Goal: Task Accomplishment & Management: Use online tool/utility

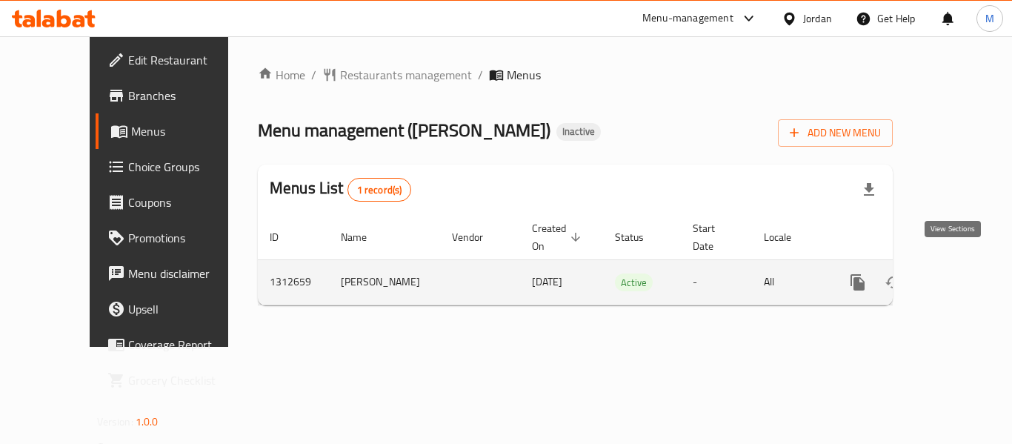
click at [956, 273] on icon "enhanced table" at bounding box center [965, 282] width 18 height 18
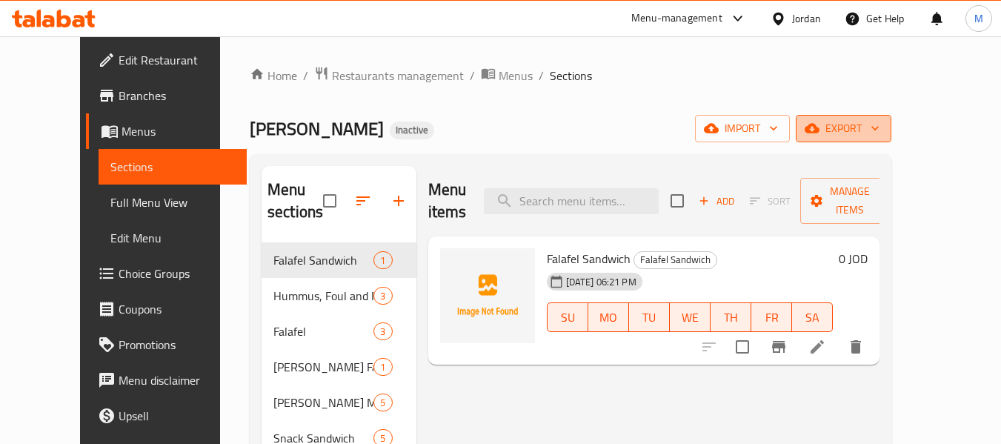
click at [880, 124] on span "export" at bounding box center [844, 128] width 72 height 19
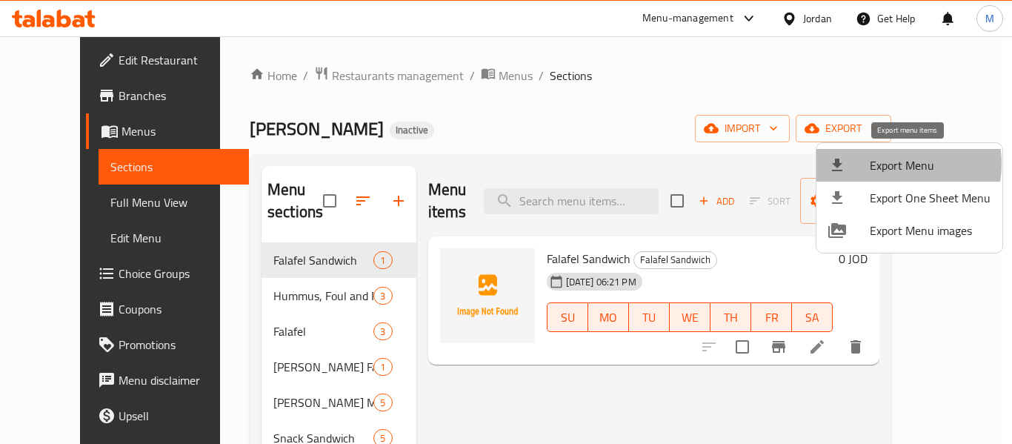
click at [887, 164] on span "Export Menu" at bounding box center [930, 165] width 121 height 18
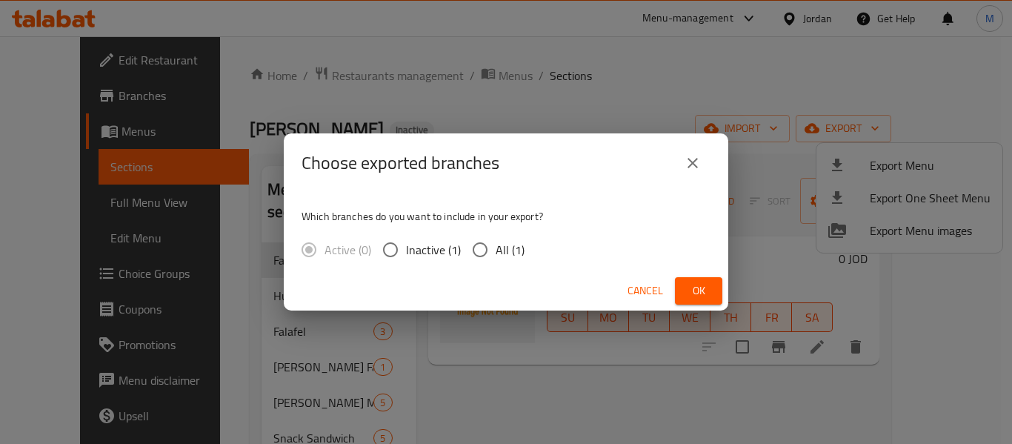
click at [484, 249] on input "All (1)" at bounding box center [480, 249] width 31 height 31
radio input "true"
drag, startPoint x: 711, startPoint y: 287, endPoint x: 487, endPoint y: 27, distance: 343.2
click at [702, 287] on button "Ok" at bounding box center [698, 290] width 47 height 27
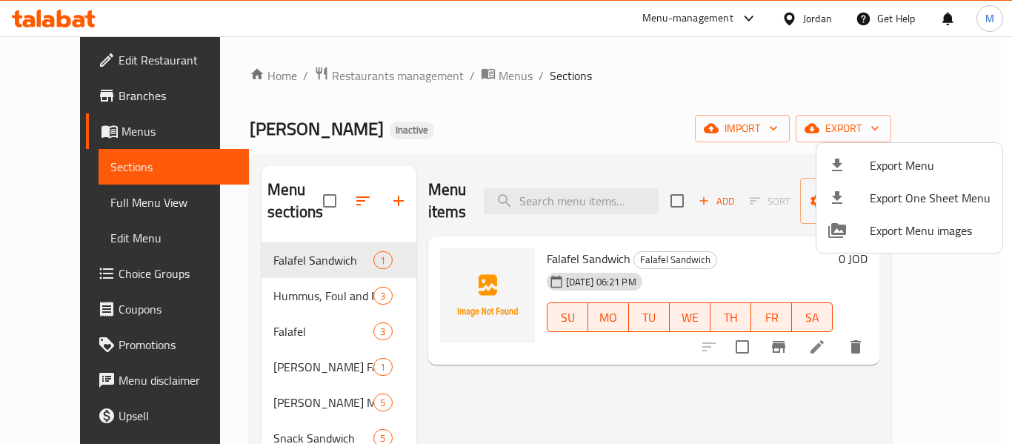
click at [797, 13] on div at bounding box center [506, 222] width 1012 height 444
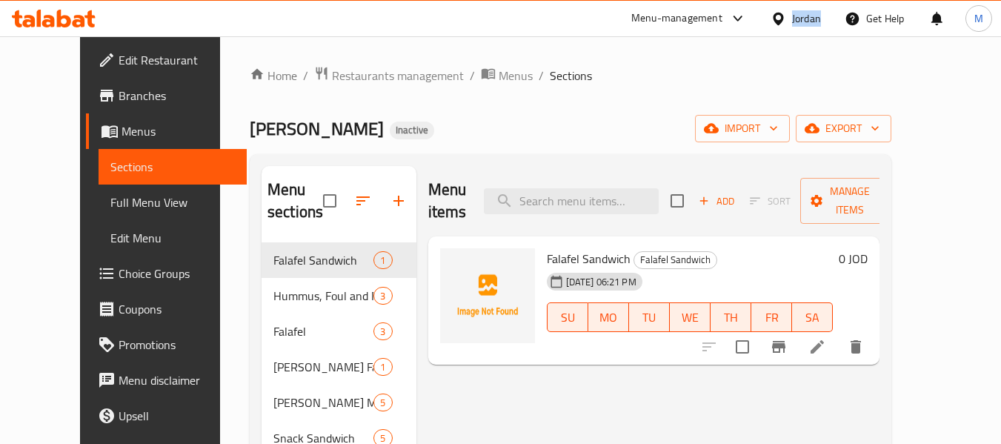
click at [797, 13] on div "Jordan" at bounding box center [806, 18] width 29 height 16
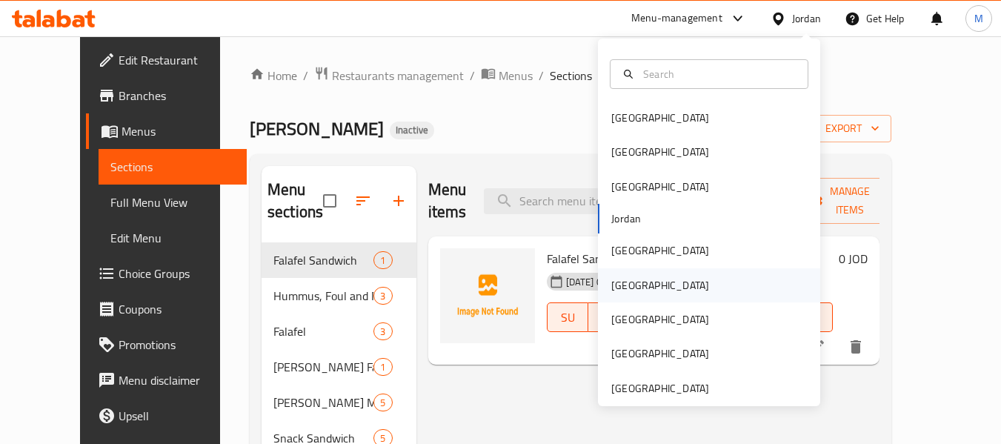
click at [631, 289] on div "[GEOGRAPHIC_DATA]" at bounding box center [661, 285] width 122 height 34
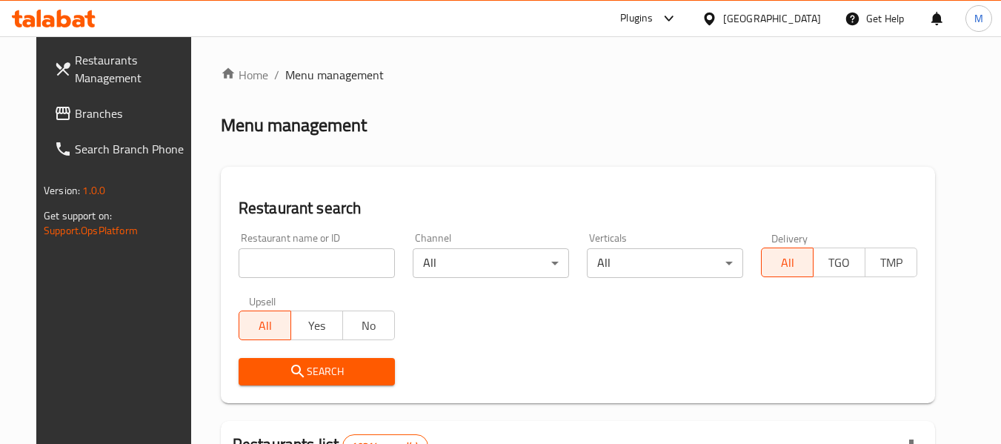
click at [316, 268] on input "search" at bounding box center [317, 263] width 156 height 30
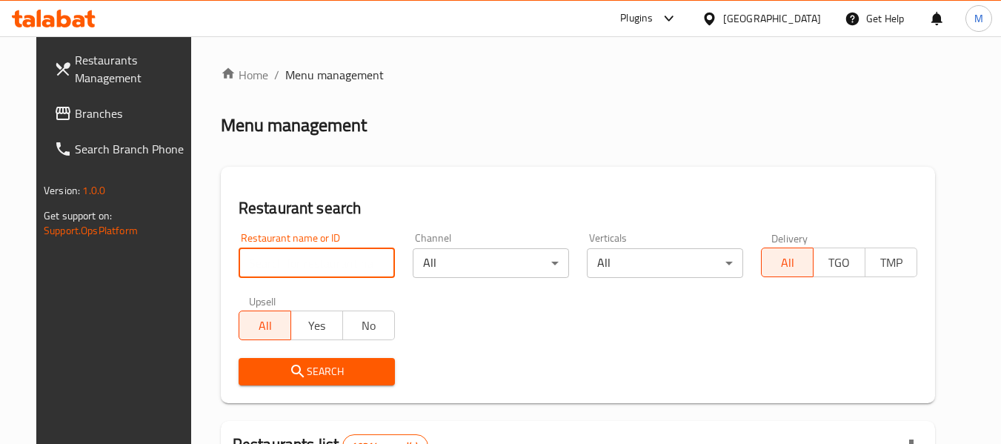
paste input "TEDDY CAFE"
type input "TEDDY CAFE"
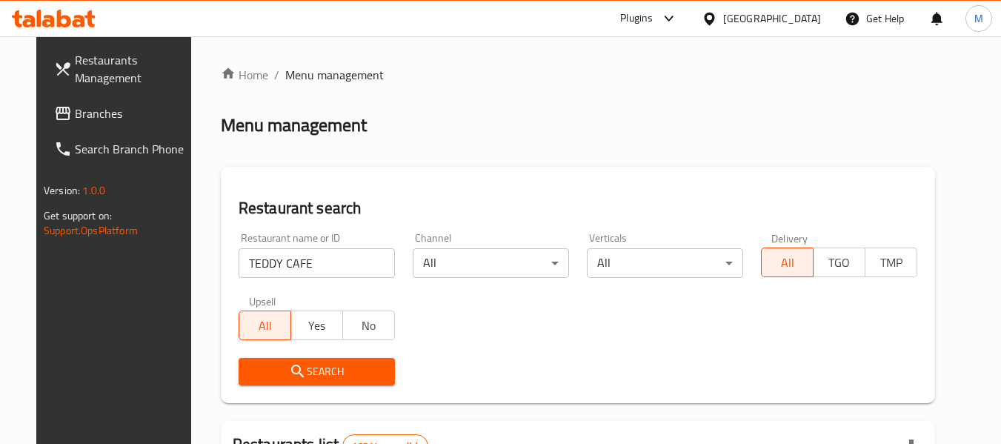
click at [289, 372] on icon "submit" at bounding box center [298, 371] width 18 height 18
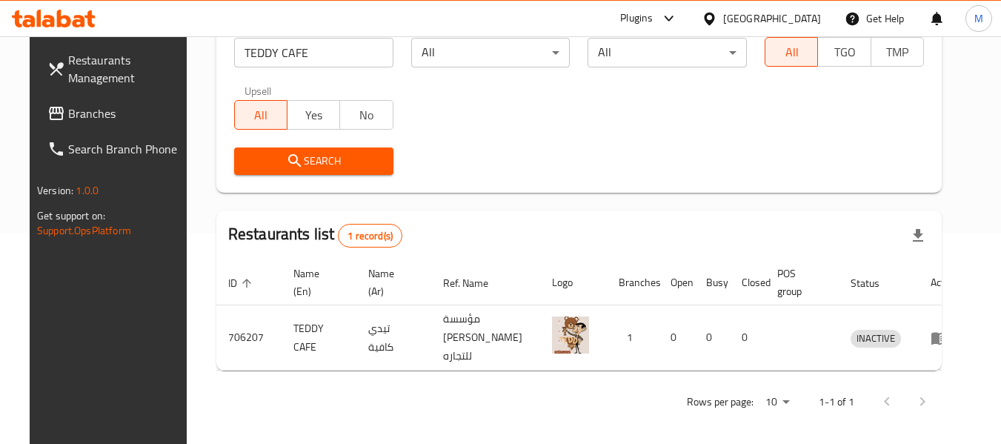
scroll to position [217, 0]
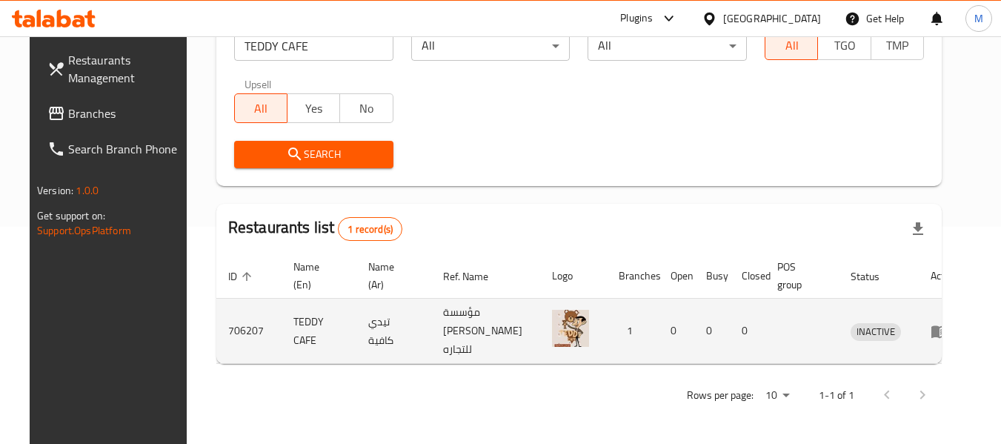
click at [941, 322] on icon "enhanced table" at bounding box center [940, 331] width 18 height 18
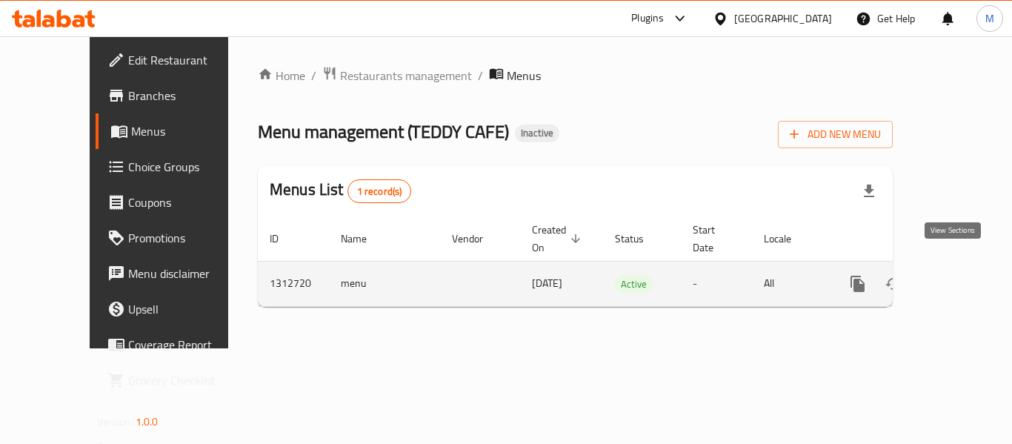
click at [961, 275] on icon "enhanced table" at bounding box center [965, 284] width 18 height 18
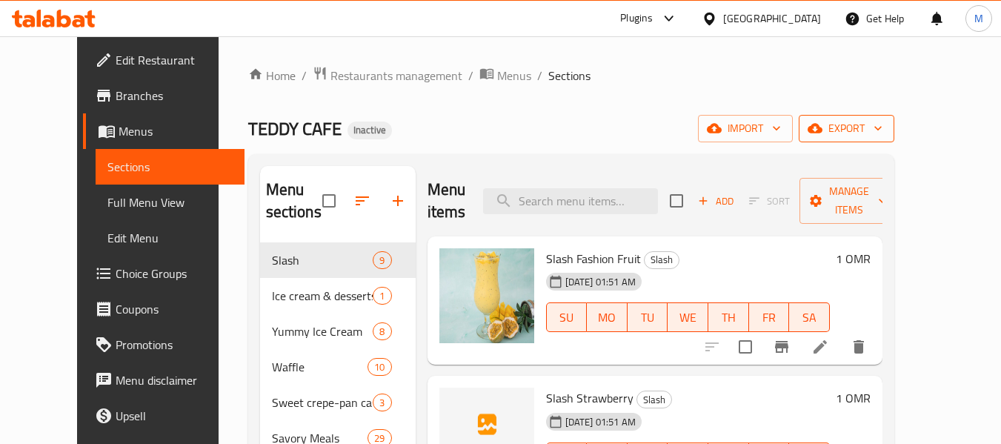
click at [886, 130] on icon "button" at bounding box center [878, 128] width 15 height 15
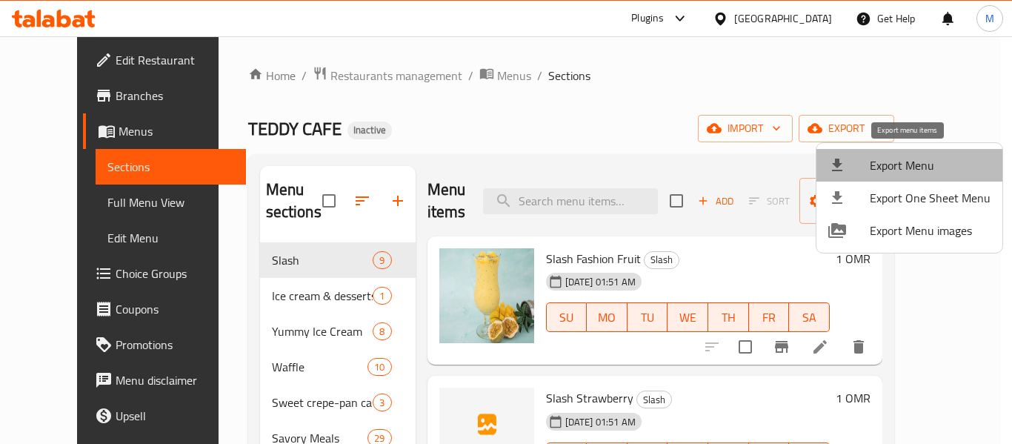
click at [909, 162] on span "Export Menu" at bounding box center [930, 165] width 121 height 18
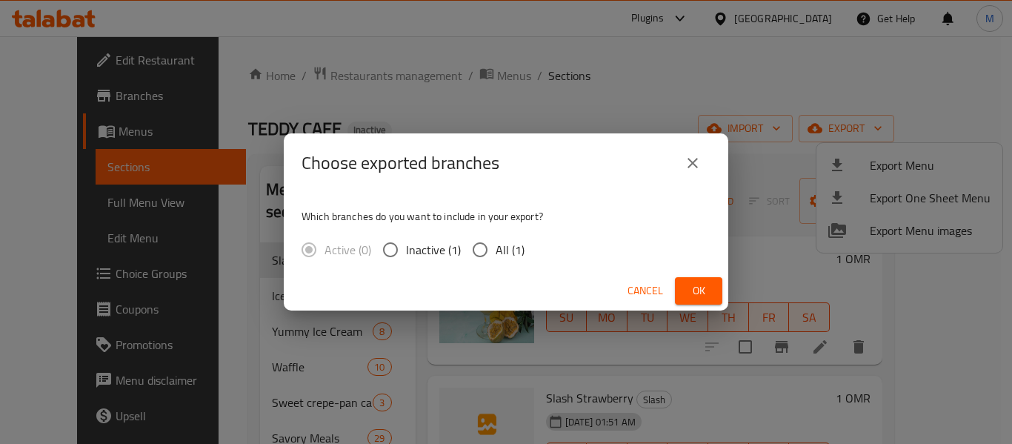
click at [488, 251] on input "All (1)" at bounding box center [480, 249] width 31 height 31
radio input "true"
click at [706, 296] on span "Ok" at bounding box center [699, 291] width 24 height 19
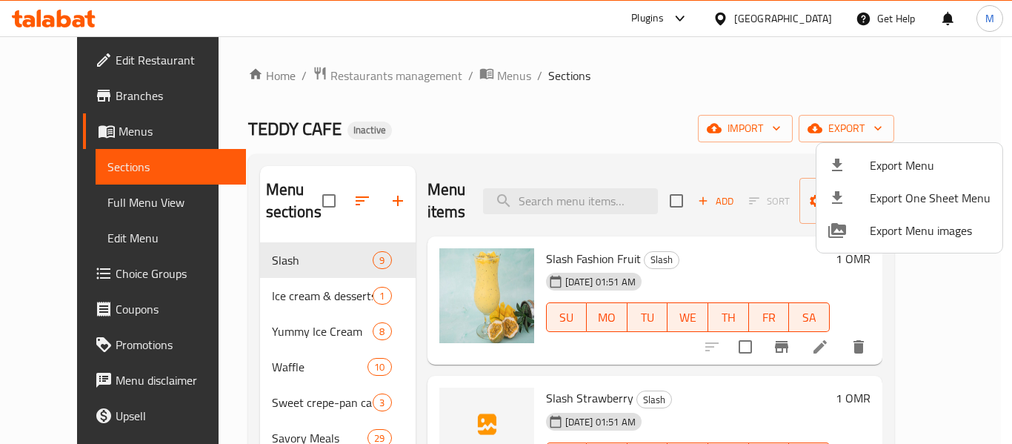
click at [434, 120] on div at bounding box center [506, 222] width 1012 height 444
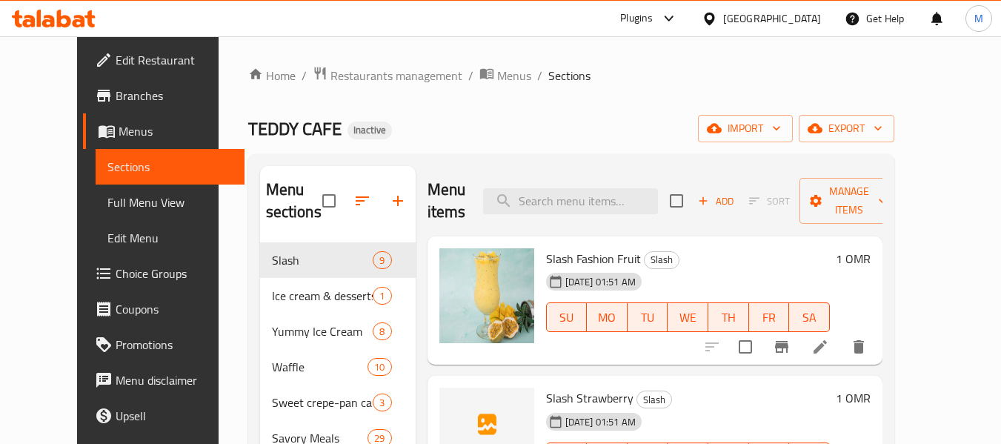
click at [798, 19] on div "[GEOGRAPHIC_DATA]" at bounding box center [772, 18] width 98 height 16
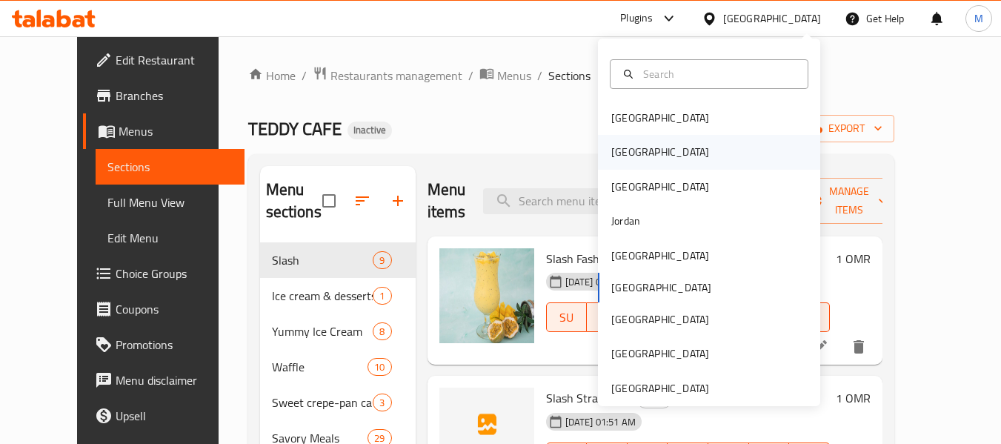
click at [651, 155] on div "[GEOGRAPHIC_DATA]" at bounding box center [709, 152] width 222 height 34
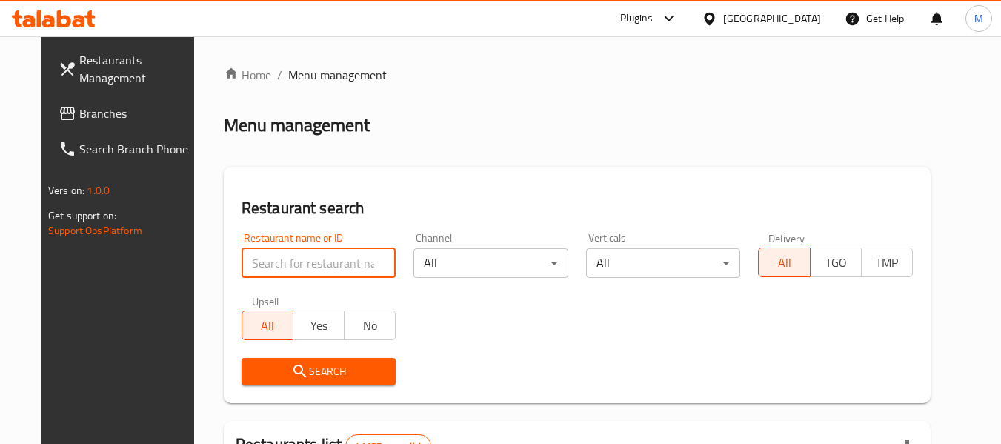
click at [270, 253] on input "search" at bounding box center [319, 263] width 155 height 30
paste input "Nine Fries"
type input "Nine Fries"
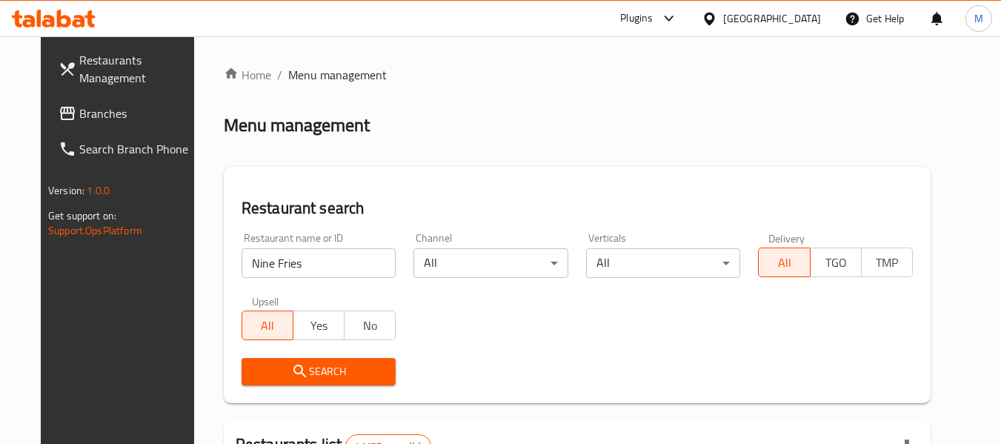
click at [294, 374] on icon "submit" at bounding box center [300, 371] width 13 height 13
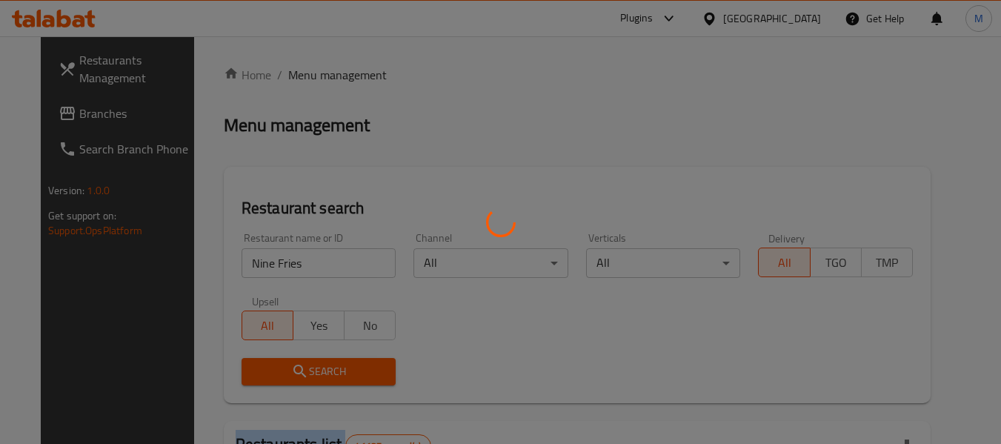
click at [284, 374] on div at bounding box center [500, 222] width 1001 height 444
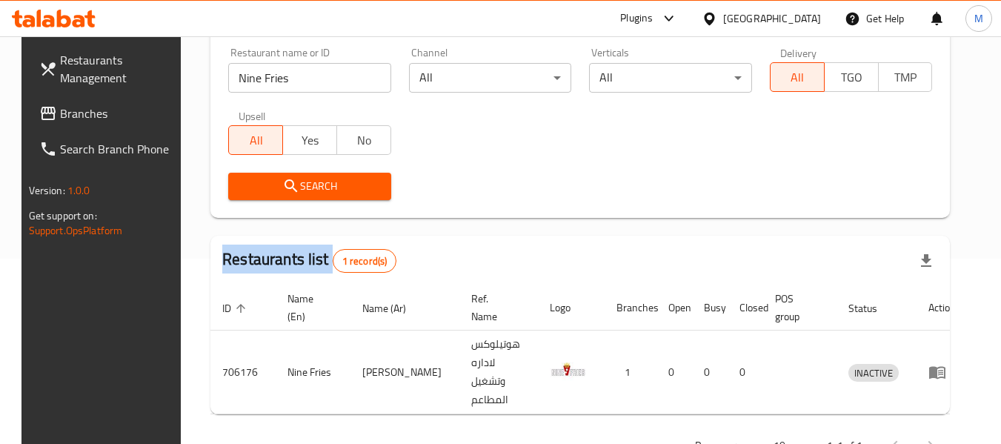
scroll to position [205, 0]
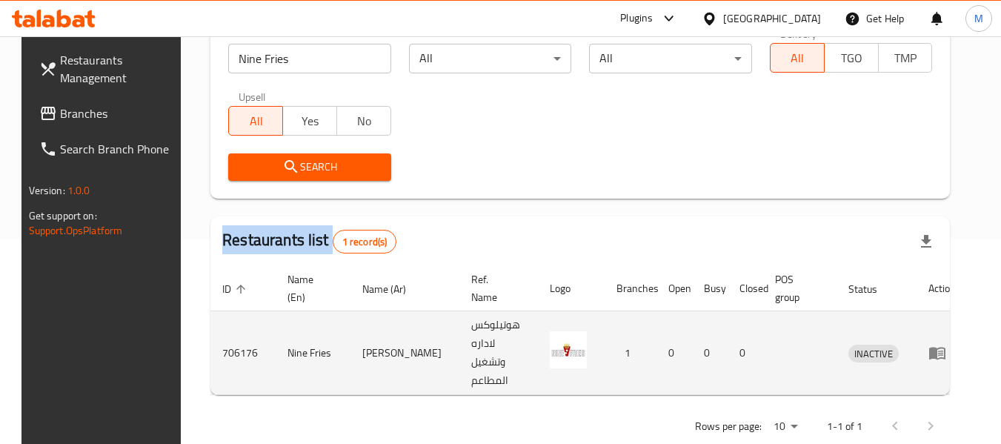
click at [946, 344] on icon "enhanced table" at bounding box center [938, 353] width 18 height 18
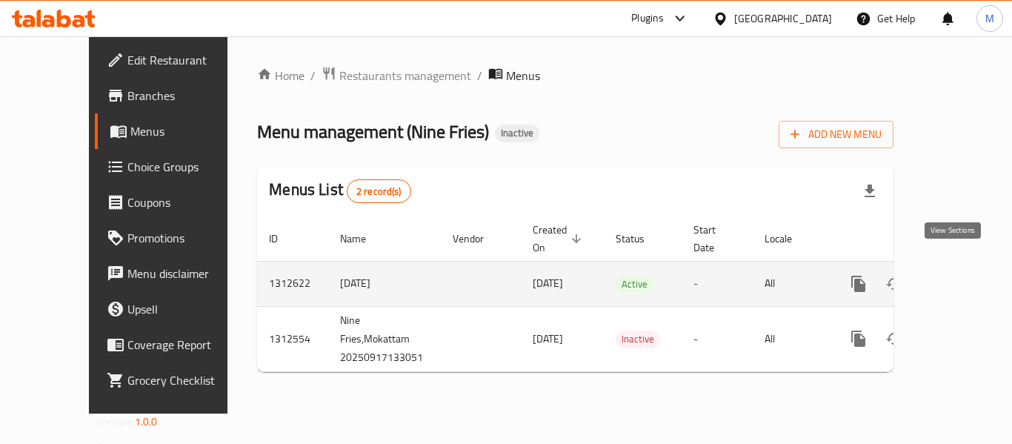
click at [959, 277] on icon "enhanced table" at bounding box center [965, 283] width 13 height 13
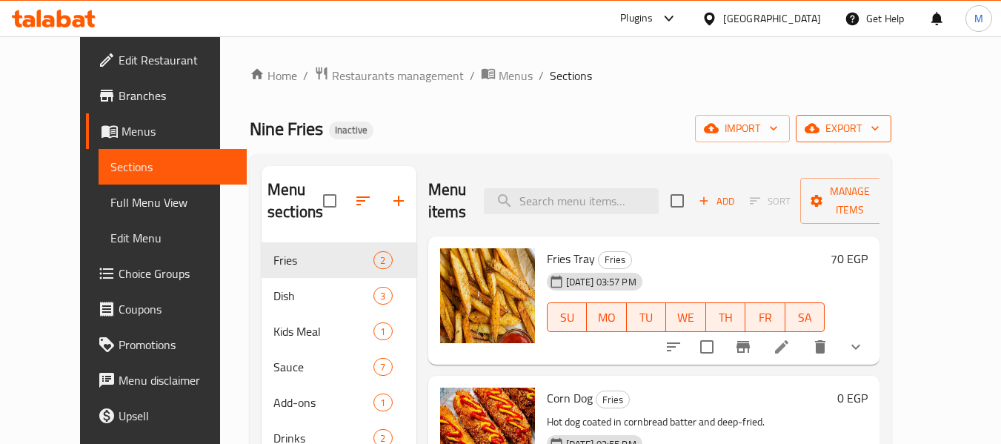
click at [880, 128] on span "export" at bounding box center [844, 128] width 72 height 19
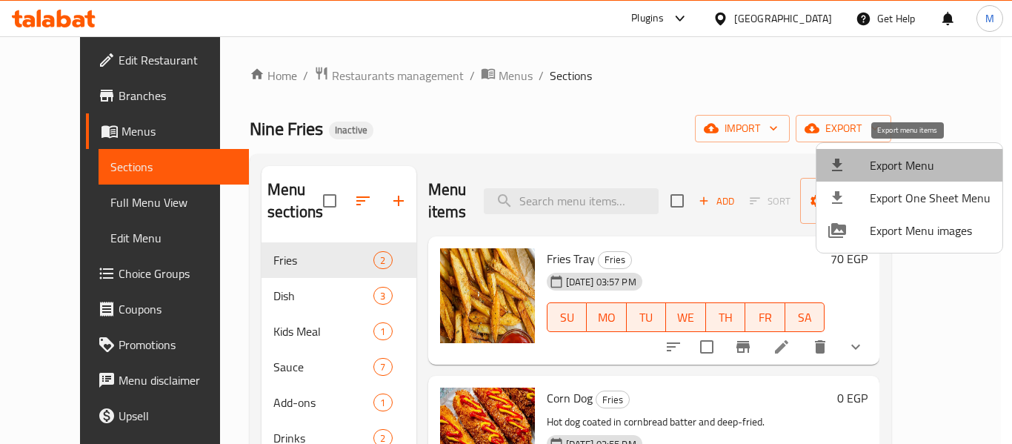
click at [918, 156] on span "Export Menu" at bounding box center [930, 165] width 121 height 18
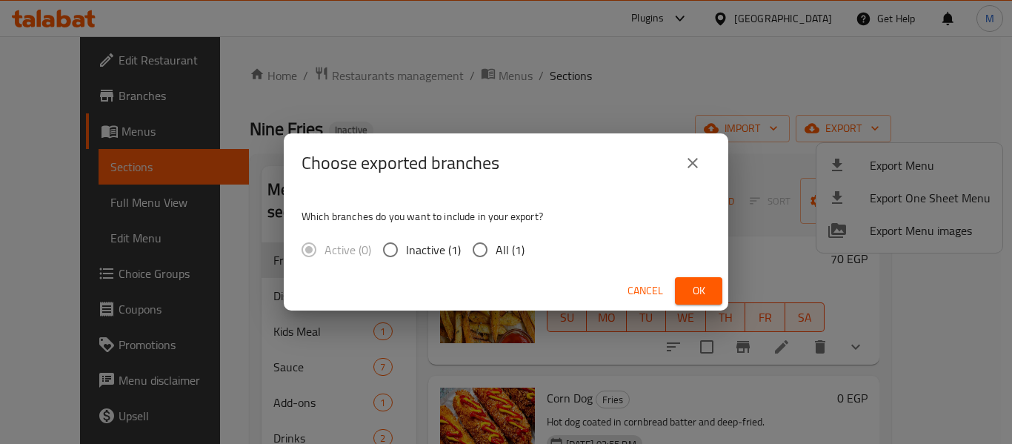
click at [517, 253] on span "All (1)" at bounding box center [510, 250] width 29 height 18
click at [496, 253] on input "All (1)" at bounding box center [480, 249] width 31 height 31
radio input "true"
click at [696, 296] on span "Ok" at bounding box center [699, 291] width 24 height 19
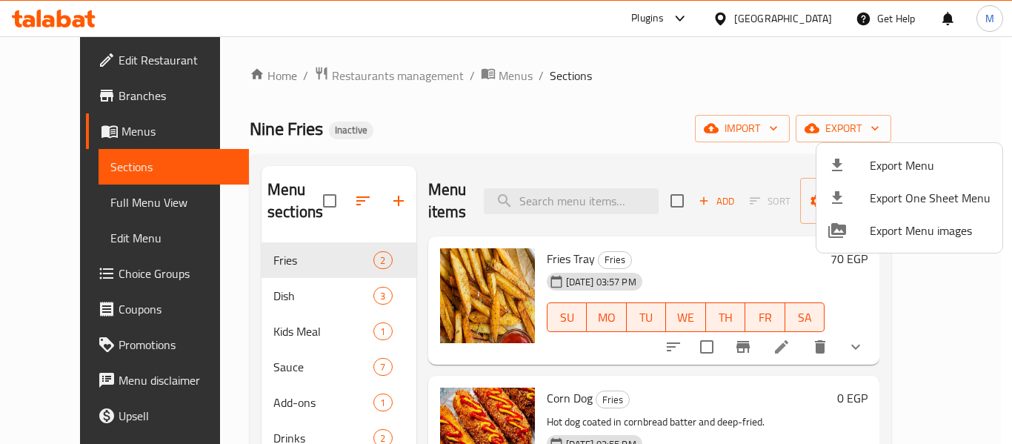
click at [342, 62] on div at bounding box center [506, 222] width 1012 height 444
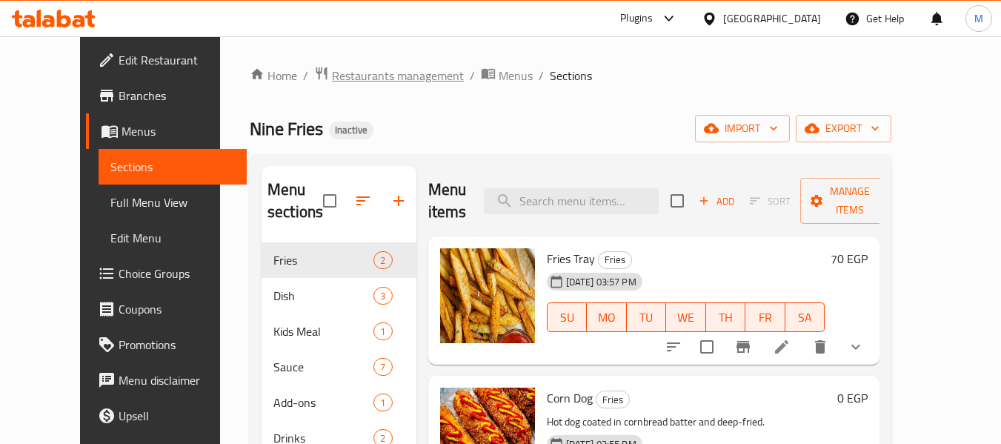
click at [339, 74] on span "Restaurants management" at bounding box center [398, 76] width 132 height 18
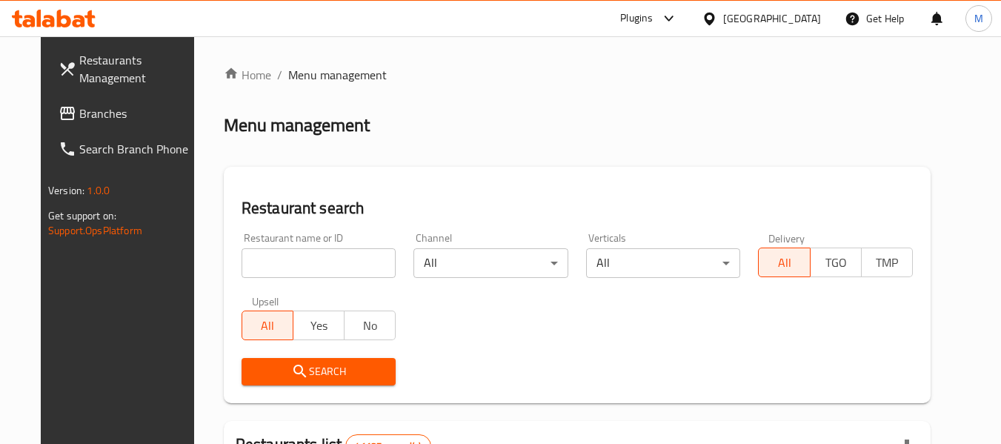
click at [344, 268] on input "search" at bounding box center [319, 263] width 155 height 30
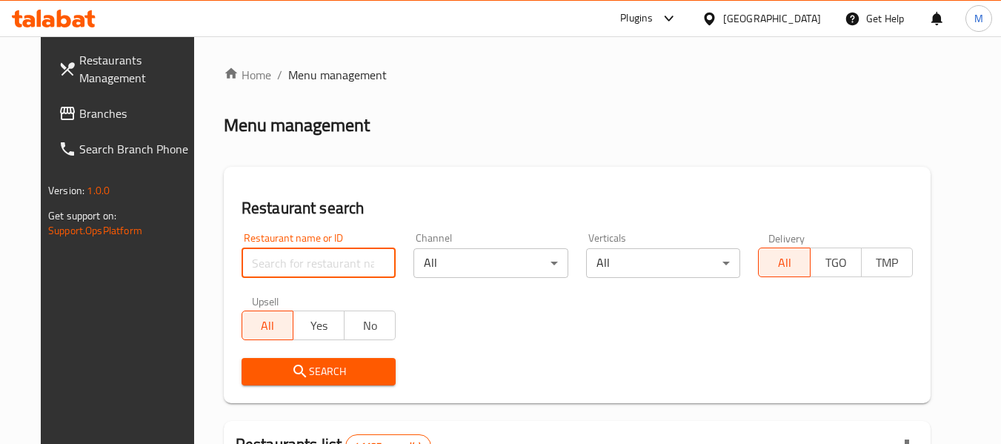
paste input "Asian Kingdom"
type input "Asian Kingdom"
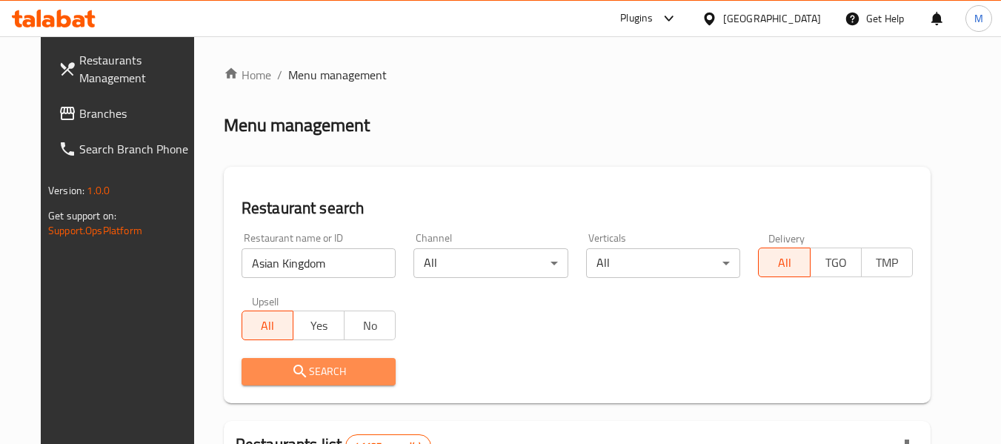
click at [303, 374] on span "Search" at bounding box center [318, 371] width 131 height 19
click at [303, 374] on div at bounding box center [500, 222] width 1001 height 444
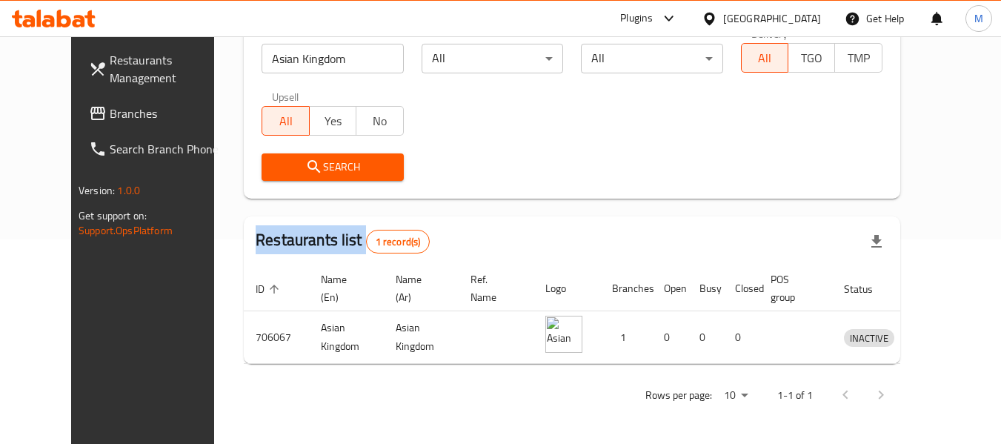
scroll to position [205, 0]
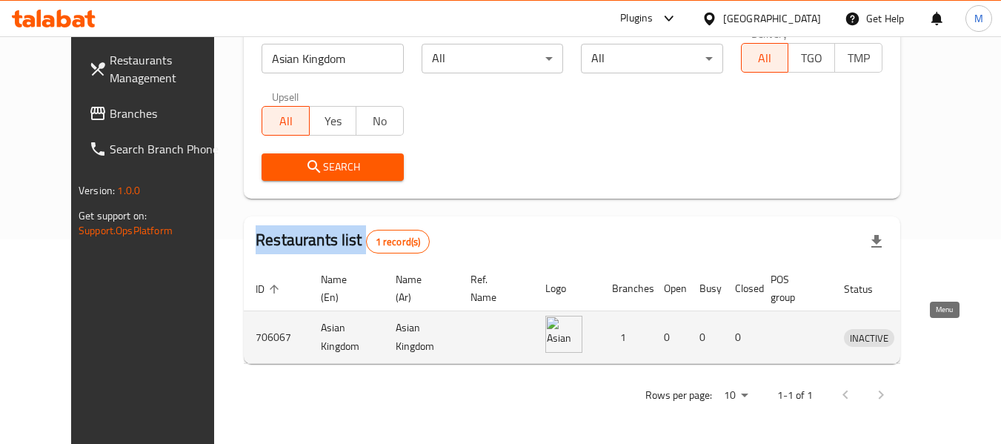
click at [941, 336] on icon "enhanced table" at bounding box center [933, 337] width 18 height 18
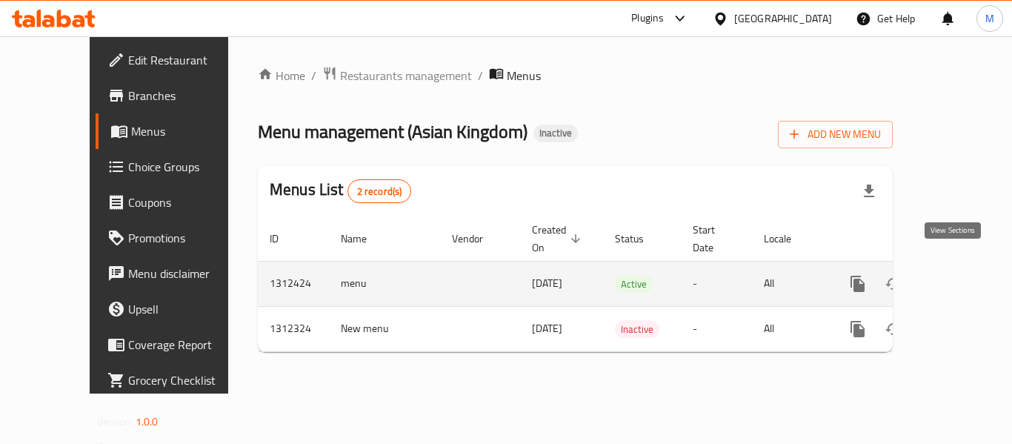
click at [958, 277] on icon "enhanced table" at bounding box center [964, 283] width 13 height 13
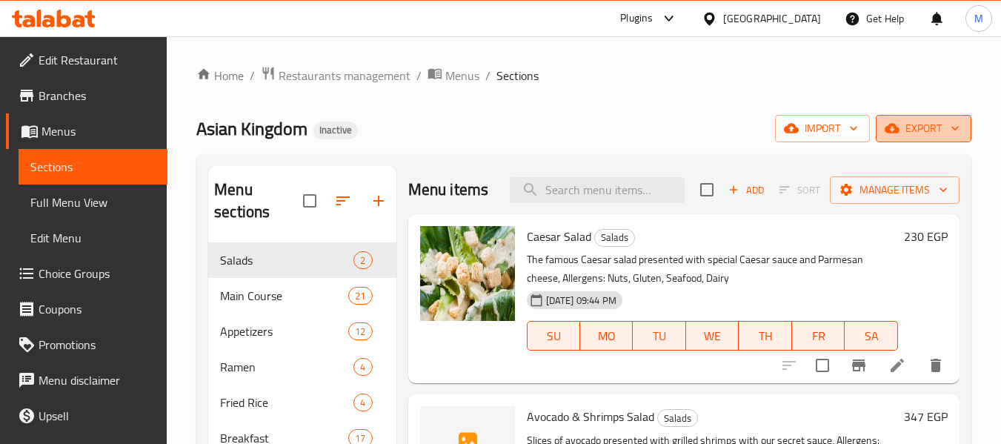
click at [917, 134] on span "export" at bounding box center [924, 128] width 72 height 19
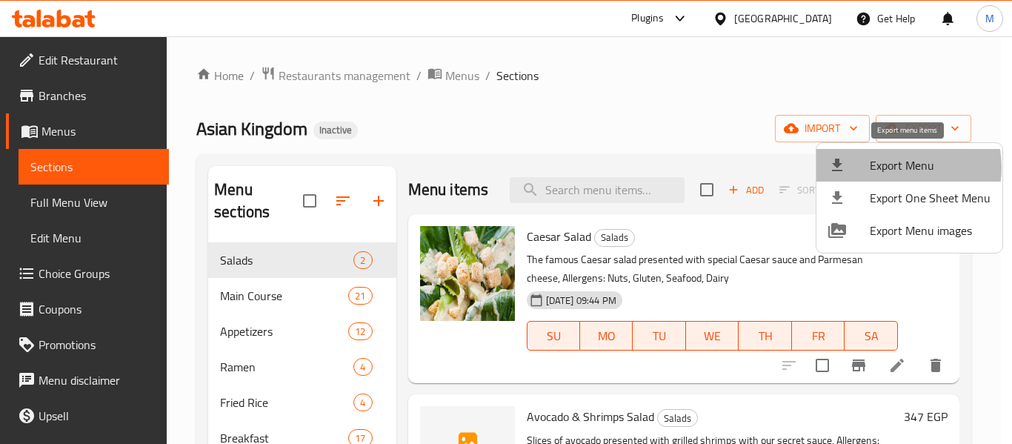
click at [894, 168] on span "Export Menu" at bounding box center [930, 165] width 121 height 18
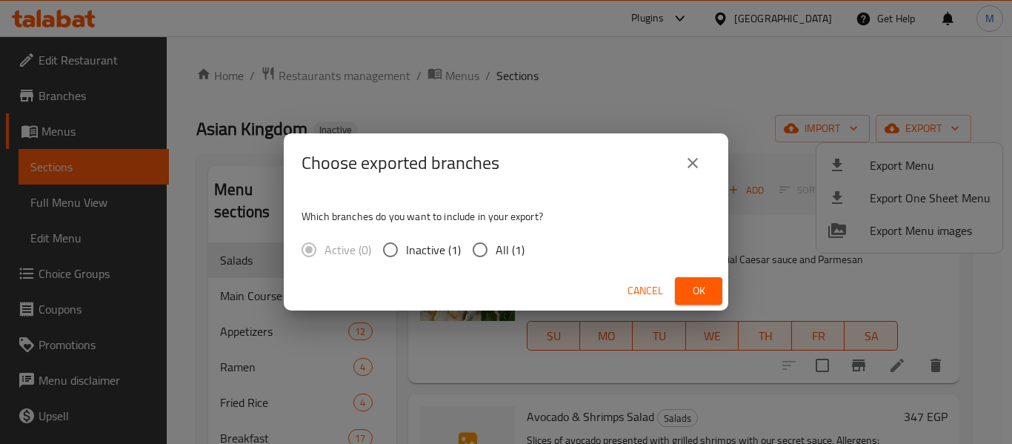
click at [502, 248] on span "All (1)" at bounding box center [510, 250] width 29 height 18
click at [496, 248] on input "All (1)" at bounding box center [480, 249] width 31 height 31
radio input "true"
click at [696, 289] on span "Ok" at bounding box center [699, 291] width 24 height 19
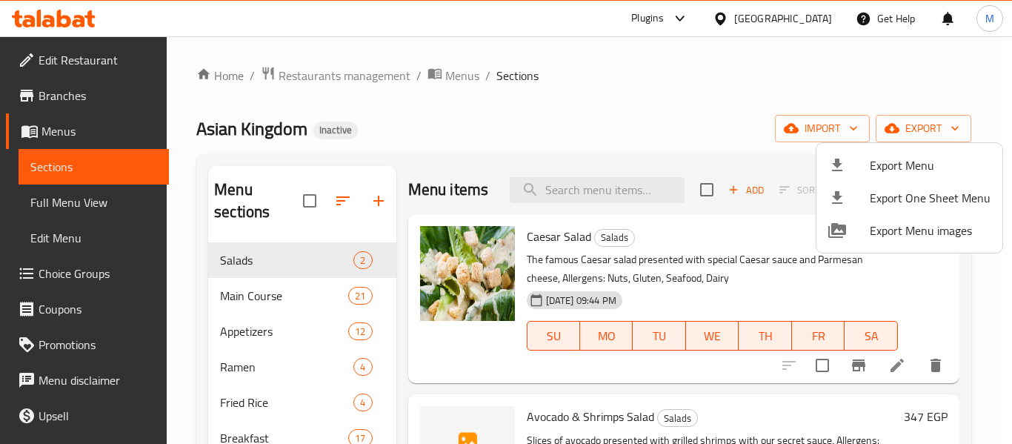
click at [256, 379] on div at bounding box center [506, 222] width 1012 height 444
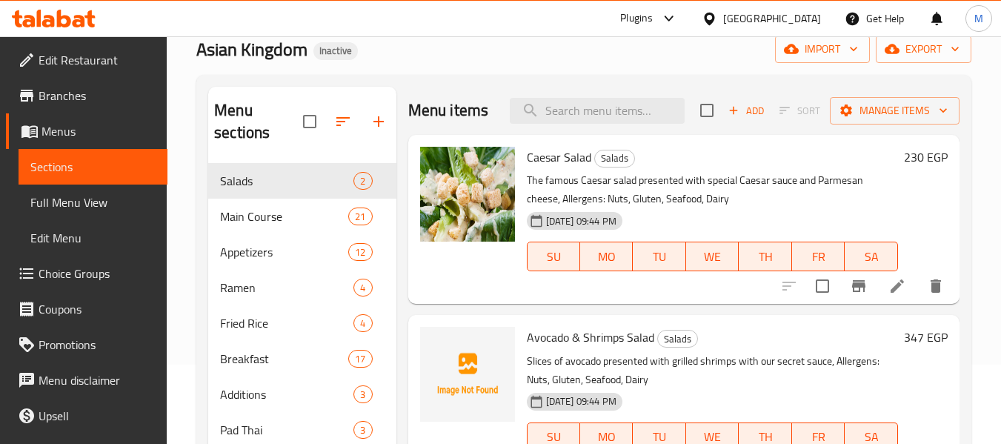
scroll to position [148, 0]
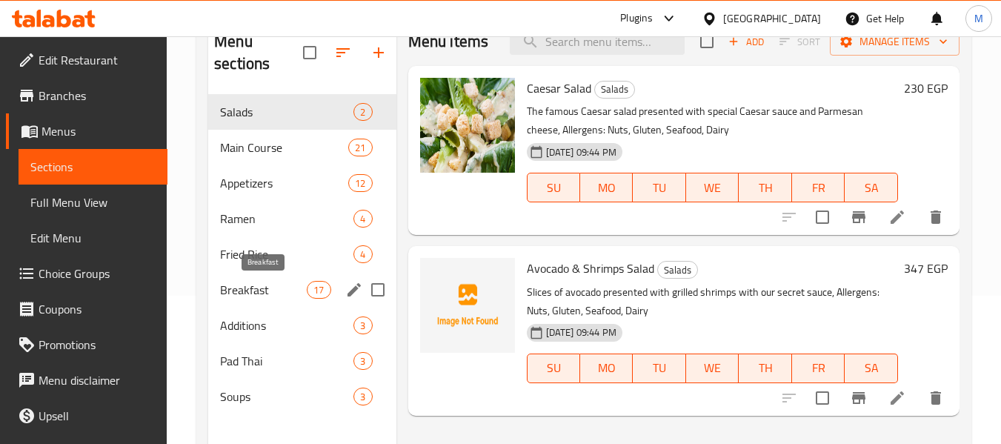
click at [248, 297] on span "Breakfast" at bounding box center [263, 290] width 87 height 18
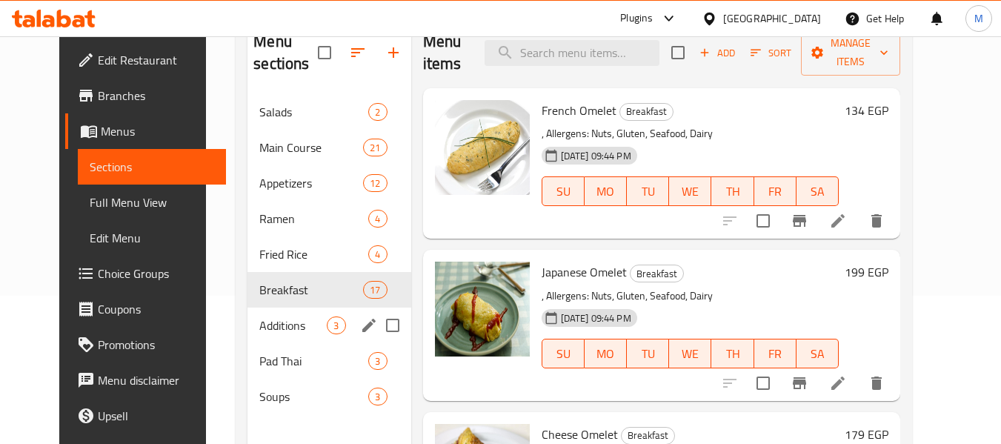
click at [259, 327] on span "Additions" at bounding box center [292, 325] width 67 height 18
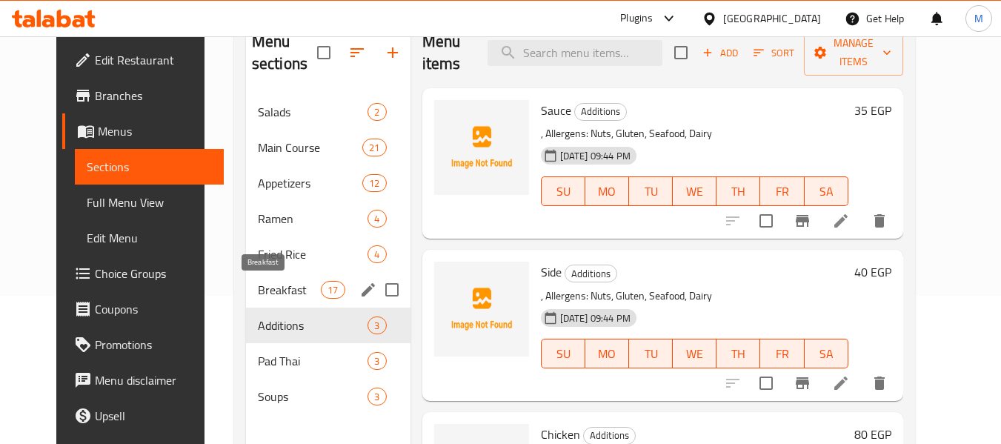
click at [258, 296] on span "Breakfast" at bounding box center [289, 290] width 63 height 18
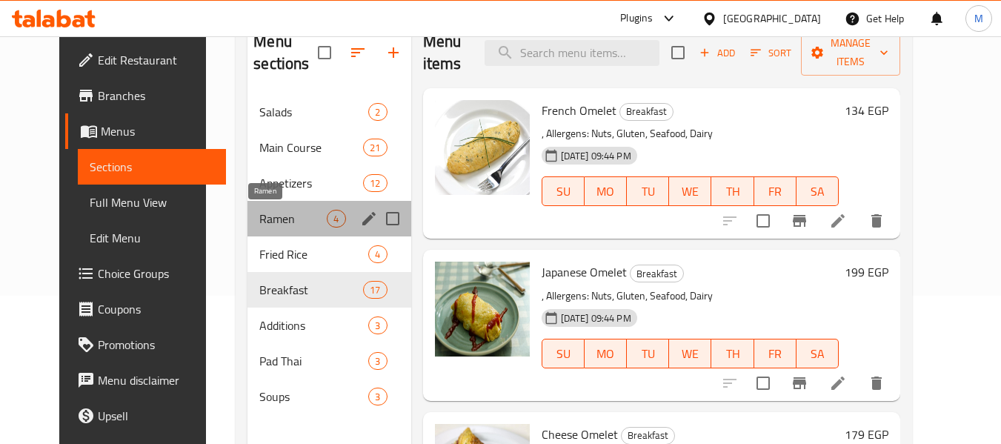
click at [259, 225] on span "Ramen" at bounding box center [292, 219] width 67 height 18
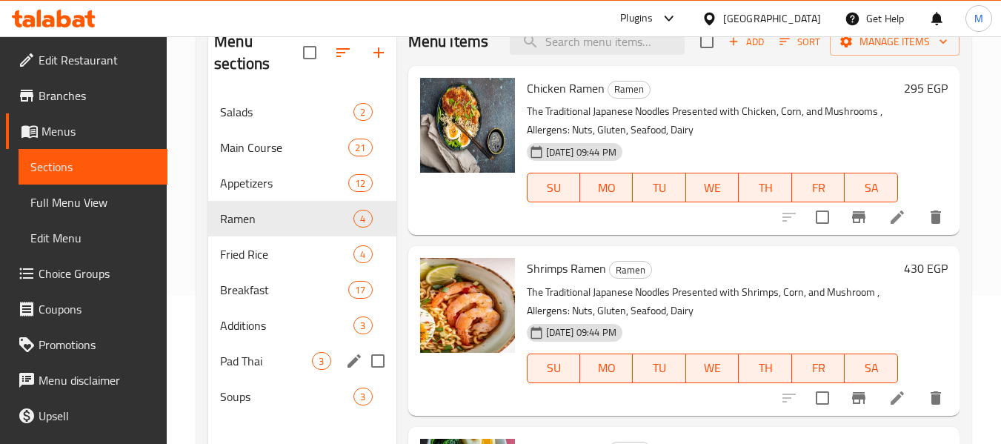
click at [241, 348] on div "Pad Thai 3" at bounding box center [302, 361] width 188 height 36
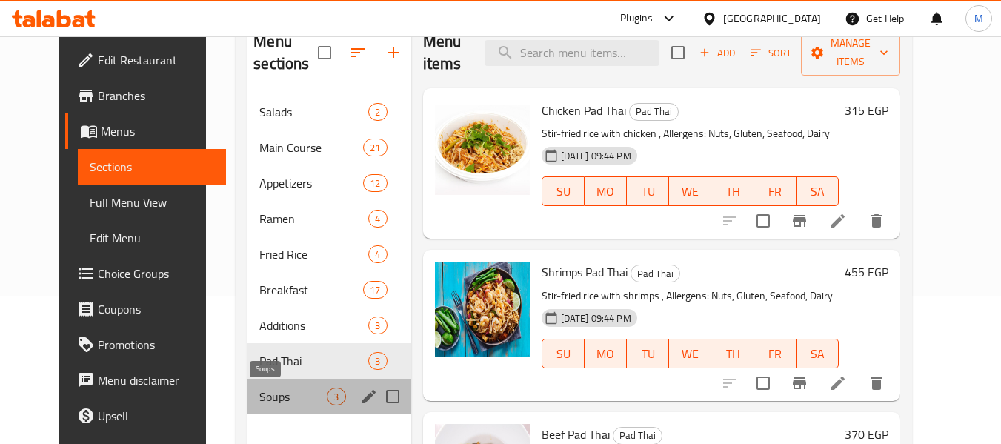
click at [259, 392] on span "Soups" at bounding box center [292, 397] width 67 height 18
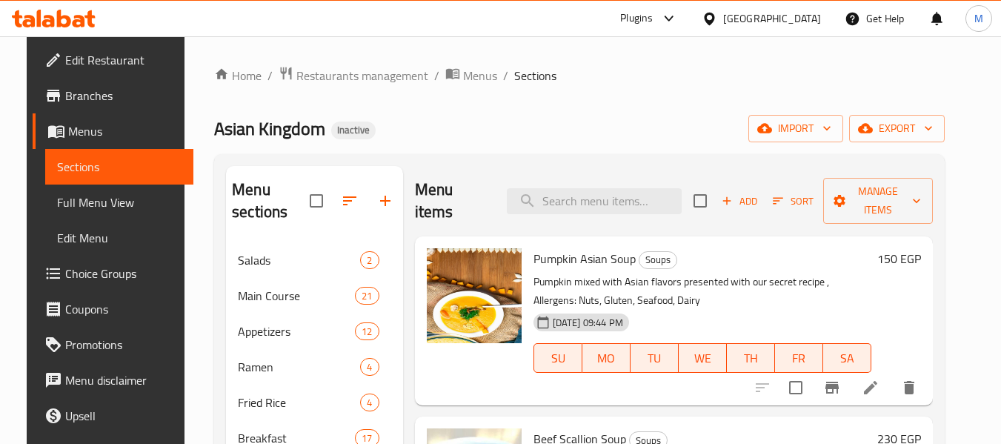
click at [97, 52] on span "Edit Restaurant" at bounding box center [123, 60] width 117 height 18
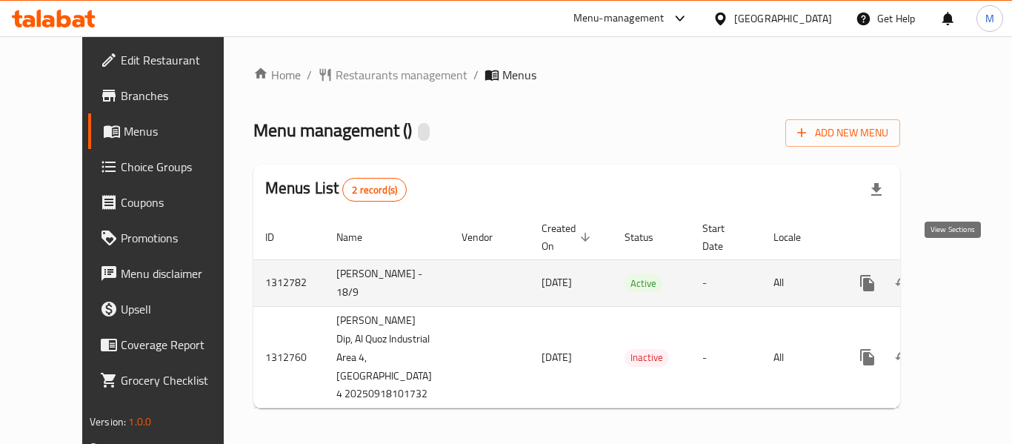
click at [966, 274] on icon "enhanced table" at bounding box center [975, 283] width 18 height 18
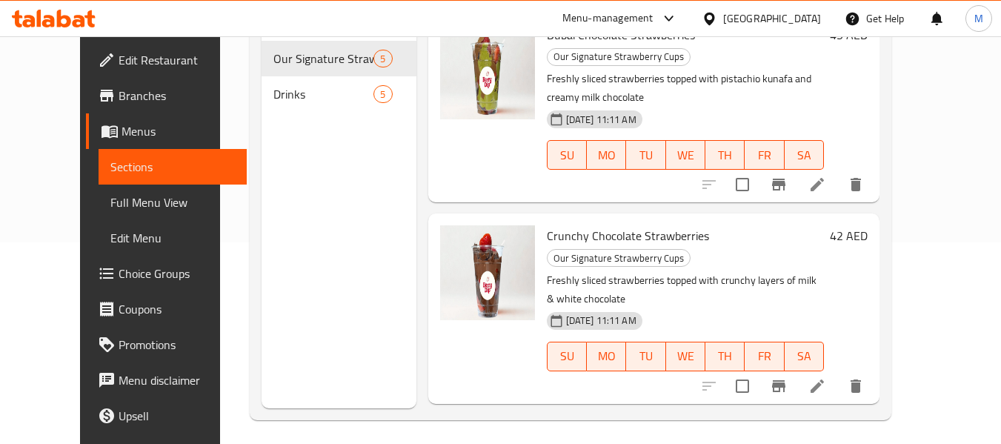
scroll to position [208, 0]
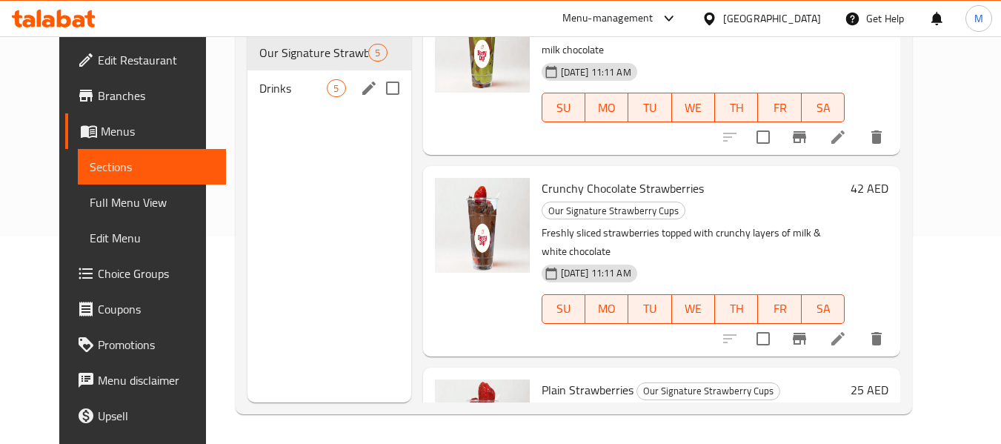
click at [262, 93] on span "Drinks" at bounding box center [292, 88] width 67 height 18
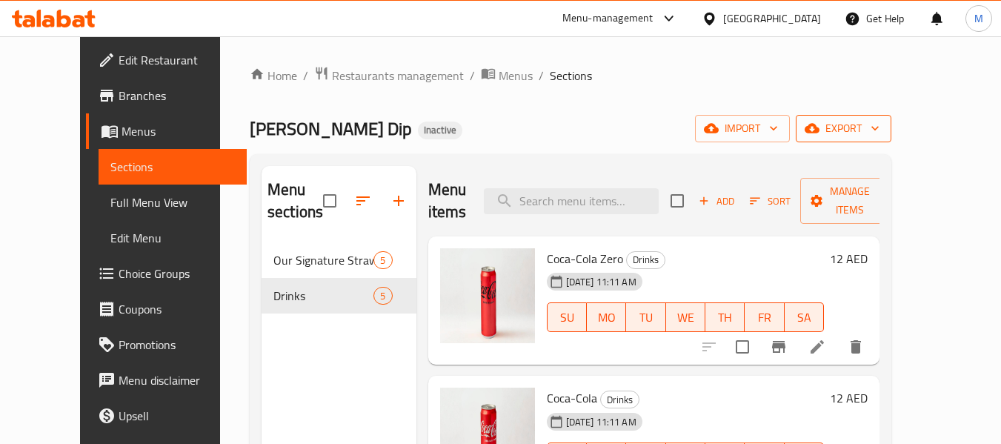
click at [880, 128] on span "export" at bounding box center [844, 128] width 72 height 19
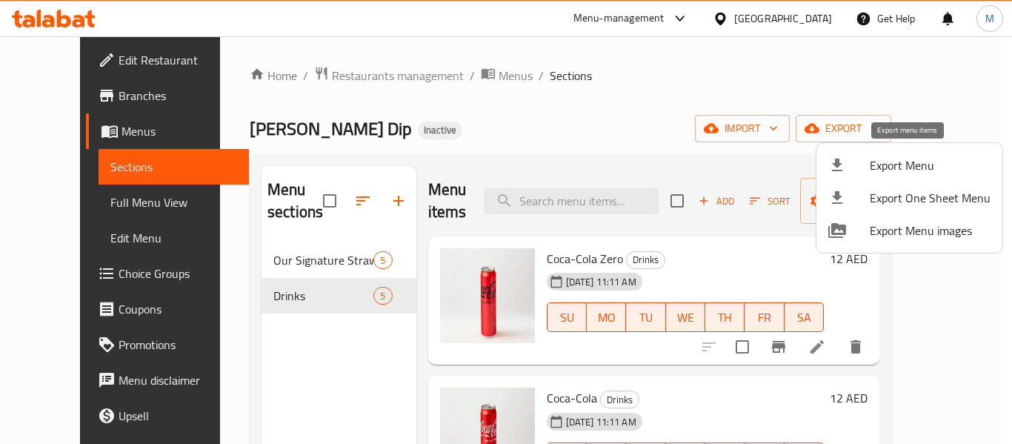
click at [921, 160] on span "Export Menu" at bounding box center [930, 165] width 121 height 18
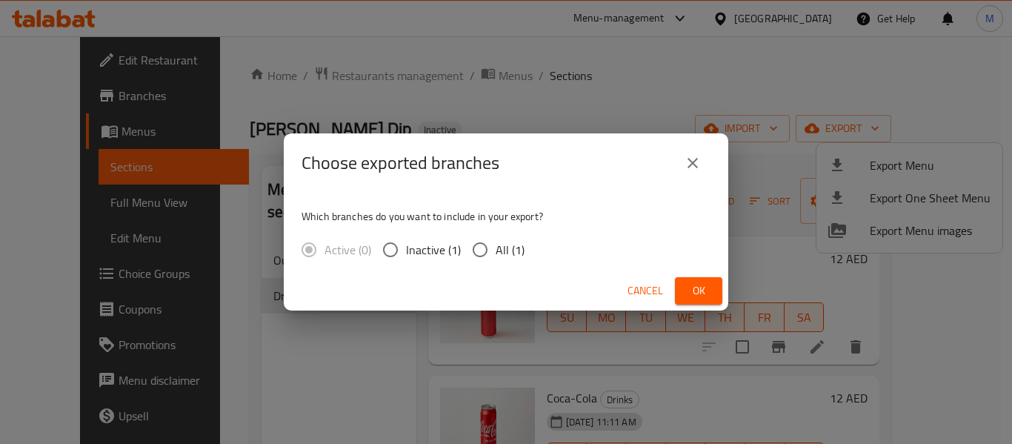
click at [508, 254] on span "All (1)" at bounding box center [510, 250] width 29 height 18
click at [496, 254] on input "All (1)" at bounding box center [480, 249] width 31 height 31
radio input "true"
click at [679, 279] on button "Ok" at bounding box center [698, 290] width 47 height 27
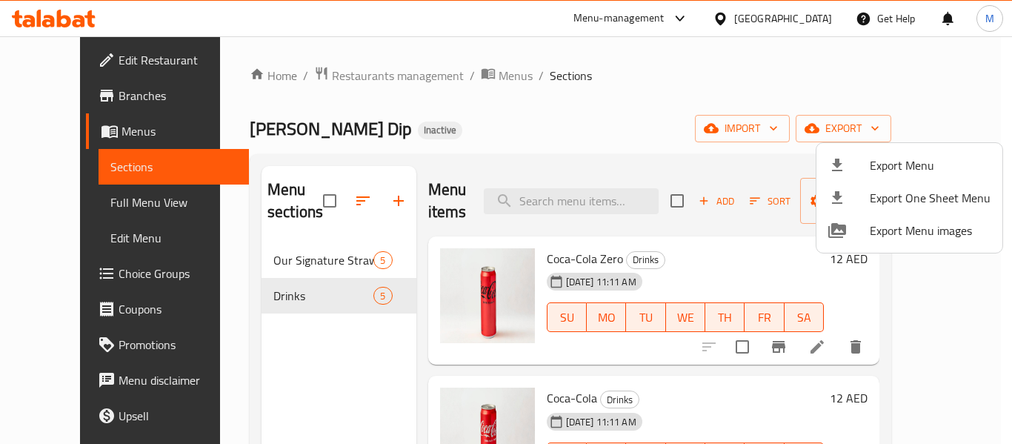
click at [786, 24] on div at bounding box center [506, 222] width 1012 height 444
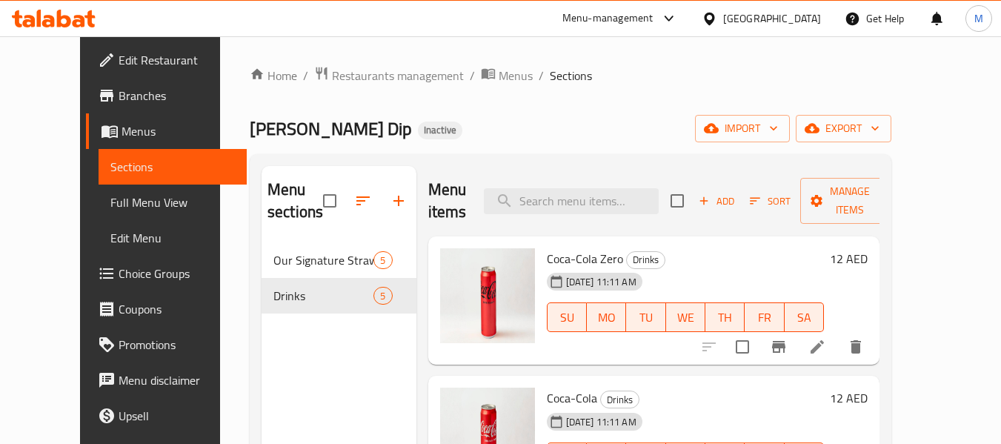
click at [786, 24] on div "[GEOGRAPHIC_DATA]" at bounding box center [772, 18] width 98 height 16
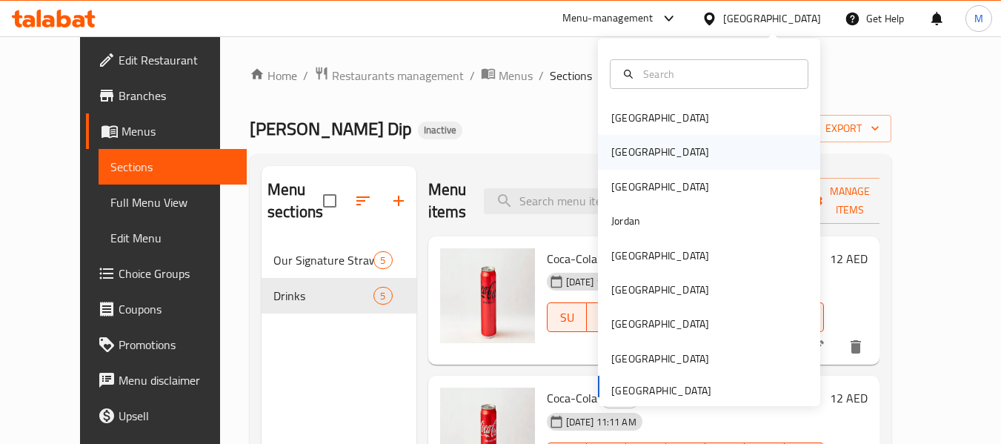
click at [627, 151] on div "[GEOGRAPHIC_DATA]" at bounding box center [661, 152] width 122 height 34
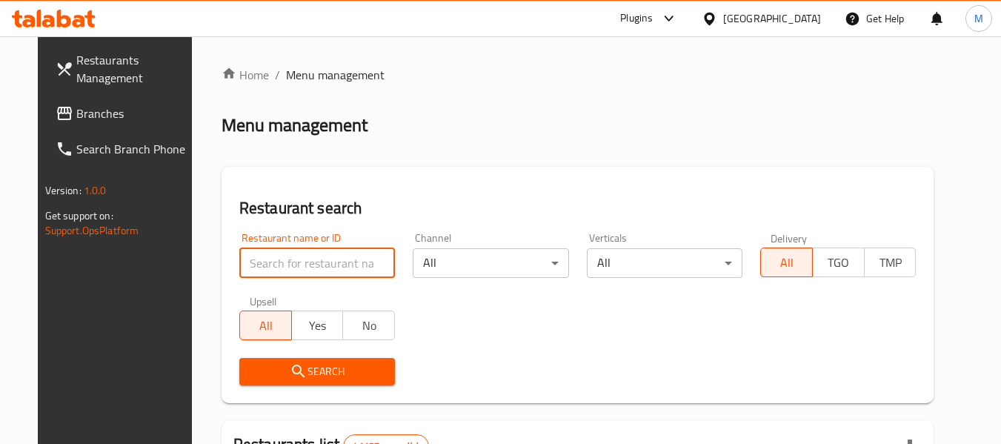
click at [323, 265] on input "search" at bounding box center [317, 263] width 156 height 30
paste input "فيجا فروتس"
type input "فيجا فروتس"
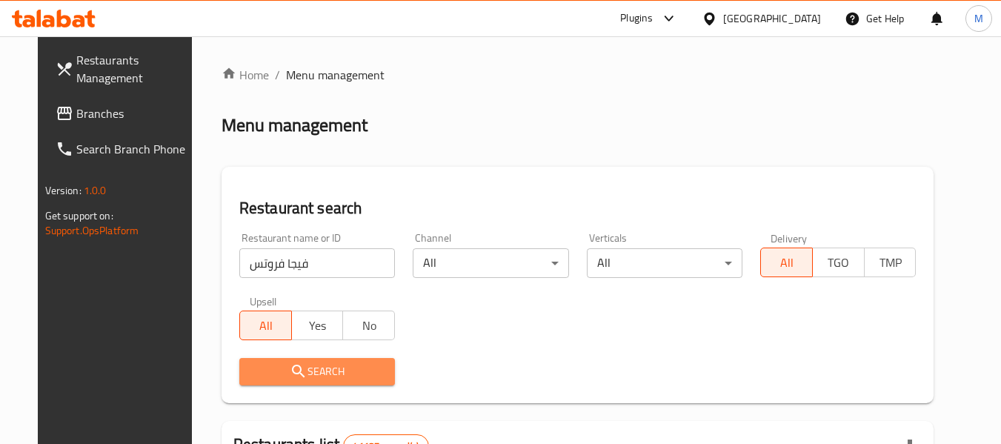
click at [312, 365] on span "Search" at bounding box center [317, 371] width 132 height 19
click at [312, 365] on div at bounding box center [500, 222] width 1001 height 444
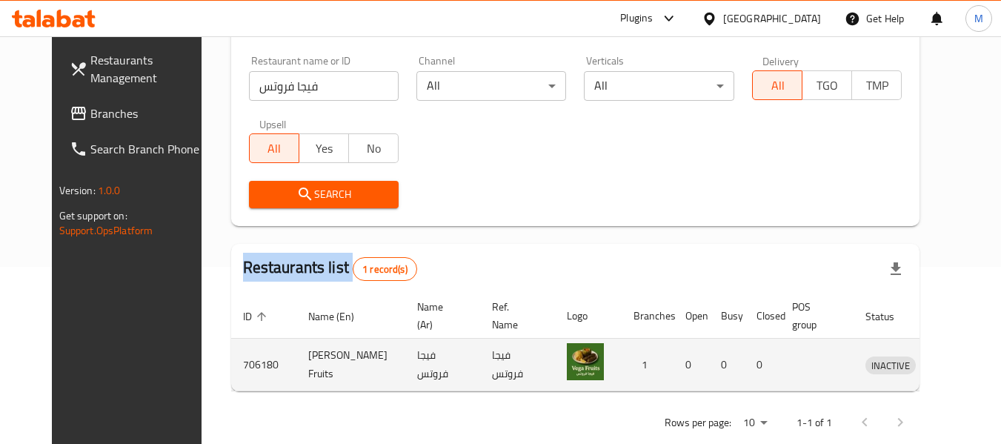
scroll to position [205, 0]
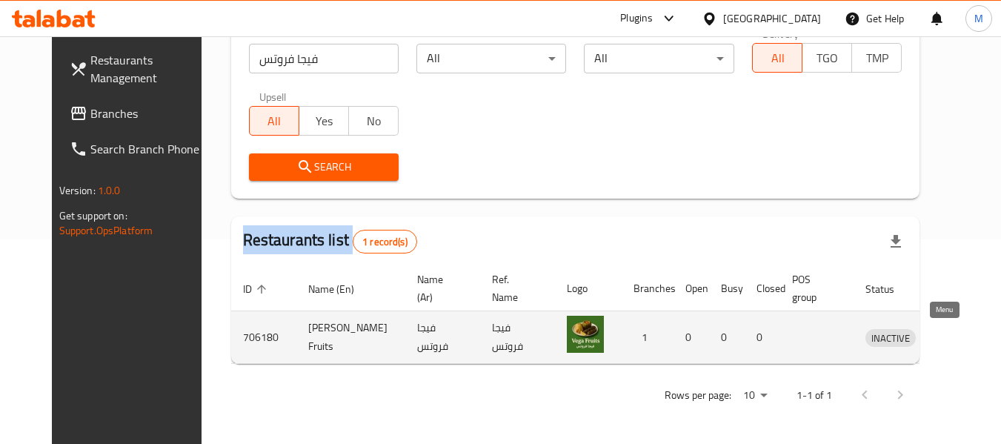
click at [955, 338] on icon "enhanced table" at bounding box center [957, 338] width 5 height 6
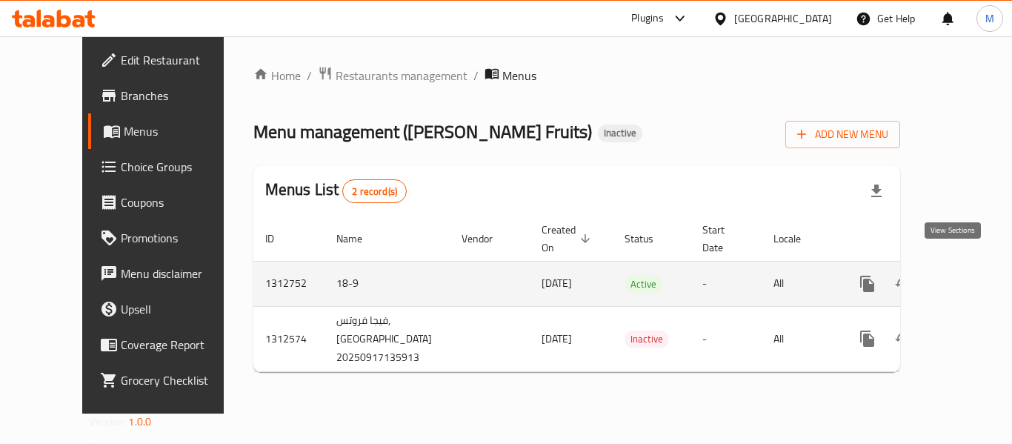
click at [966, 275] on icon "enhanced table" at bounding box center [975, 284] width 18 height 18
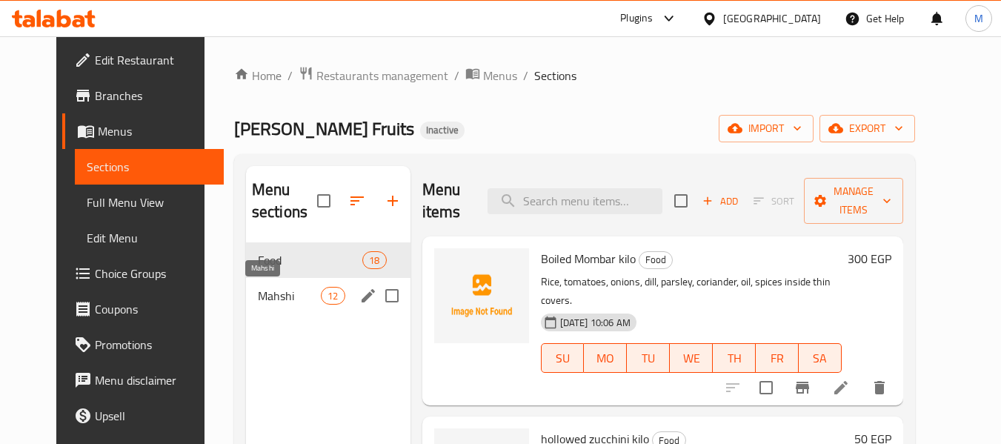
click at [265, 293] on span "Mahshi" at bounding box center [289, 296] width 63 height 18
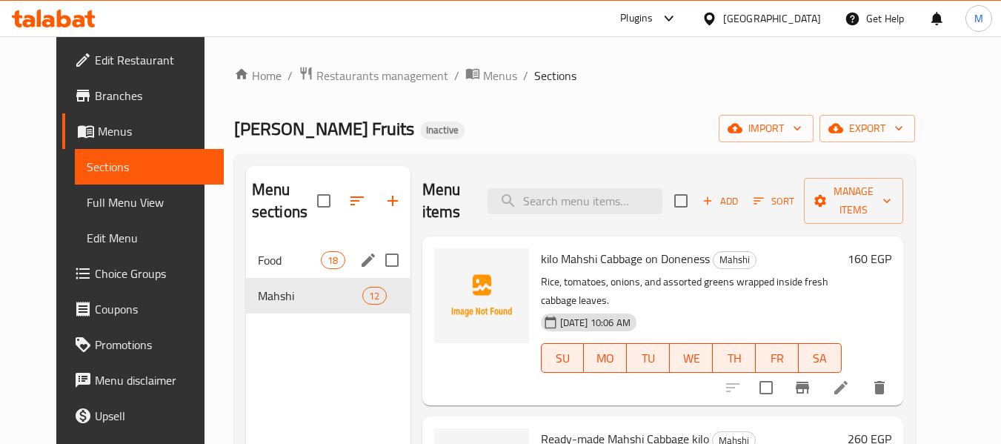
click at [265, 270] on div "Food 18" at bounding box center [328, 260] width 165 height 36
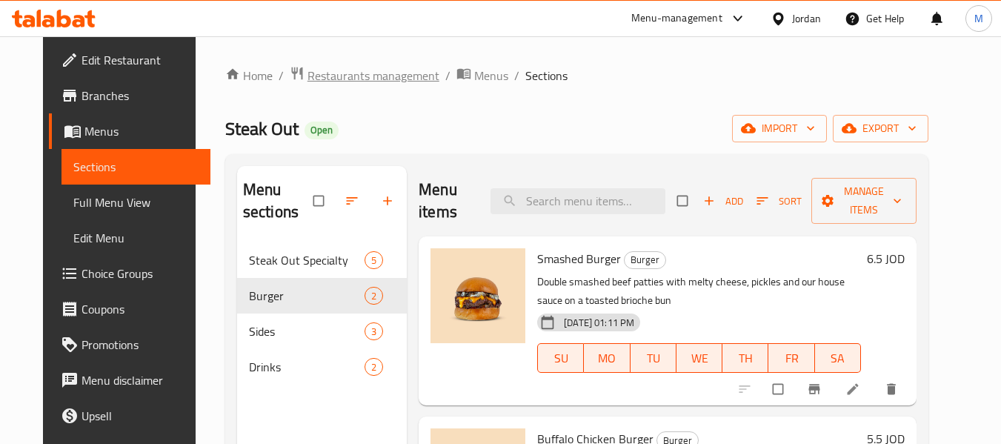
click at [348, 70] on span "Restaurants management" at bounding box center [374, 76] width 132 height 18
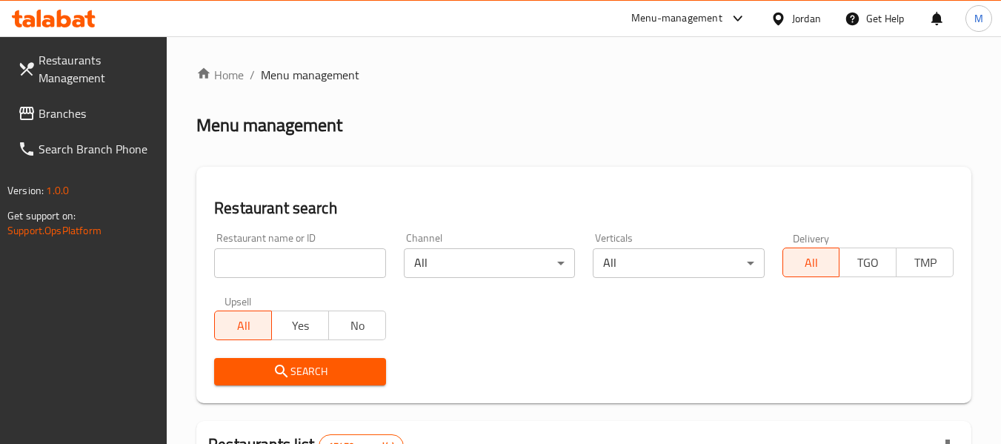
click at [792, 22] on div "Jordan" at bounding box center [806, 18] width 29 height 16
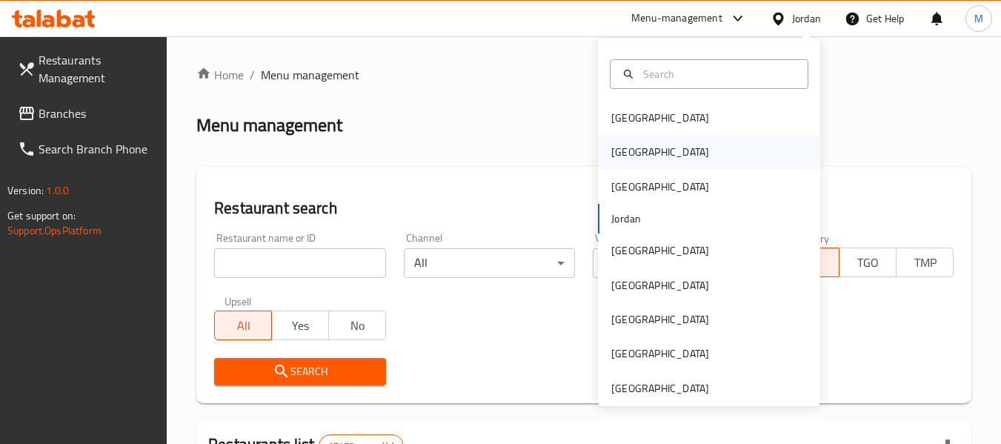
click at [666, 162] on div "[GEOGRAPHIC_DATA]" at bounding box center [709, 152] width 222 height 34
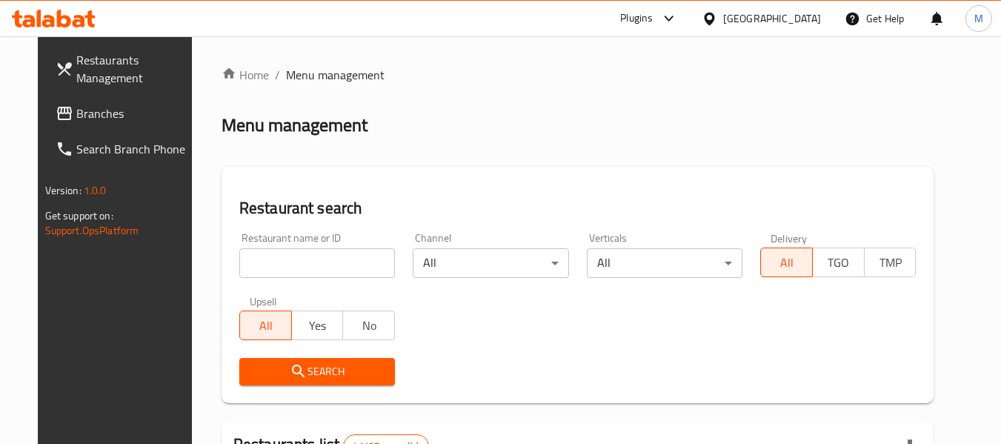
click at [351, 259] on input "search" at bounding box center [317, 263] width 156 height 30
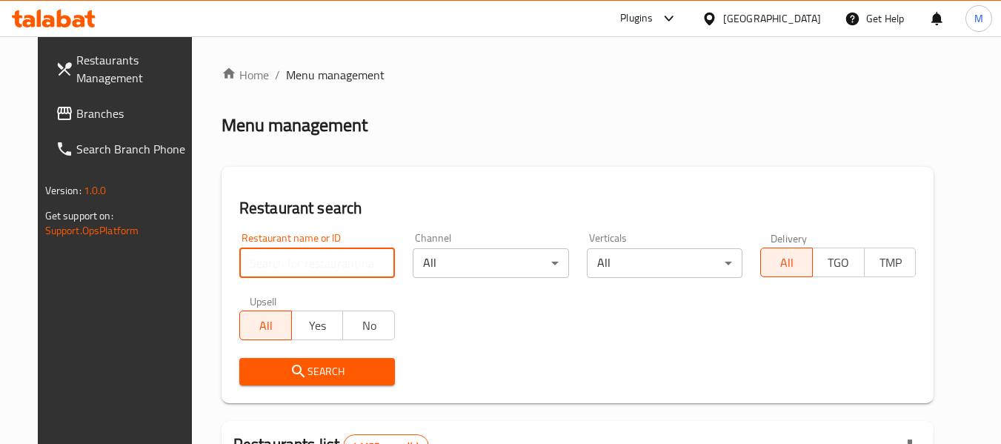
paste input "أبو ناجي"
type input "أبو ناجي"
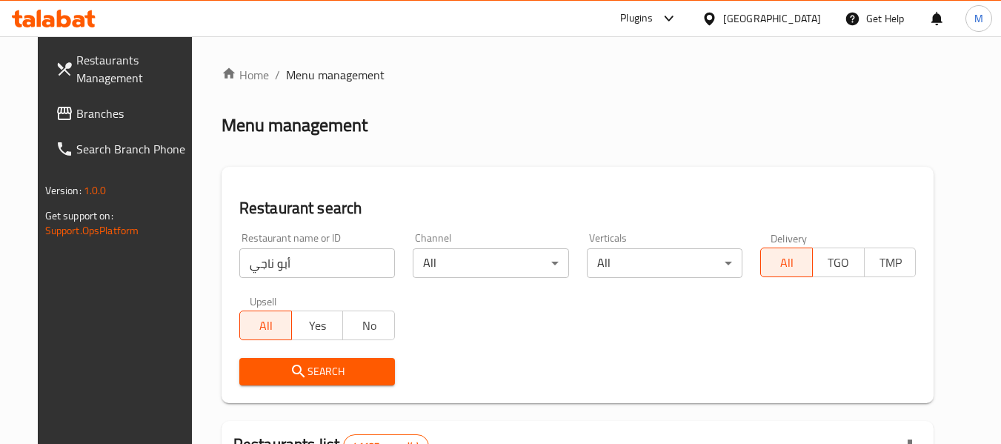
click at [291, 377] on span "Search" at bounding box center [317, 371] width 132 height 19
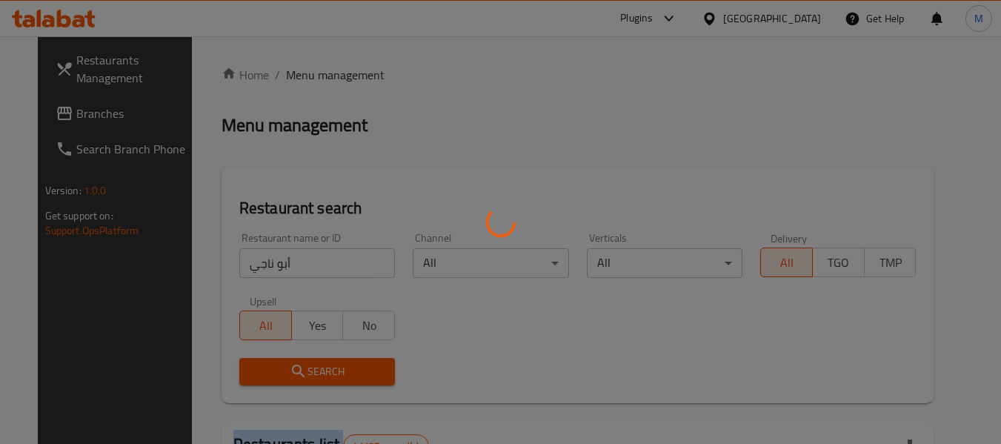
click at [291, 377] on div at bounding box center [500, 222] width 1001 height 444
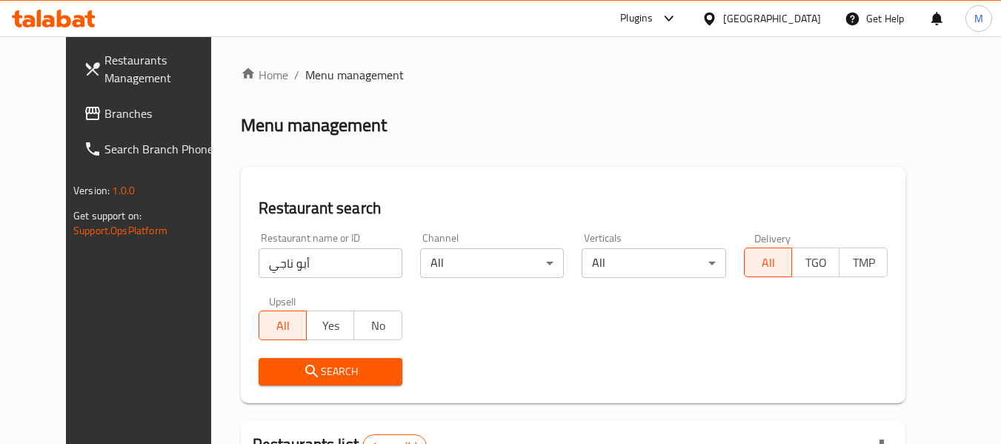
click at [495, 288] on div "Restaurant name or ID أبو ناجي Restaurant name or ID Channel All ​ Verticals A…" at bounding box center [573, 309] width 647 height 170
click at [331, 358] on button "Search" at bounding box center [331, 371] width 144 height 27
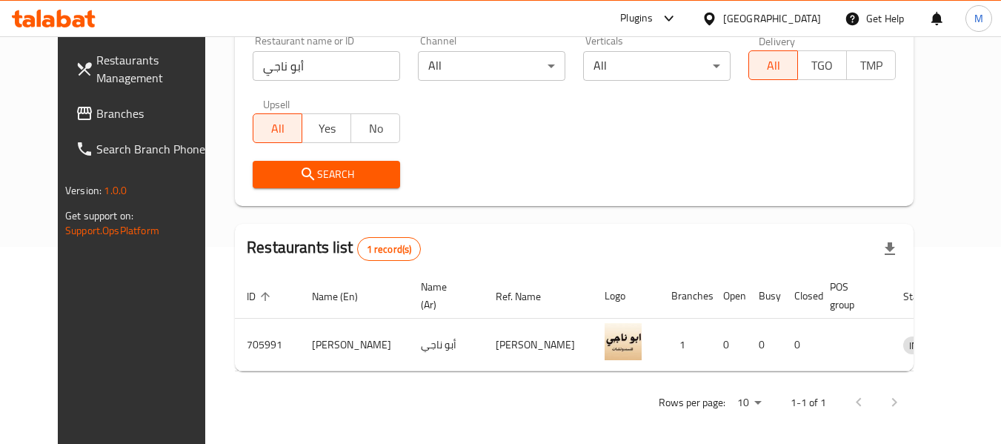
scroll to position [199, 0]
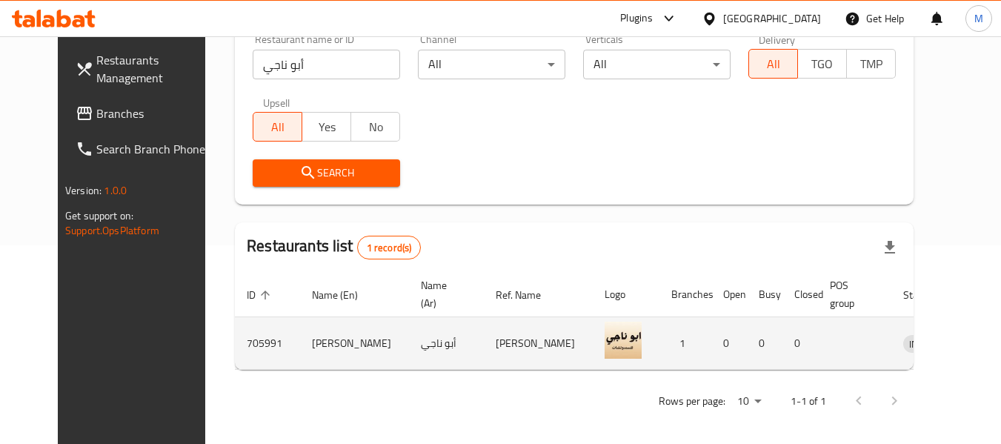
click at [984, 343] on icon "enhanced table" at bounding box center [992, 344] width 16 height 13
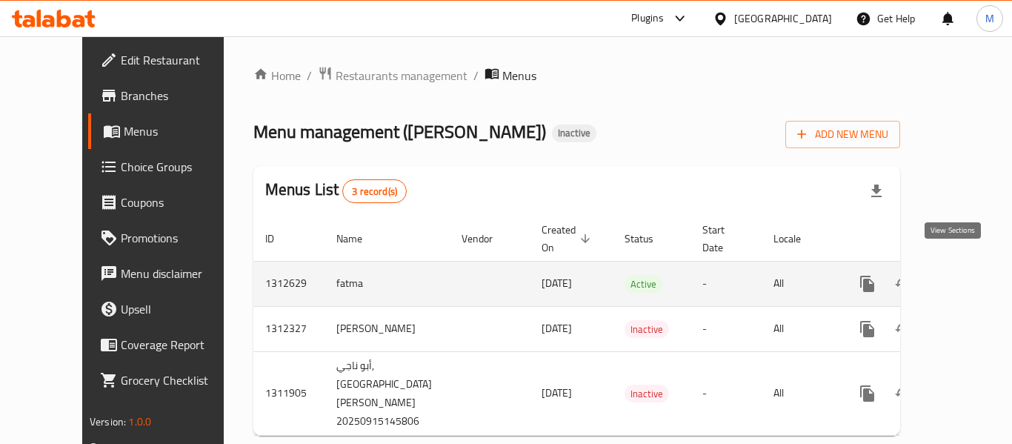
click at [968, 277] on icon "enhanced table" at bounding box center [974, 283] width 13 height 13
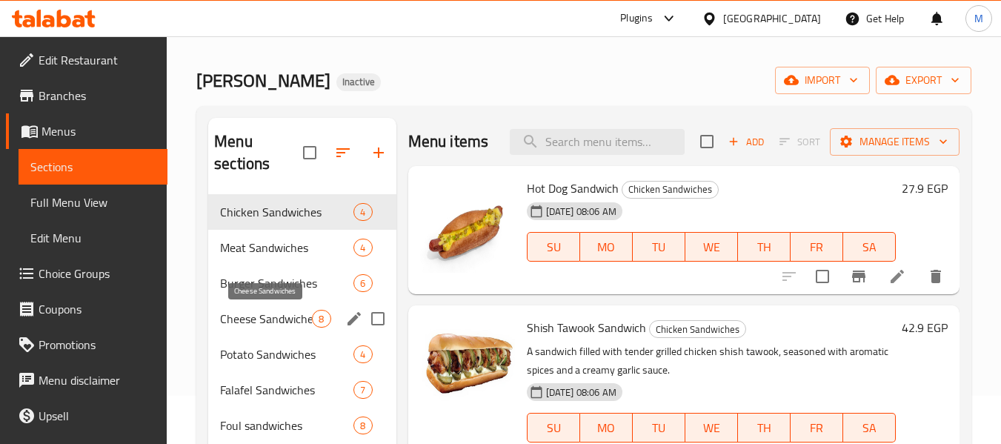
scroll to position [74, 0]
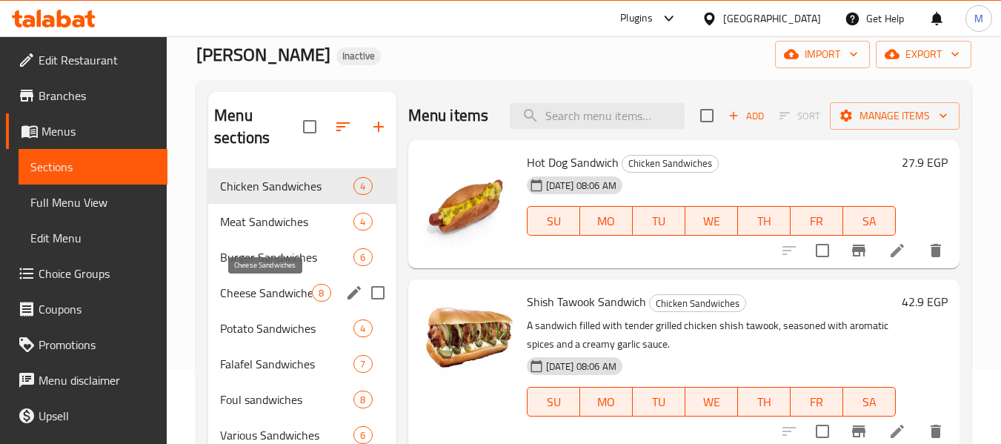
click at [300, 292] on span "Cheese Sandwiches" at bounding box center [266, 293] width 92 height 18
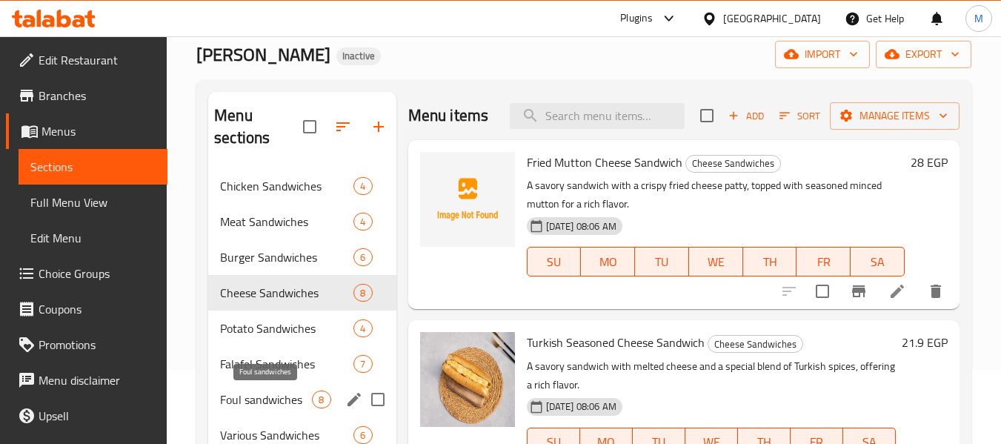
click at [297, 403] on span "Foul sandwiches" at bounding box center [266, 400] width 92 height 18
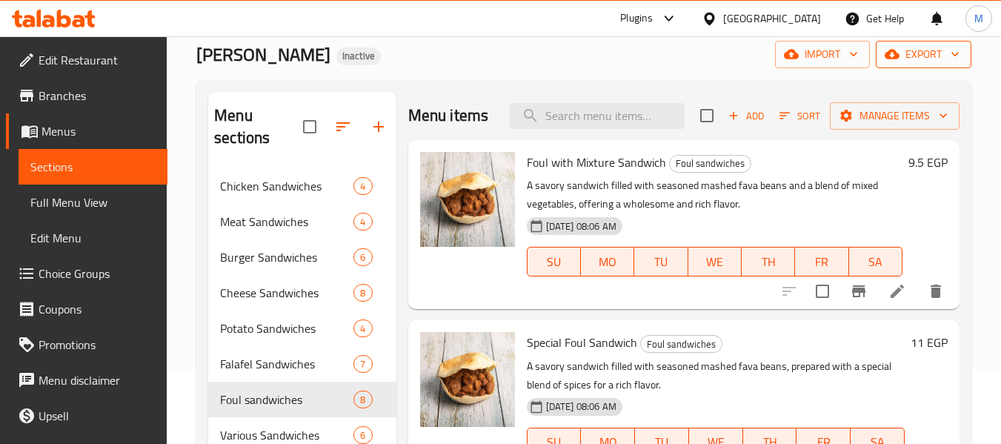
click at [919, 45] on span "export" at bounding box center [924, 54] width 72 height 19
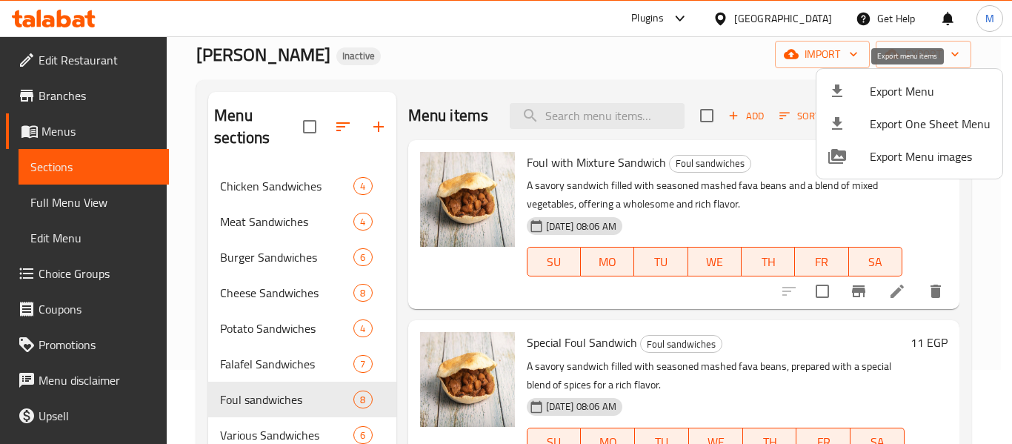
click at [918, 88] on span "Export Menu" at bounding box center [930, 91] width 121 height 18
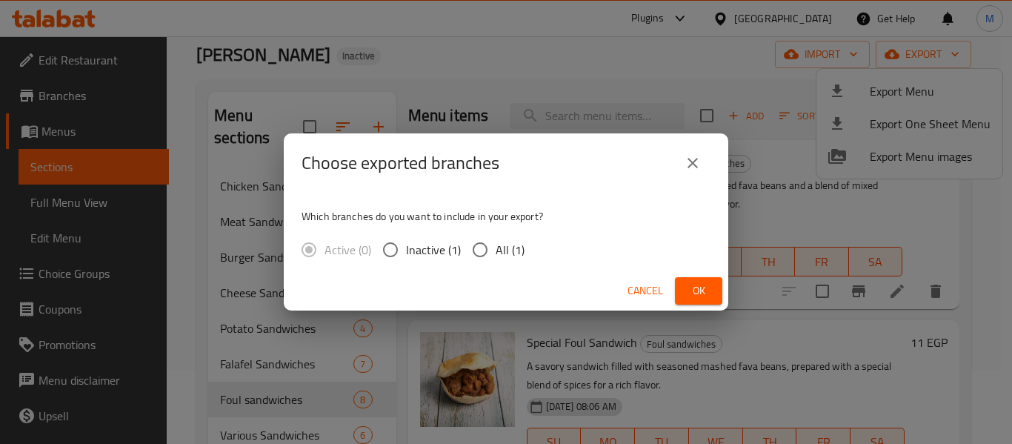
click at [496, 253] on span "All (1)" at bounding box center [510, 250] width 29 height 18
click at [496, 253] on input "All (1)" at bounding box center [480, 249] width 31 height 31
radio input "true"
click at [691, 296] on span "Ok" at bounding box center [699, 291] width 24 height 19
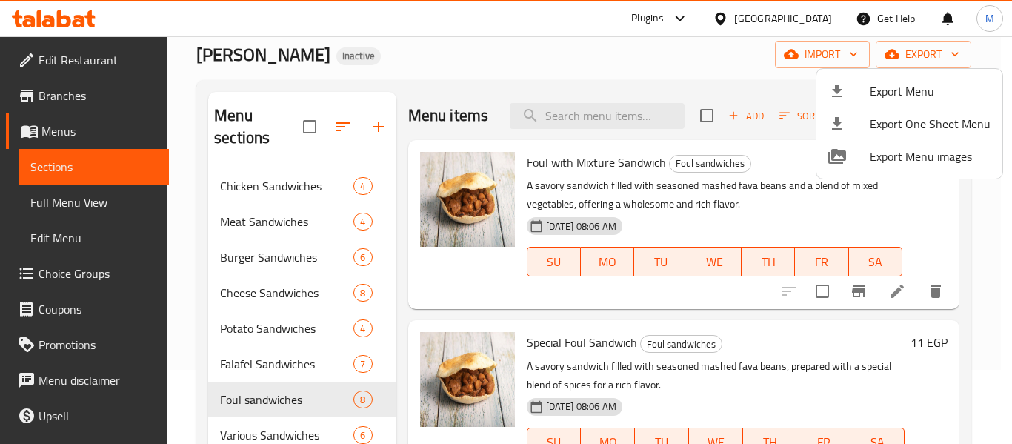
click at [461, 62] on div at bounding box center [506, 222] width 1012 height 444
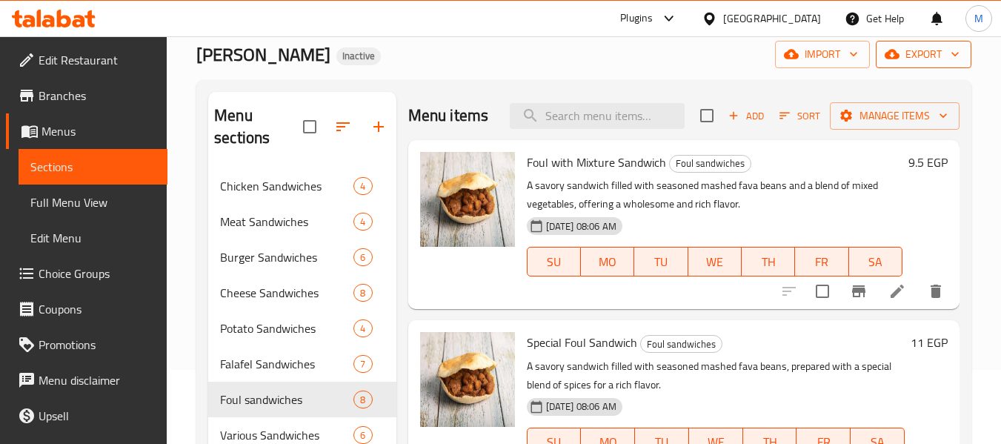
click at [943, 45] on span "export" at bounding box center [924, 54] width 72 height 19
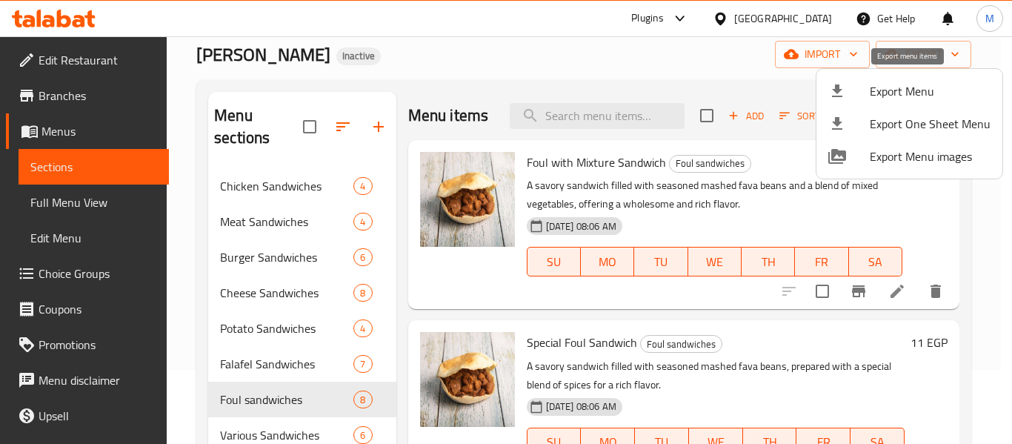
click at [912, 98] on span "Export Menu" at bounding box center [930, 91] width 121 height 18
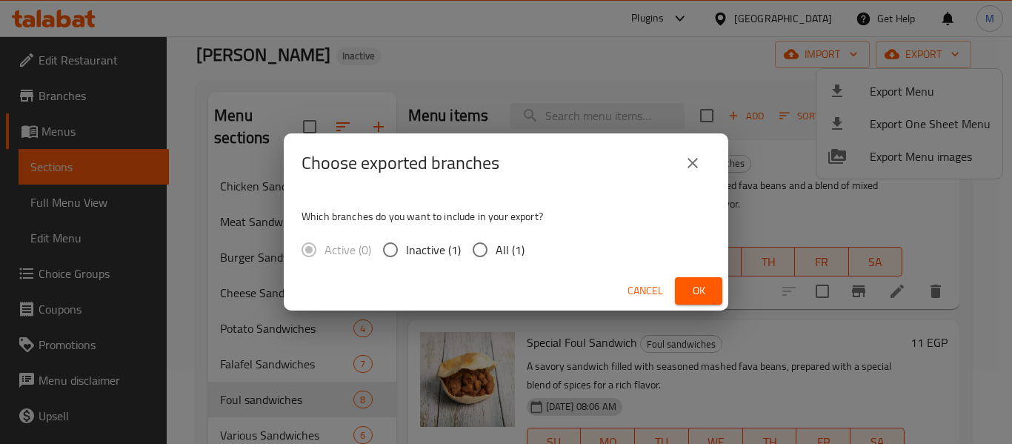
click at [491, 248] on input "All (1)" at bounding box center [480, 249] width 31 height 31
radio input "true"
click at [697, 280] on button "Ok" at bounding box center [698, 290] width 47 height 27
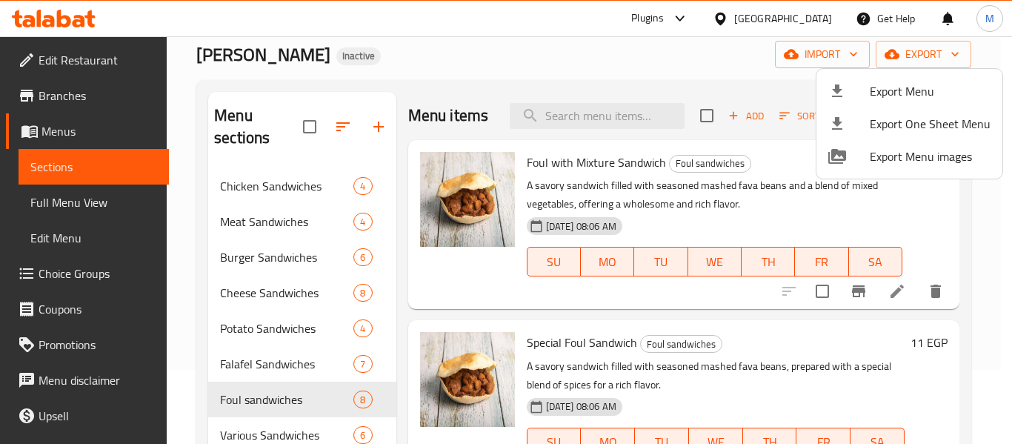
click at [496, 96] on div at bounding box center [506, 222] width 1012 height 444
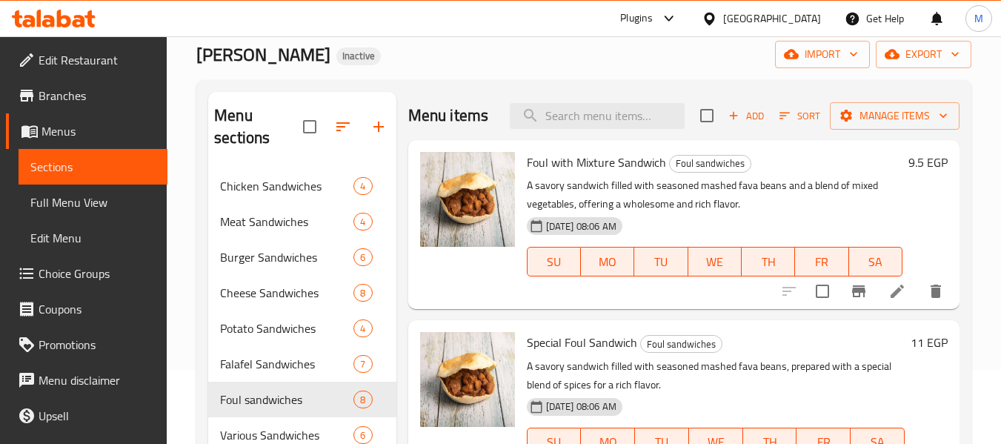
click at [723, 14] on div at bounding box center [712, 18] width 21 height 16
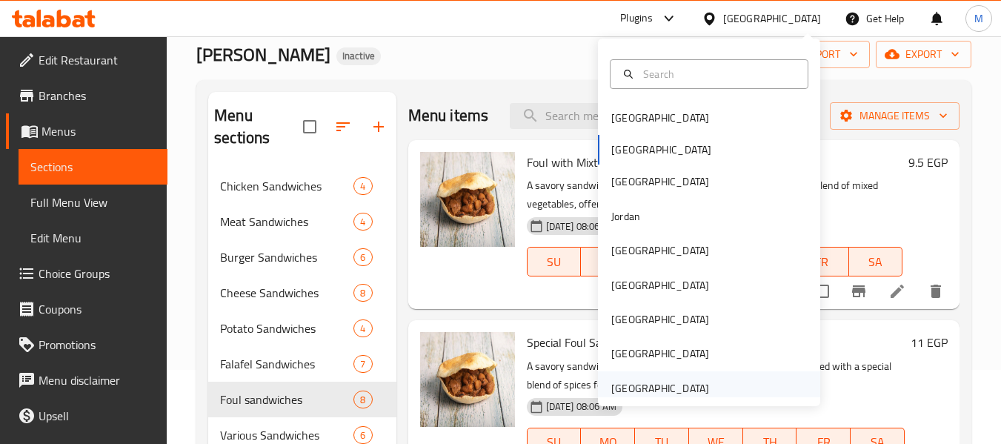
click at [627, 391] on div "[GEOGRAPHIC_DATA]" at bounding box center [660, 388] width 98 height 16
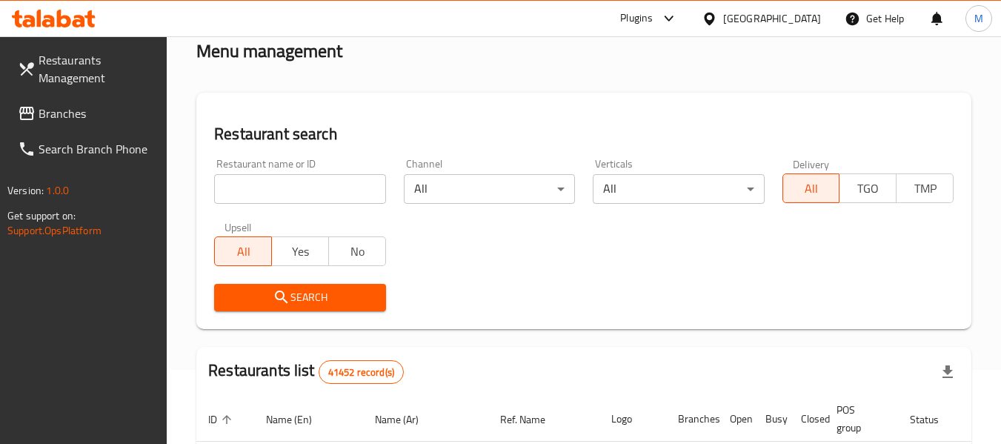
click at [283, 192] on input "search" at bounding box center [299, 189] width 171 height 30
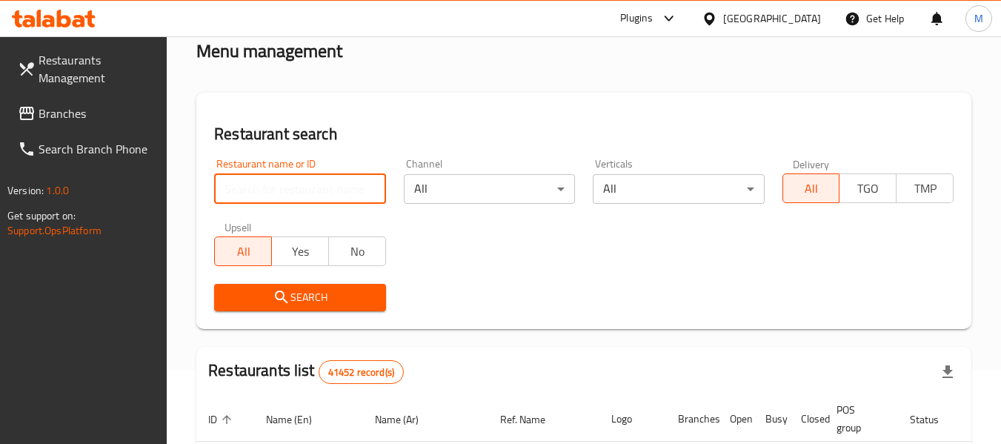
paste input "Account King of Charcoal"
drag, startPoint x: 269, startPoint y: 191, endPoint x: 142, endPoint y: 190, distance: 127.5
click at [142, 191] on div "Restaurants Management Branches Search Branch Phone Version: 1.0.0 Get support …" at bounding box center [500, 445] width 1001 height 966
click at [342, 193] on input "King of Charcoal" at bounding box center [299, 189] width 171 height 30
type input "King of Charcoal"
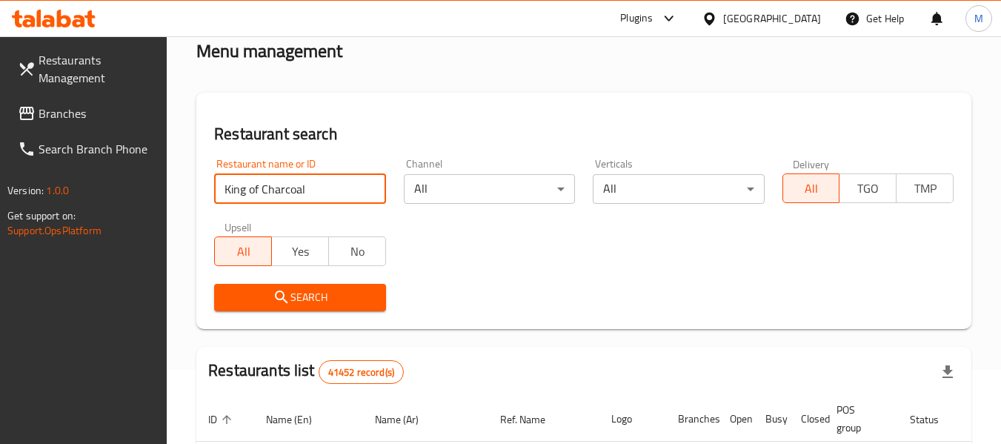
click button "Search" at bounding box center [299, 297] width 171 height 27
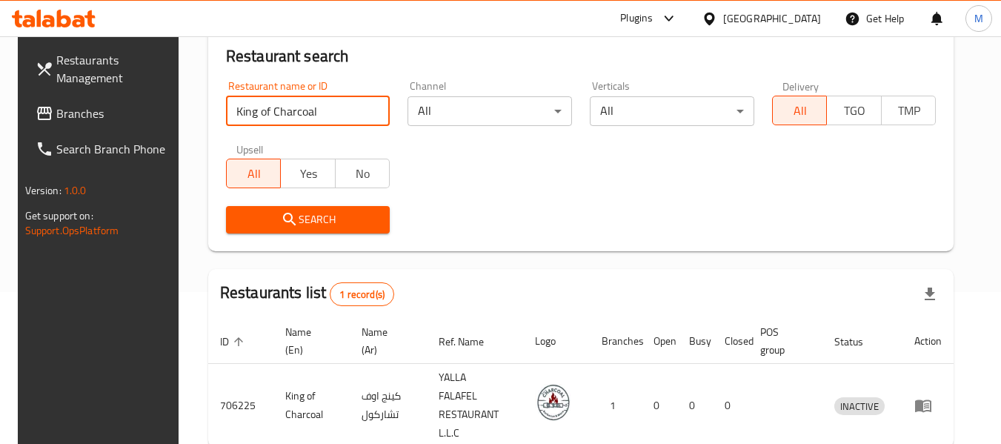
scroll to position [217, 0]
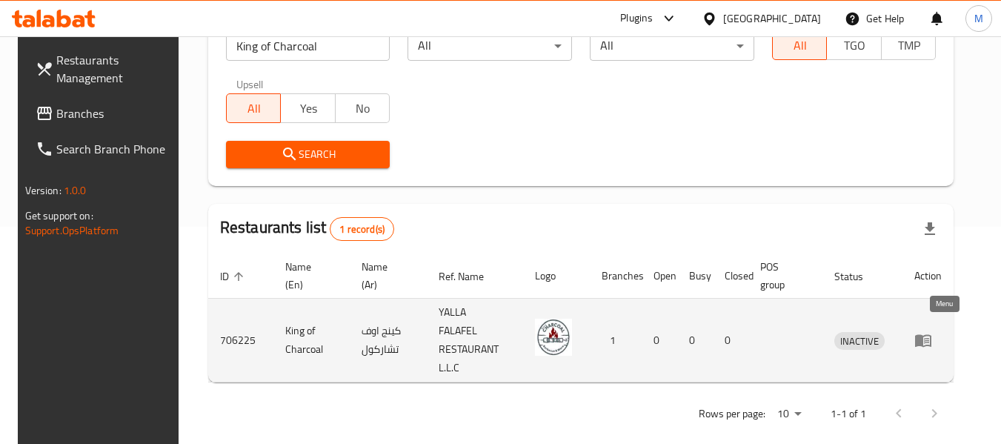
click at [932, 335] on icon "enhanced table" at bounding box center [923, 341] width 16 height 13
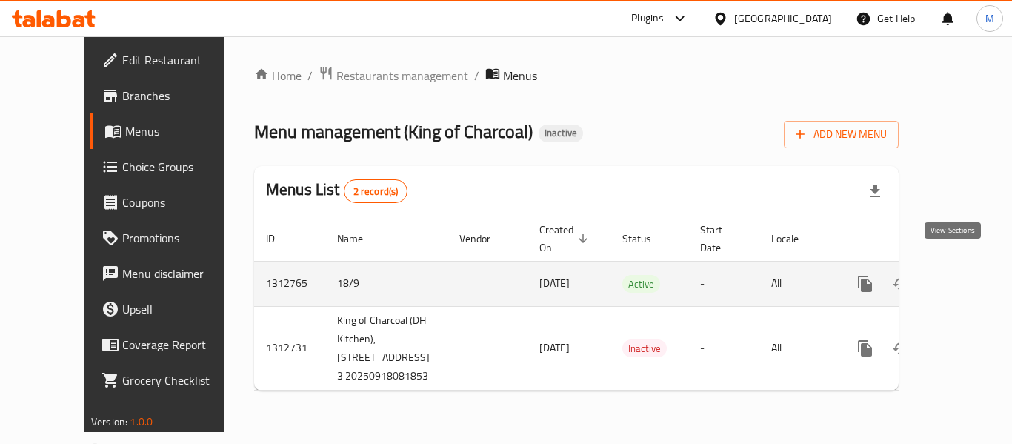
click at [966, 277] on icon "enhanced table" at bounding box center [972, 283] width 13 height 13
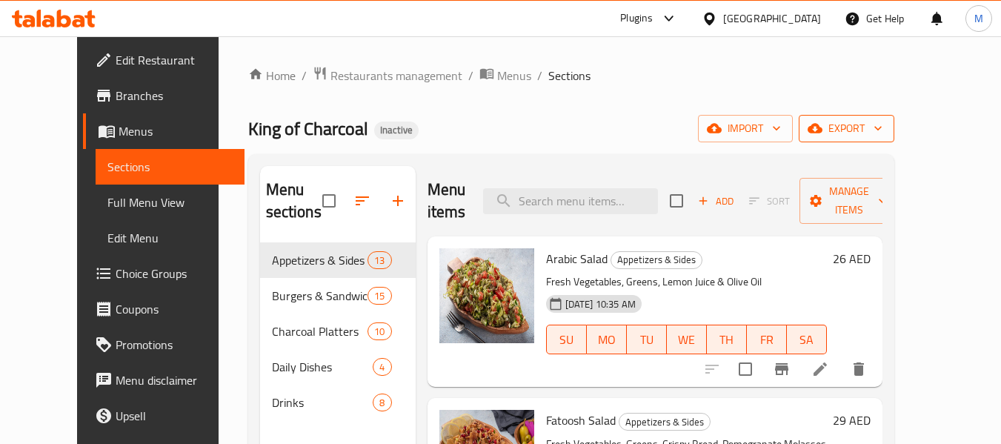
click at [883, 125] on span "export" at bounding box center [847, 128] width 72 height 19
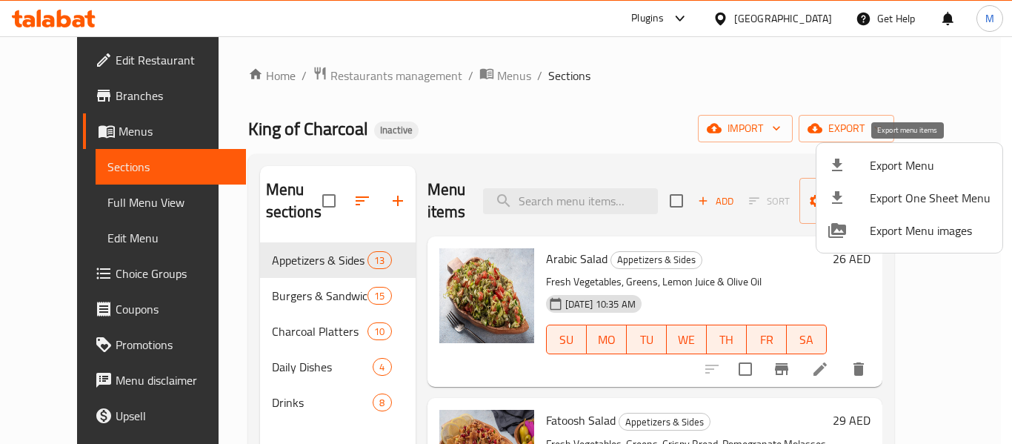
click at [903, 170] on span "Export Menu" at bounding box center [930, 165] width 121 height 18
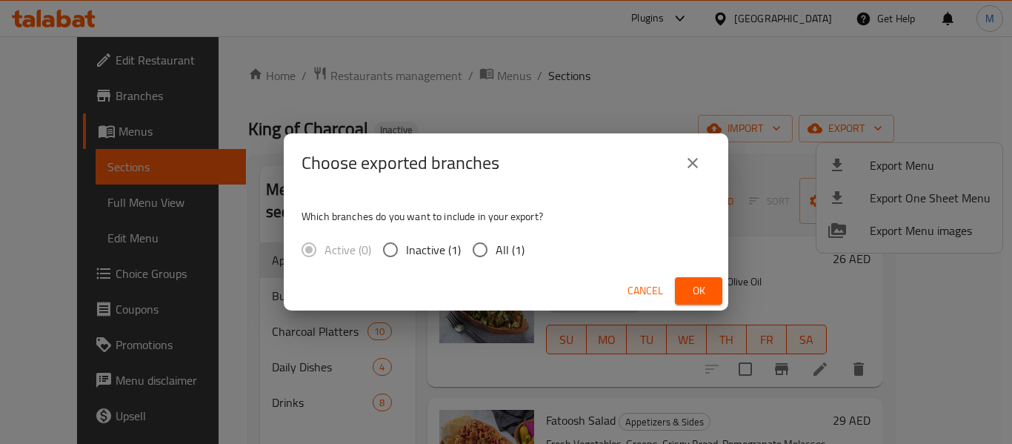
click at [518, 248] on span "All (1)" at bounding box center [510, 250] width 29 height 18
click at [496, 248] on input "All (1)" at bounding box center [480, 249] width 31 height 31
radio input "true"
drag, startPoint x: 678, startPoint y: 294, endPoint x: 794, endPoint y: 39, distance: 280.6
click at [679, 294] on button "Ok" at bounding box center [698, 290] width 47 height 27
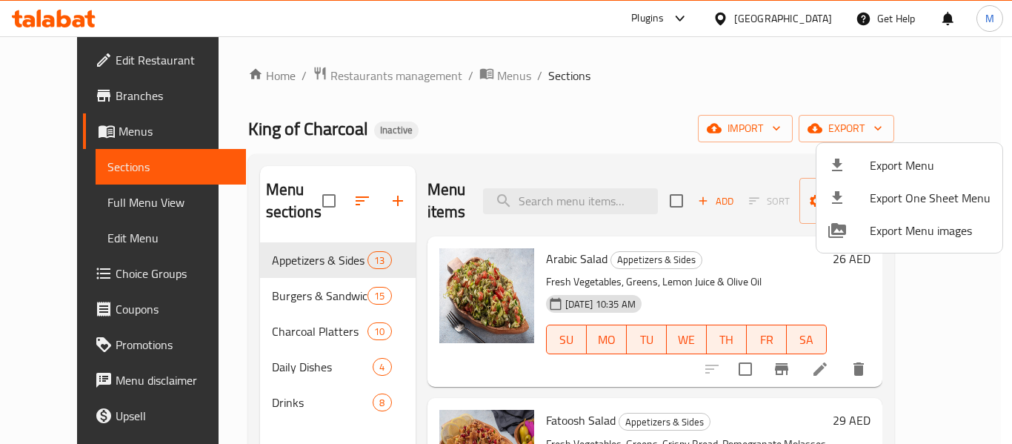
click at [596, 271] on div at bounding box center [506, 222] width 1012 height 444
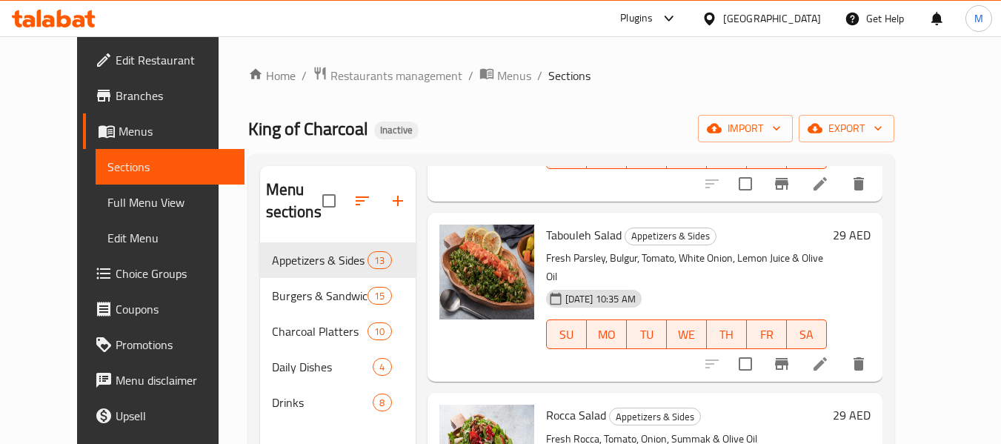
scroll to position [371, 0]
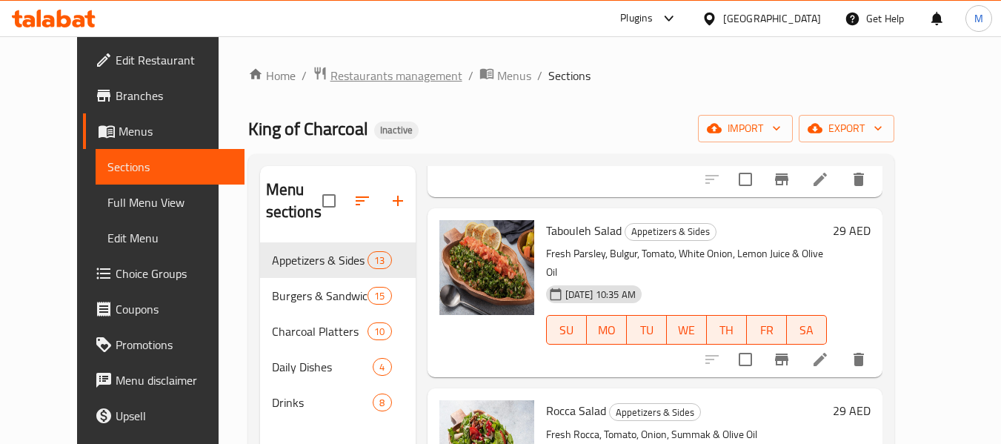
click at [335, 84] on span "Restaurants management" at bounding box center [397, 76] width 132 height 18
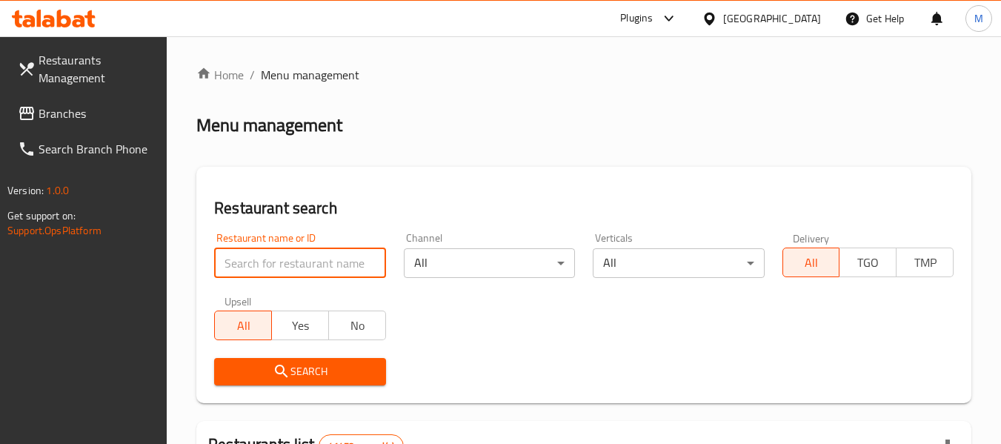
click at [293, 255] on input "search" at bounding box center [299, 263] width 171 height 30
paste input "Ombre Cafe"
type input "Ombre Cafe"
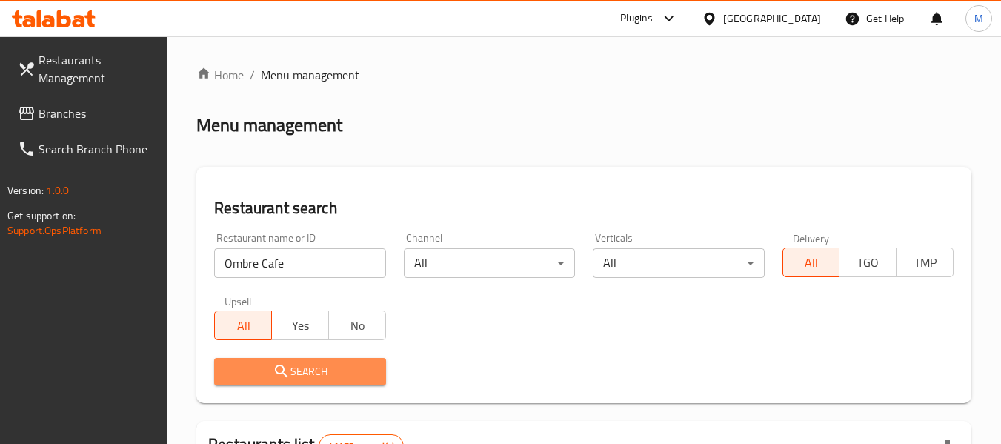
click at [315, 380] on span "Search" at bounding box center [299, 371] width 147 height 19
click at [315, 380] on div at bounding box center [500, 222] width 1001 height 444
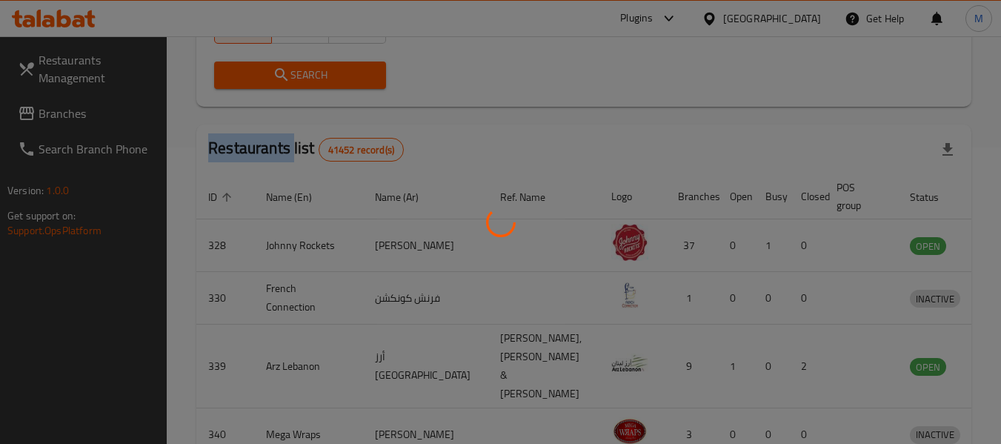
scroll to position [236, 0]
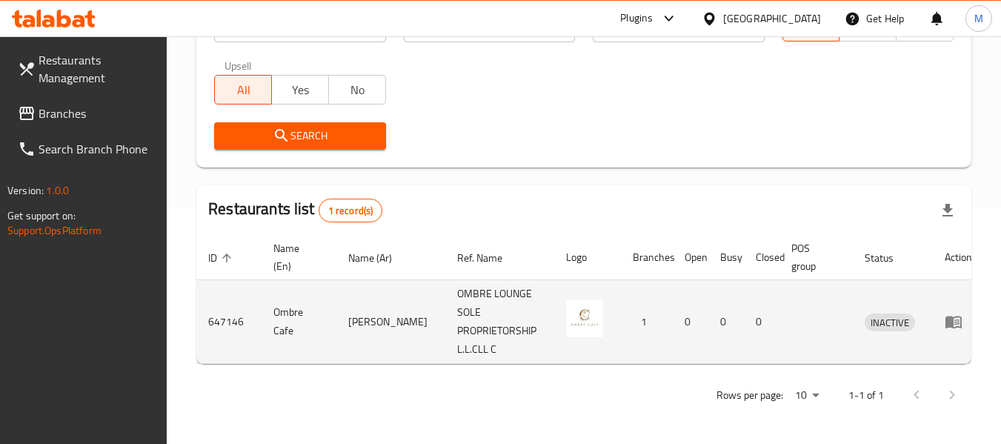
click at [942, 312] on td "enhanced table" at bounding box center [958, 322] width 51 height 84
click at [947, 319] on icon "enhanced table" at bounding box center [954, 322] width 18 height 18
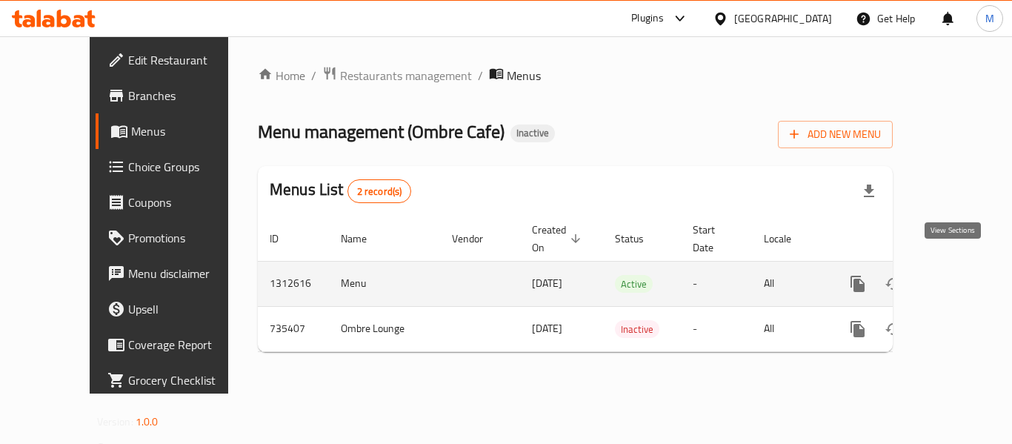
click at [958, 277] on icon "enhanced table" at bounding box center [964, 283] width 13 height 13
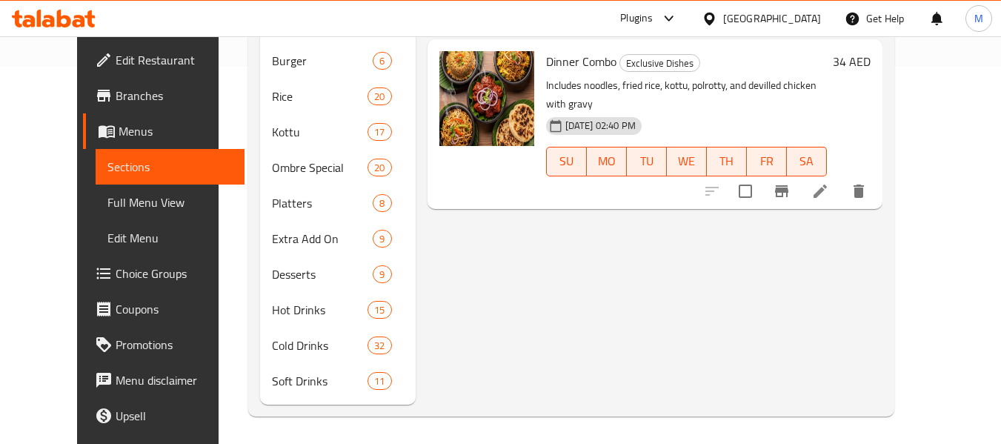
scroll to position [379, 0]
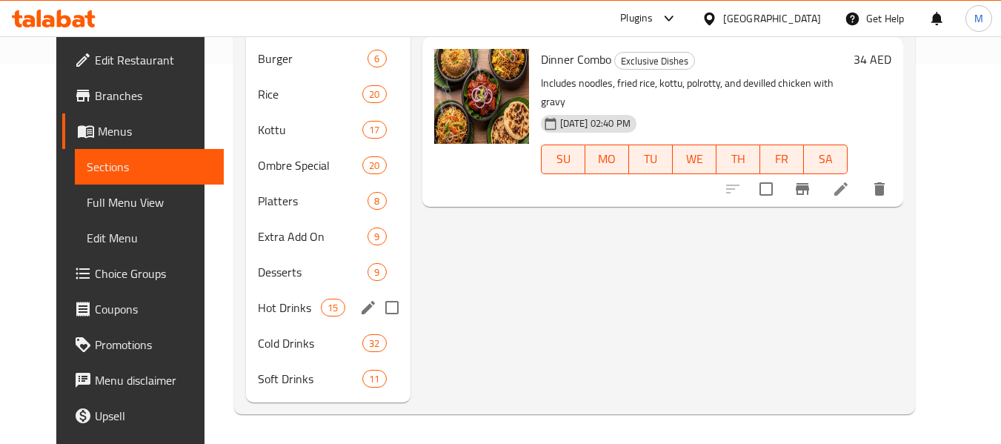
click at [287, 292] on div "Hot Drinks 15" at bounding box center [328, 308] width 165 height 36
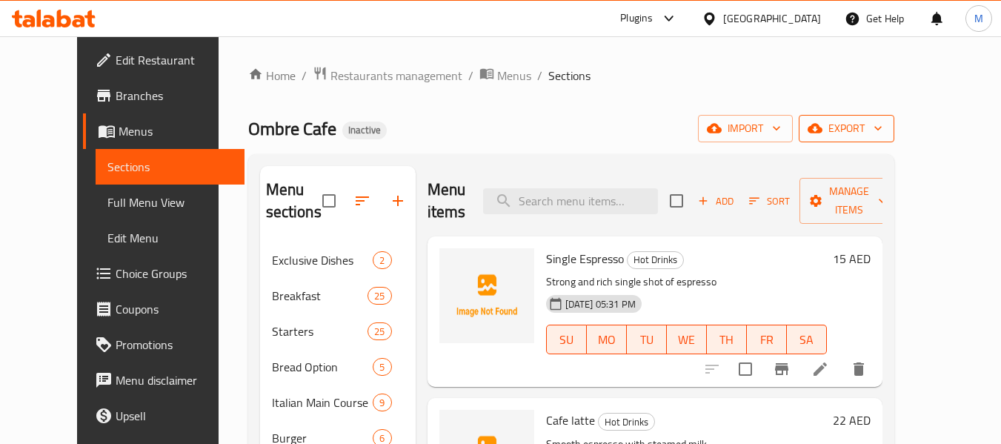
click at [883, 119] on span "export" at bounding box center [847, 128] width 72 height 19
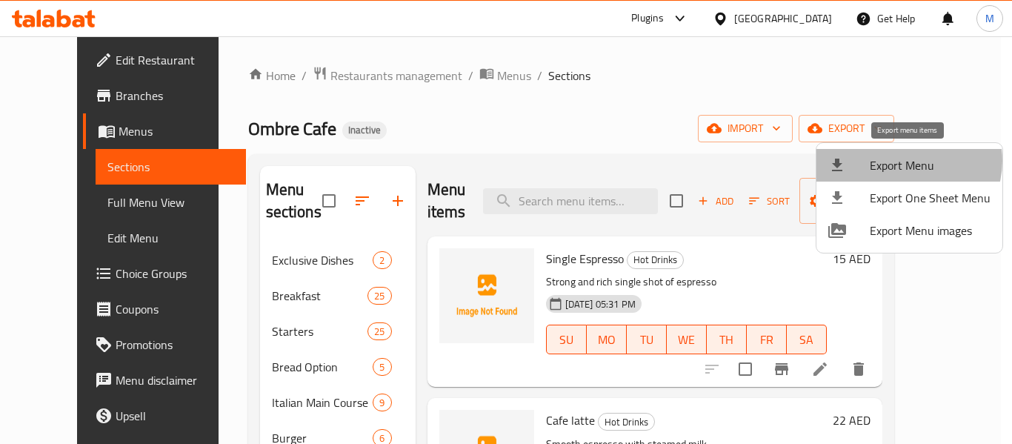
click at [906, 161] on span "Export Menu" at bounding box center [930, 165] width 121 height 18
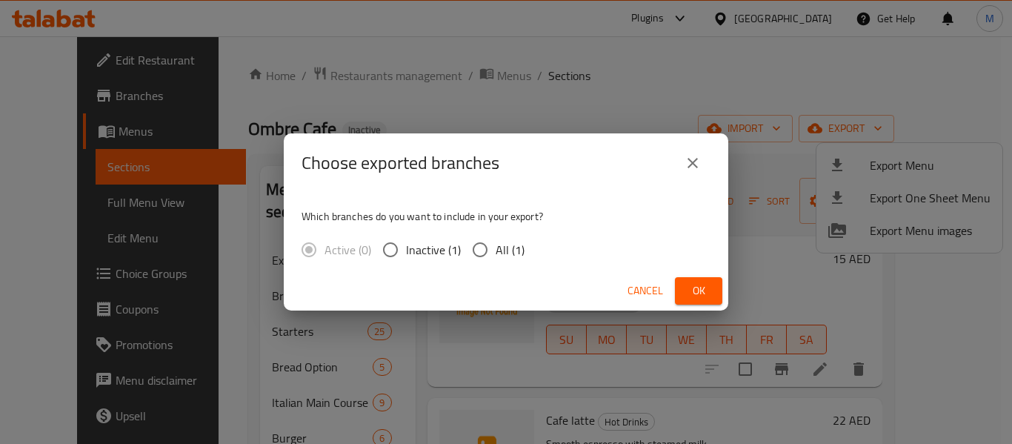
click at [494, 244] on input "All (1)" at bounding box center [480, 249] width 31 height 31
radio input "true"
drag, startPoint x: 691, startPoint y: 299, endPoint x: 444, endPoint y: 23, distance: 370.0
click at [691, 298] on span "Ok" at bounding box center [699, 291] width 24 height 19
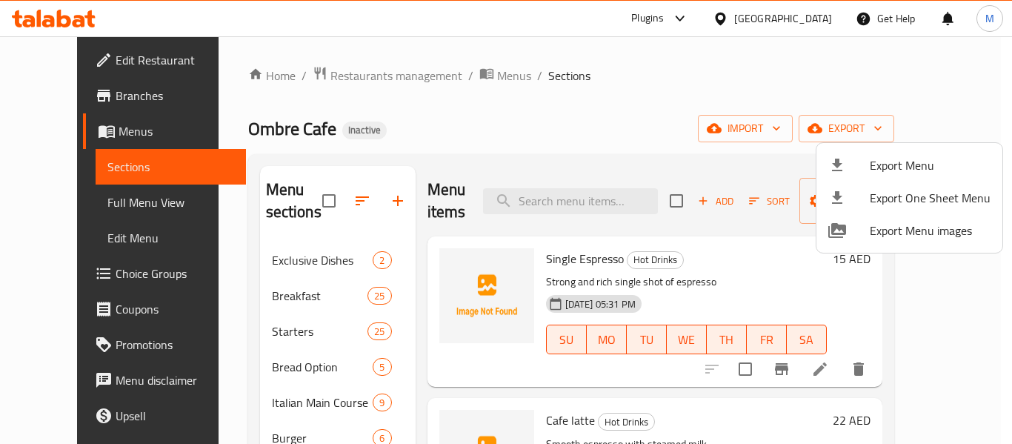
click at [811, 22] on div at bounding box center [506, 222] width 1012 height 444
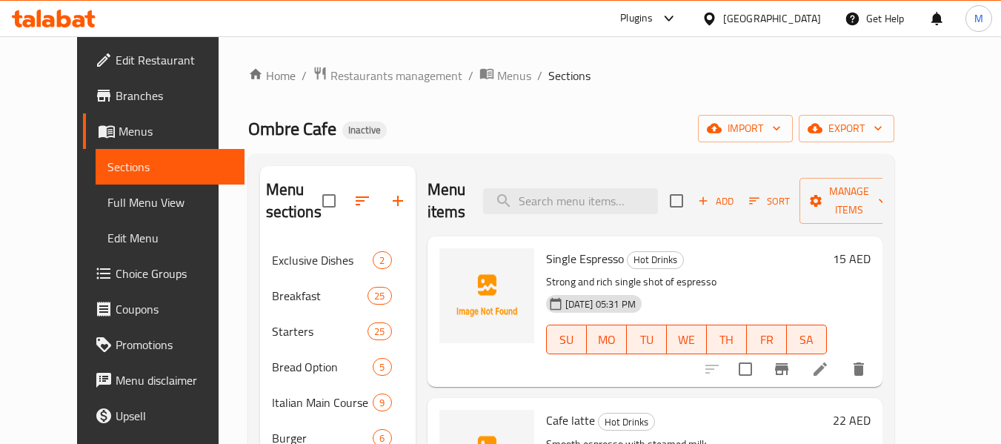
click at [811, 22] on div "[GEOGRAPHIC_DATA]" at bounding box center [772, 18] width 98 height 16
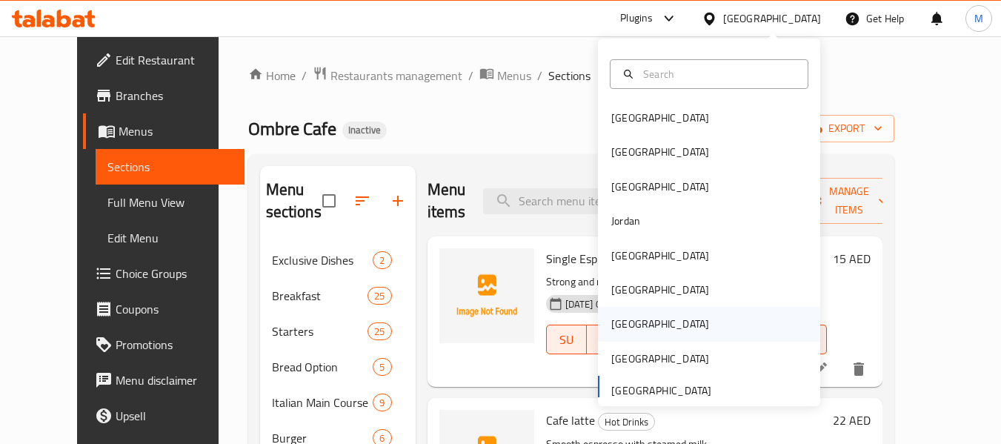
click at [626, 331] on div "[GEOGRAPHIC_DATA]" at bounding box center [660, 324] width 98 height 16
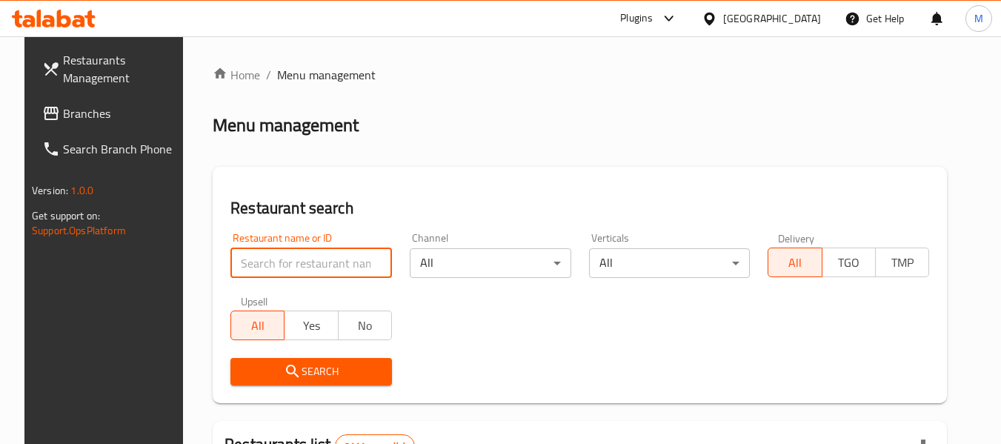
click at [331, 272] on input "search" at bounding box center [312, 263] width 162 height 30
paste input "Marron Au Dore cafe"
type input "Marron Au Dore cafe"
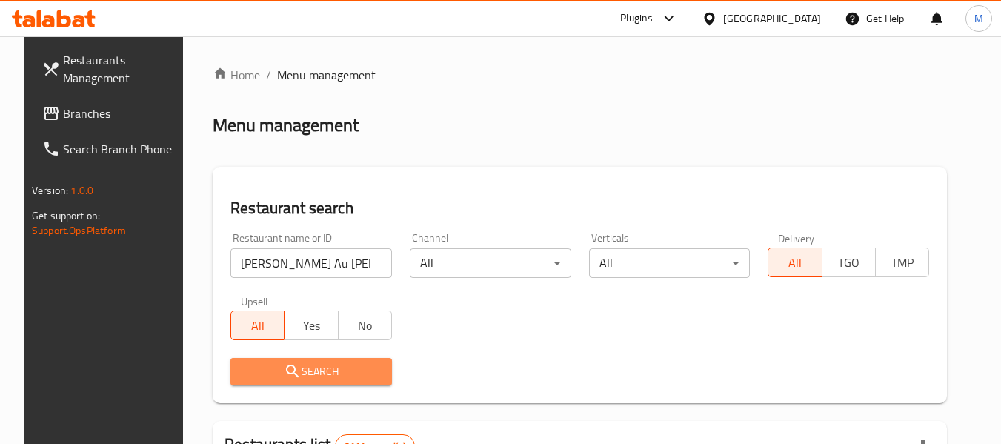
click at [316, 379] on span "Search" at bounding box center [311, 371] width 138 height 19
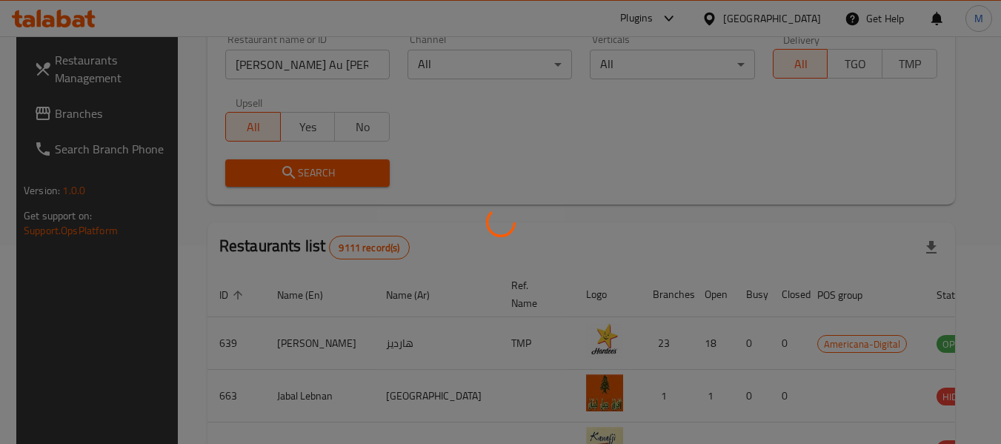
scroll to position [205, 0]
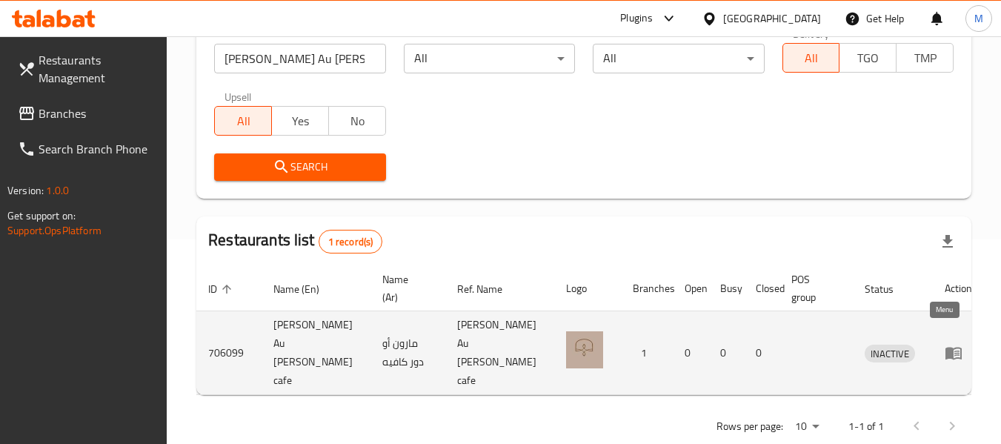
click at [947, 344] on icon "enhanced table" at bounding box center [954, 353] width 18 height 18
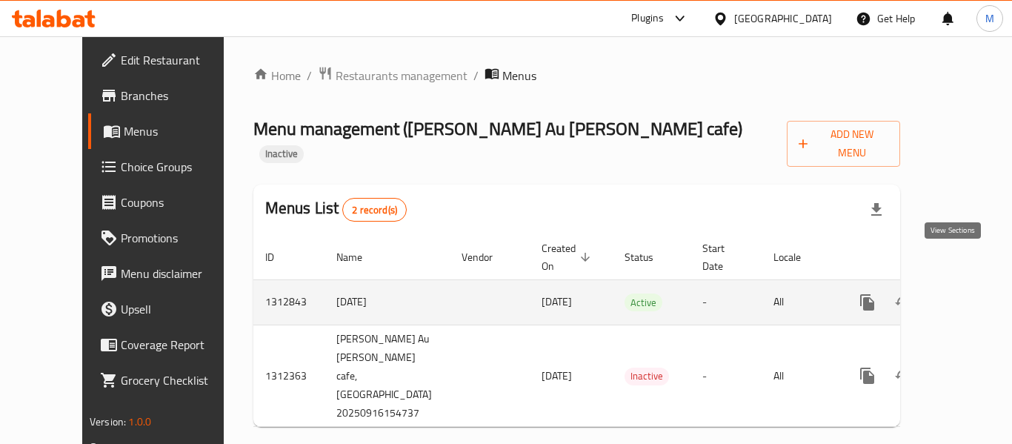
click at [966, 294] on icon "enhanced table" at bounding box center [975, 303] width 18 height 18
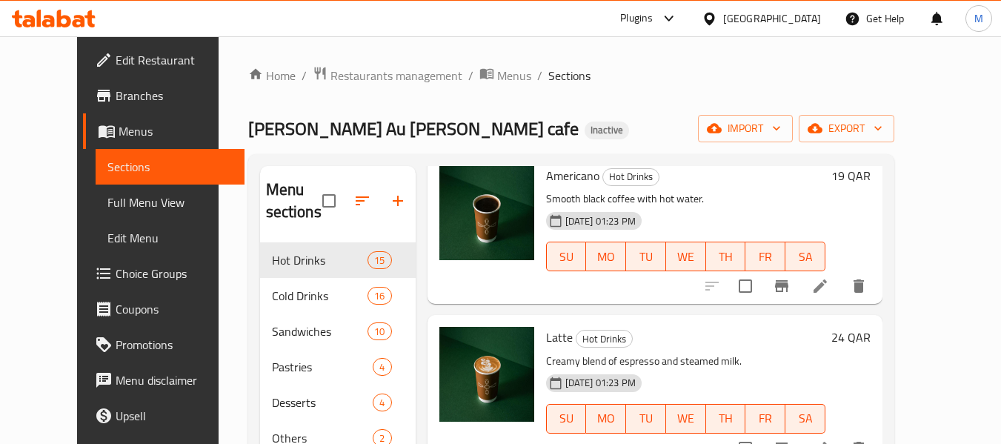
scroll to position [593, 0]
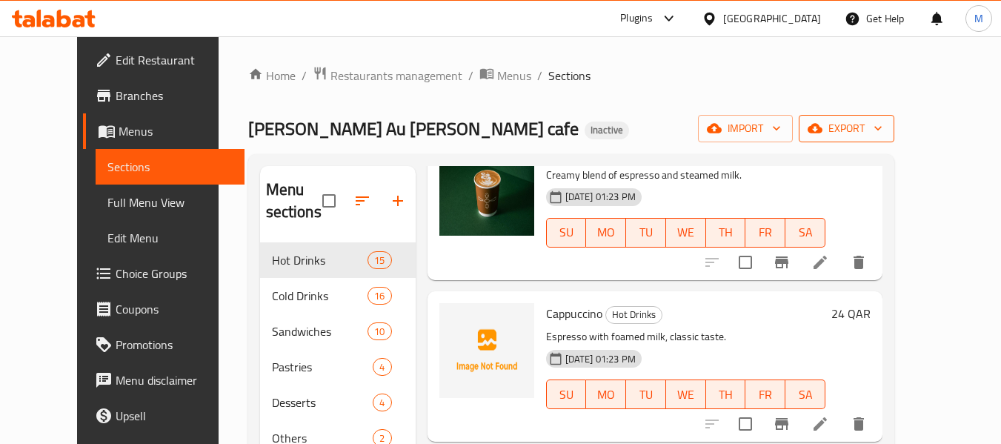
click at [883, 126] on span "export" at bounding box center [847, 128] width 72 height 19
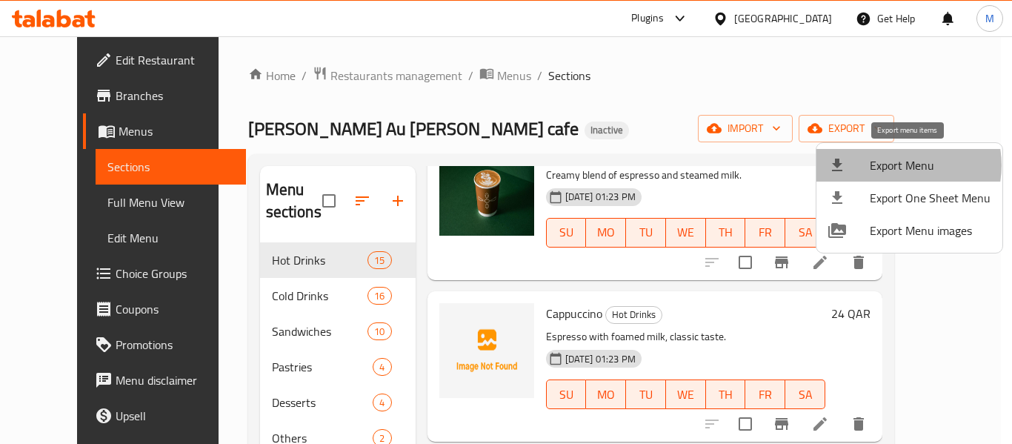
click at [899, 165] on span "Export Menu" at bounding box center [930, 165] width 121 height 18
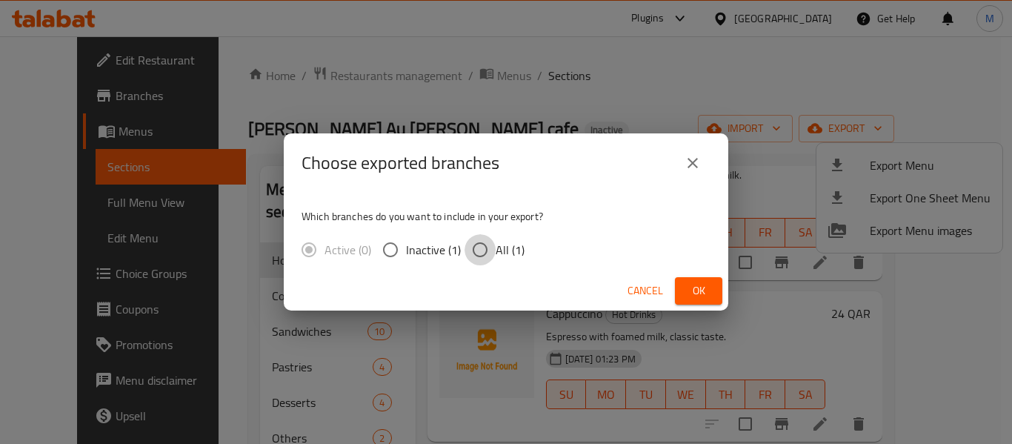
click at [492, 253] on input "All (1)" at bounding box center [480, 249] width 31 height 31
radio input "true"
click at [695, 291] on span "Ok" at bounding box center [699, 291] width 24 height 19
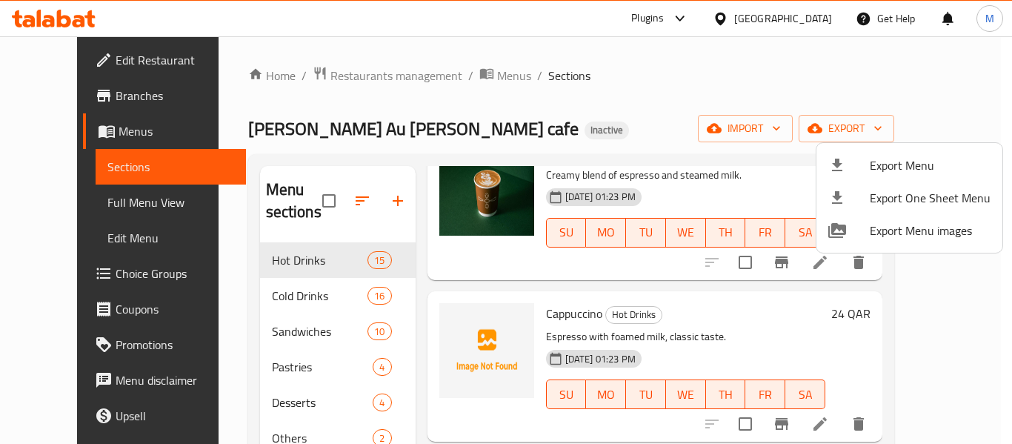
click at [441, 319] on div at bounding box center [506, 222] width 1012 height 444
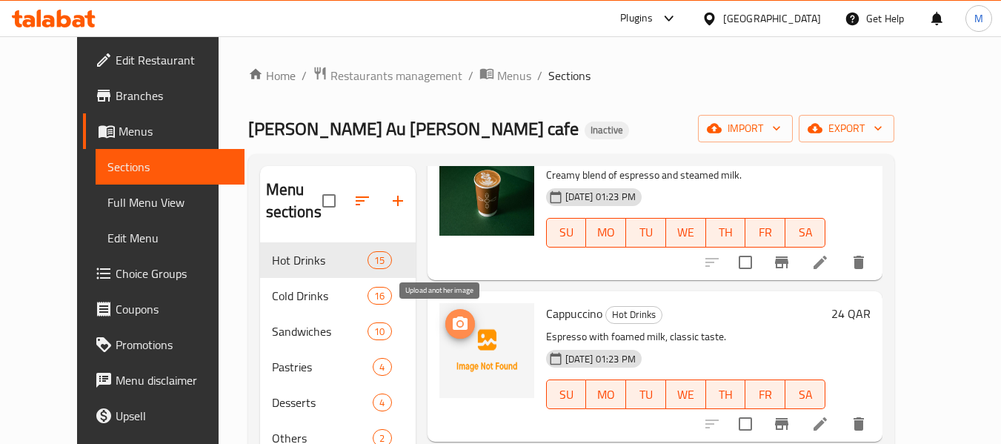
click at [453, 322] on icon "upload picture" at bounding box center [460, 322] width 15 height 13
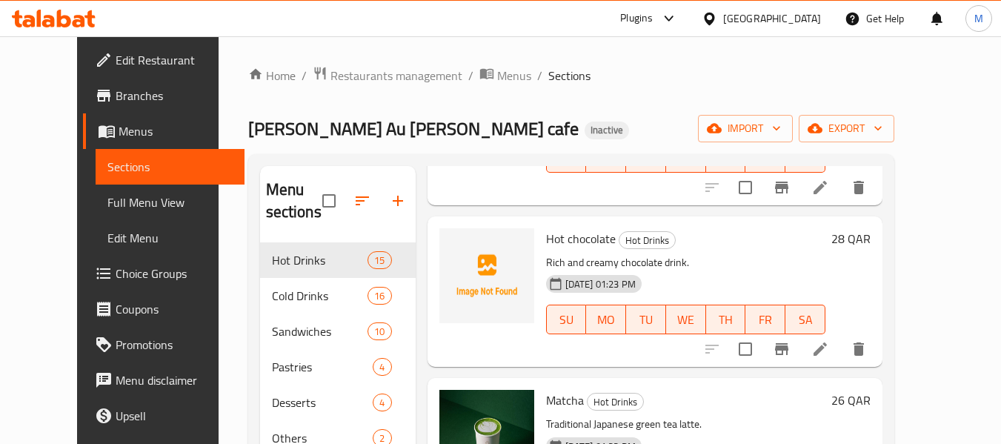
scroll to position [1779, 0]
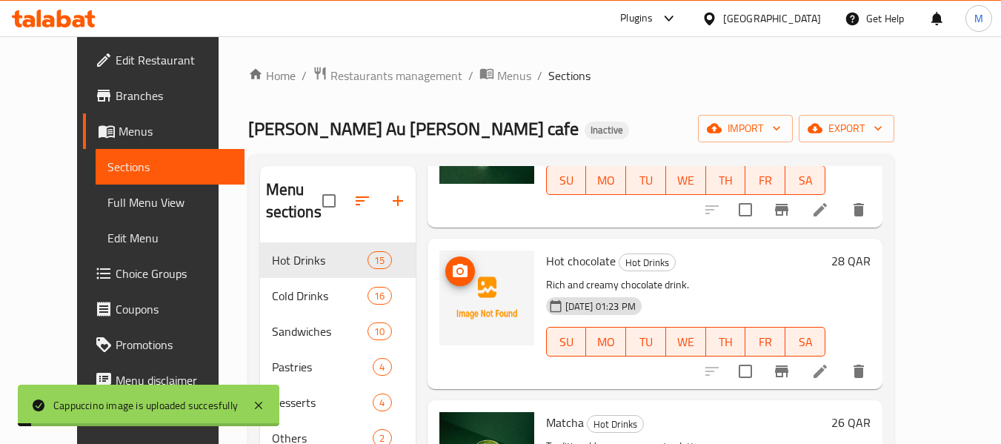
click at [451, 279] on icon "upload picture" at bounding box center [460, 271] width 18 height 18
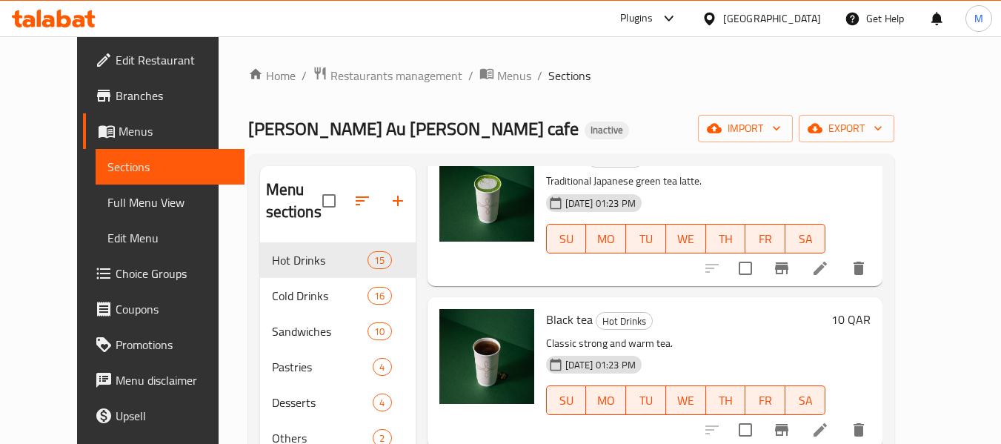
scroll to position [208, 0]
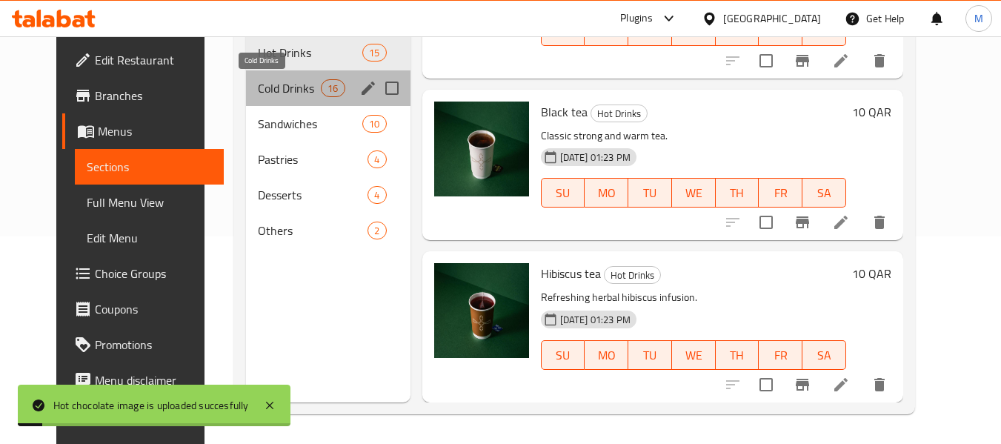
click at [263, 93] on span "Cold Drinks" at bounding box center [289, 88] width 63 height 18
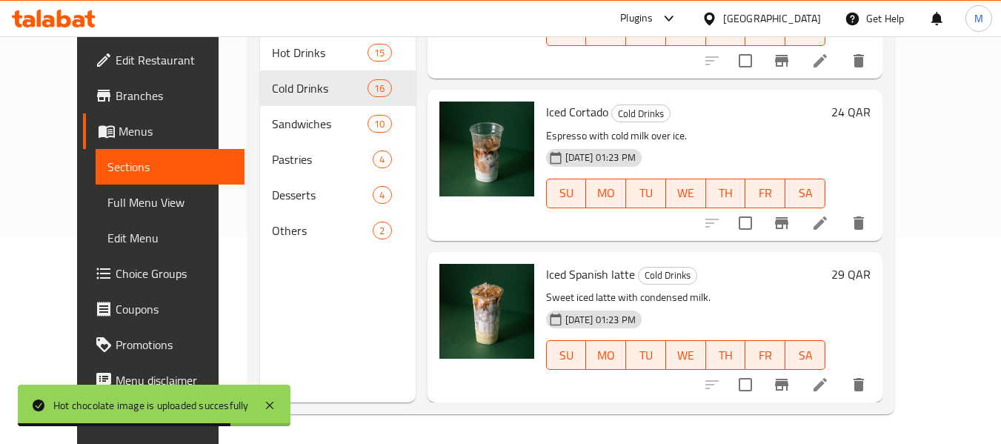
scroll to position [414, 0]
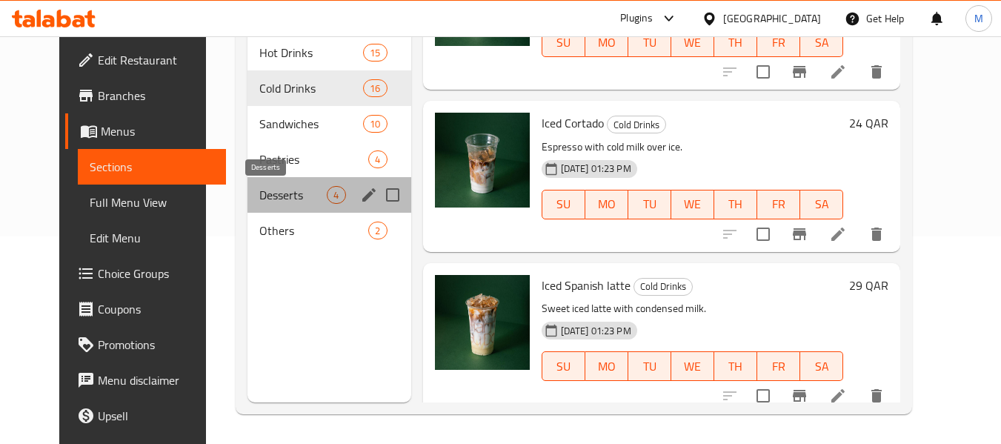
click at [261, 194] on span "Desserts" at bounding box center [292, 195] width 67 height 18
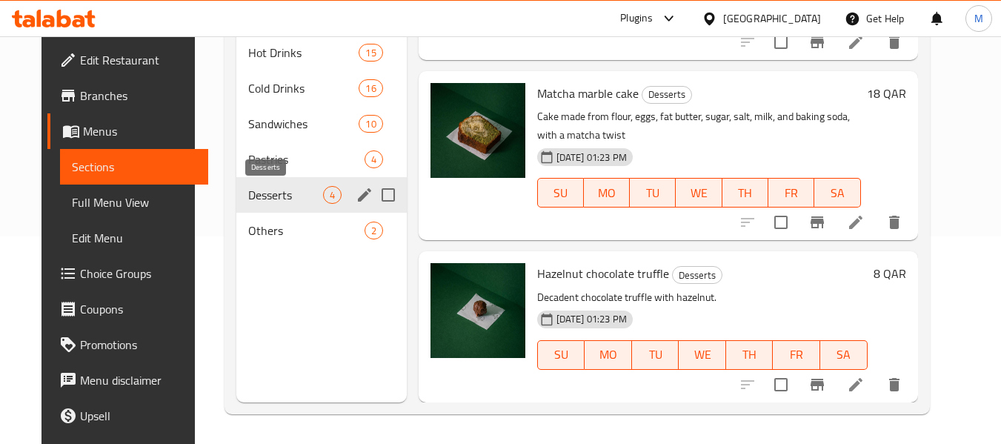
scroll to position [282, 0]
click at [276, 225] on span "Others" at bounding box center [285, 231] width 75 height 18
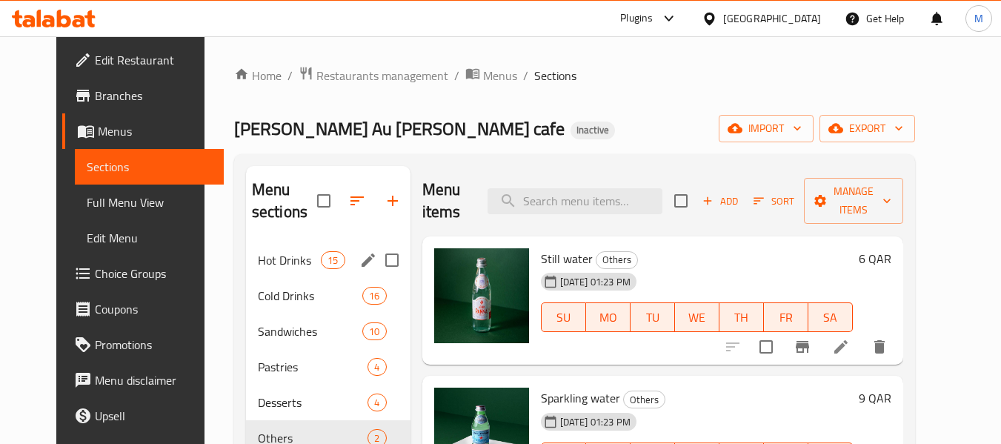
click at [271, 266] on span "Hot Drinks" at bounding box center [289, 260] width 63 height 18
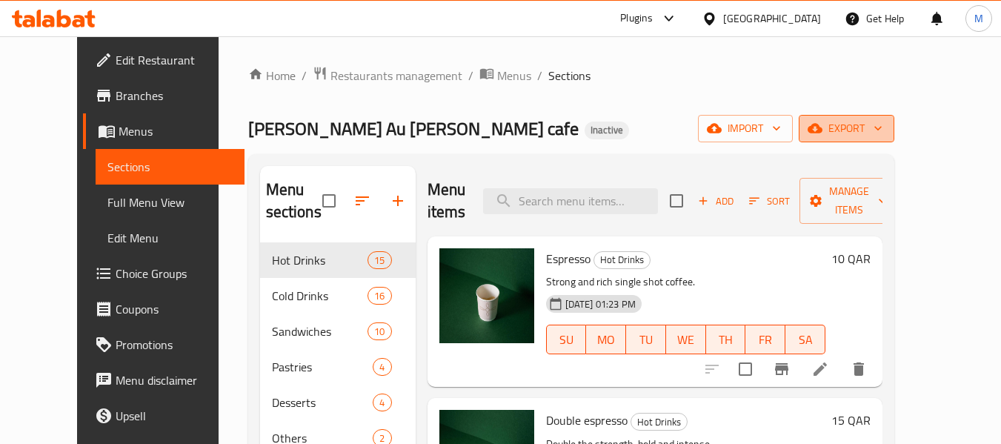
click at [823, 132] on icon "button" at bounding box center [815, 129] width 15 height 10
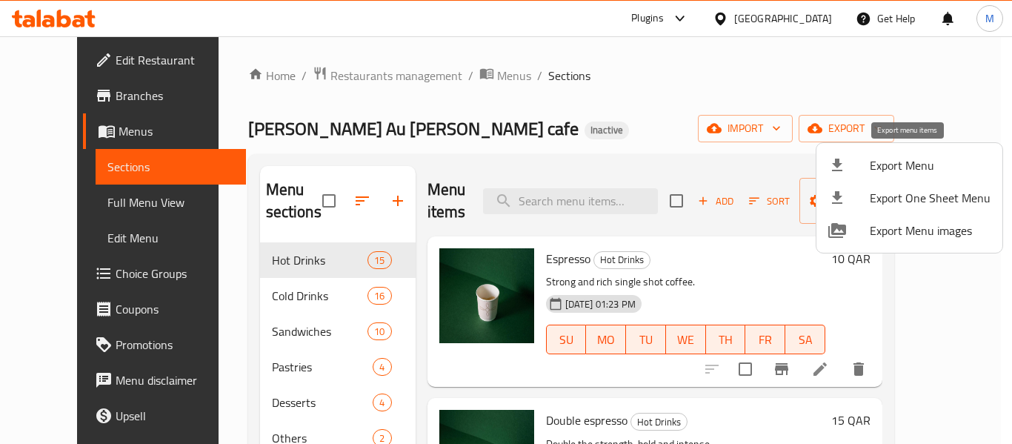
click at [863, 169] on div at bounding box center [850, 165] width 42 height 18
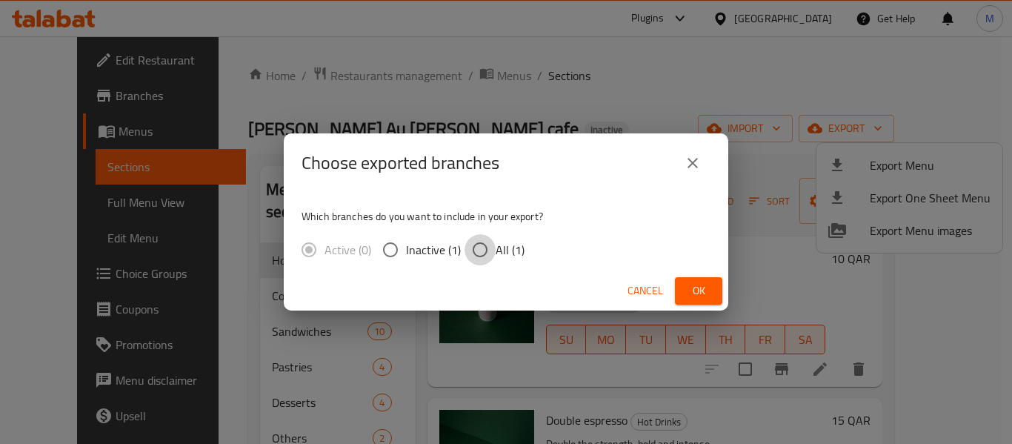
click at [479, 249] on input "All (1)" at bounding box center [480, 249] width 31 height 31
radio input "true"
click at [700, 299] on span "Ok" at bounding box center [699, 291] width 24 height 19
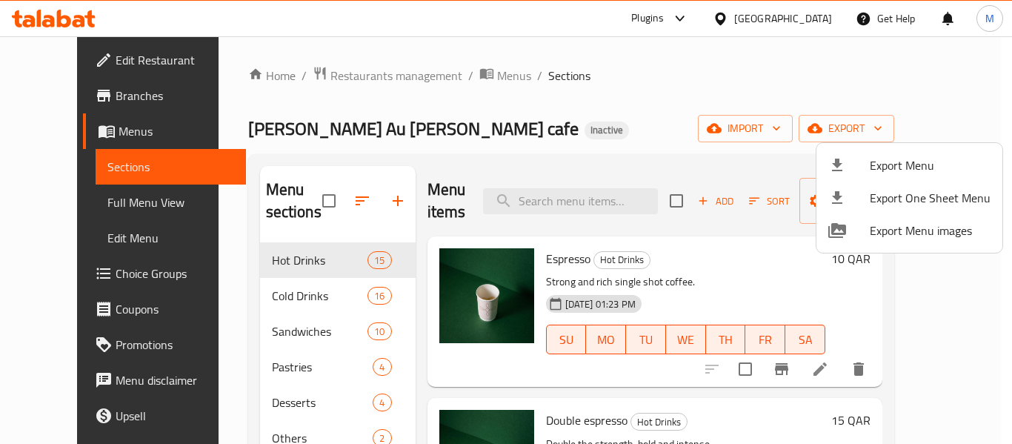
drag, startPoint x: 686, startPoint y: 151, endPoint x: 666, endPoint y: 147, distance: 20.5
click at [686, 151] on div at bounding box center [506, 222] width 1012 height 444
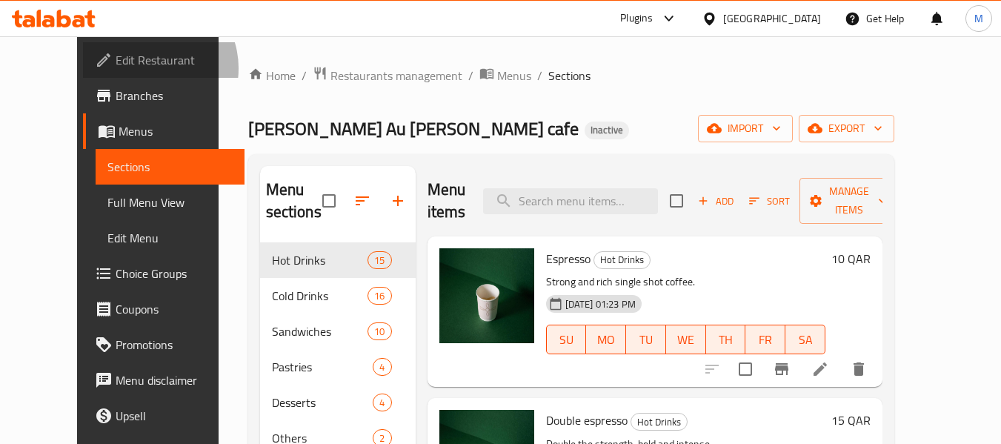
click at [116, 68] on span "Edit Restaurant" at bounding box center [174, 60] width 117 height 18
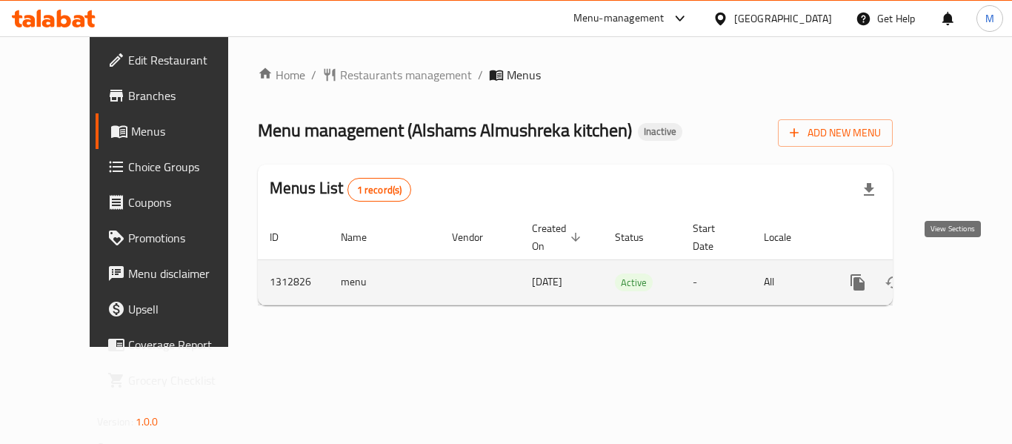
click at [961, 273] on icon "enhanced table" at bounding box center [965, 282] width 18 height 18
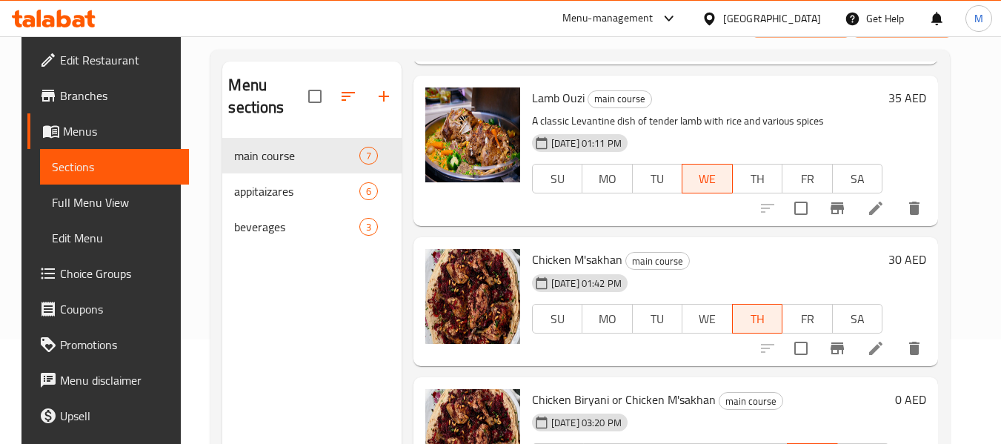
scroll to position [208, 0]
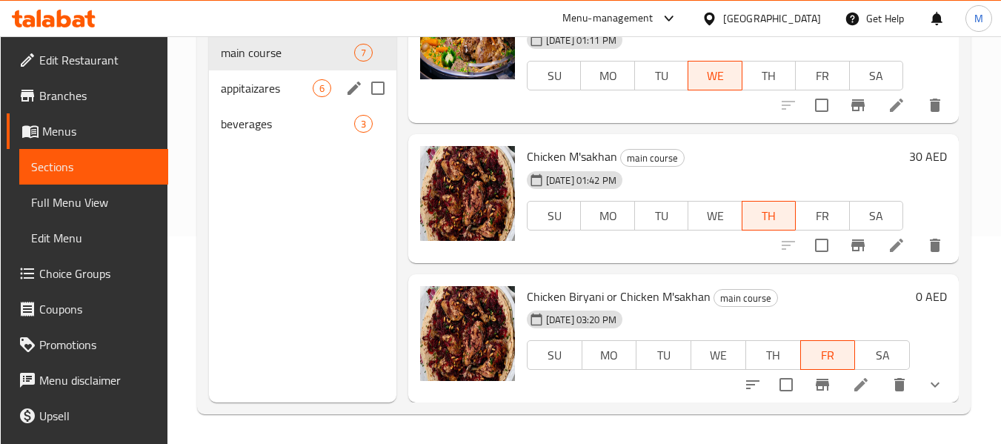
click at [252, 92] on span "appitaizares" at bounding box center [267, 88] width 92 height 18
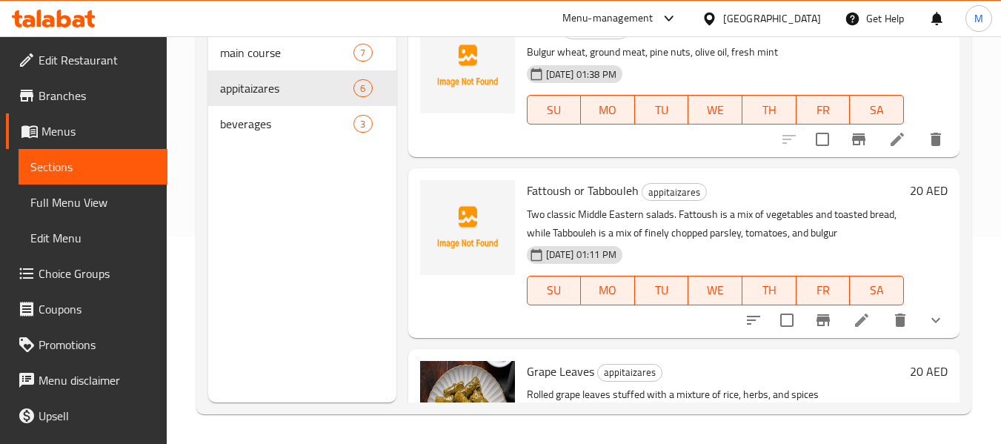
scroll to position [133, 0]
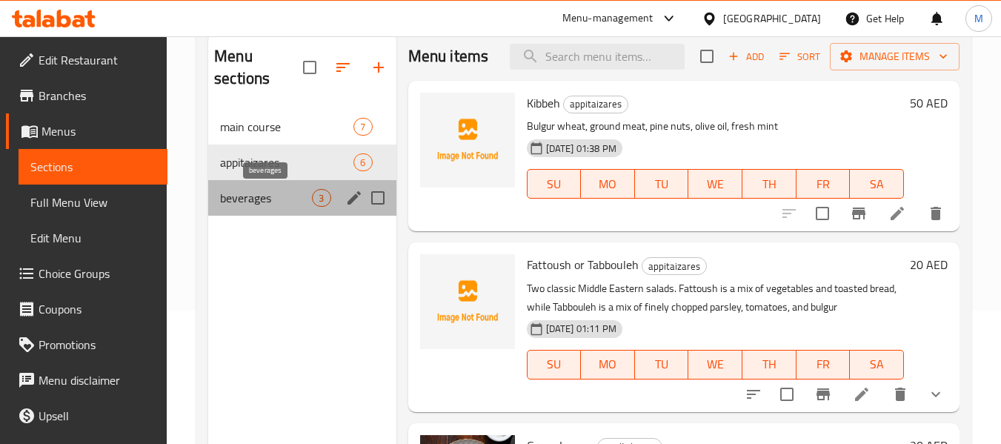
click at [243, 205] on span "beverages" at bounding box center [266, 198] width 92 height 18
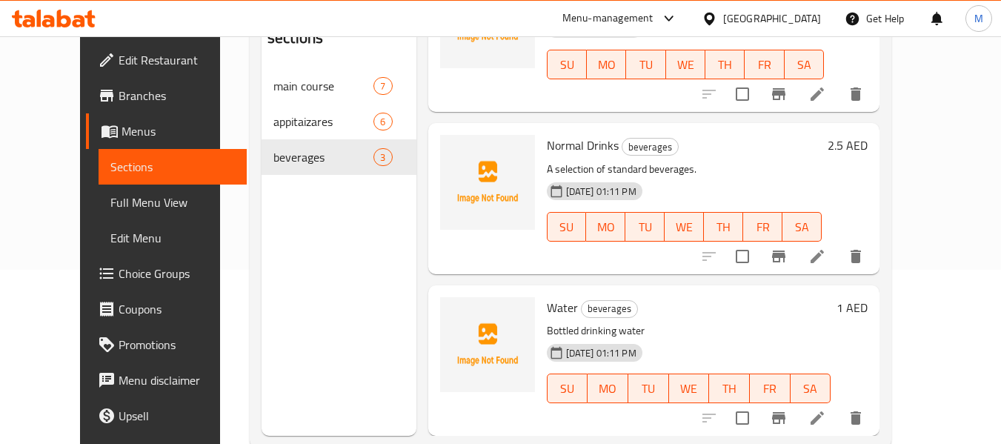
scroll to position [208, 0]
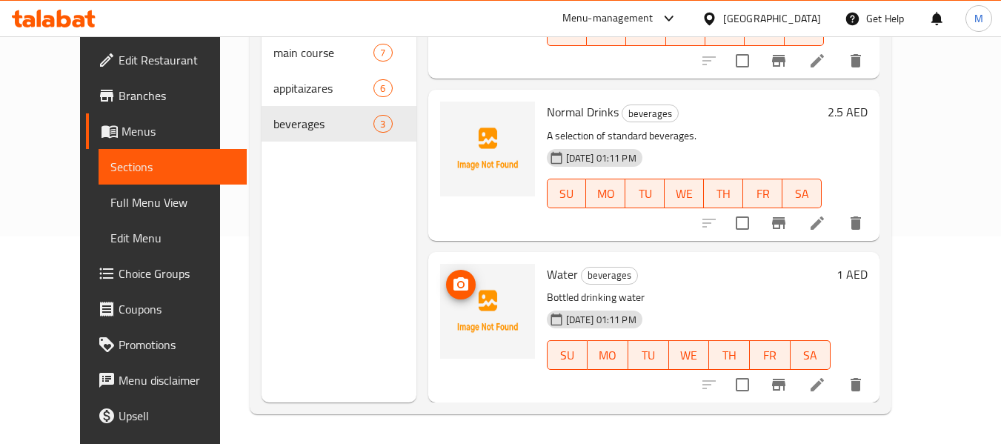
click at [454, 282] on icon "upload picture" at bounding box center [461, 283] width 15 height 13
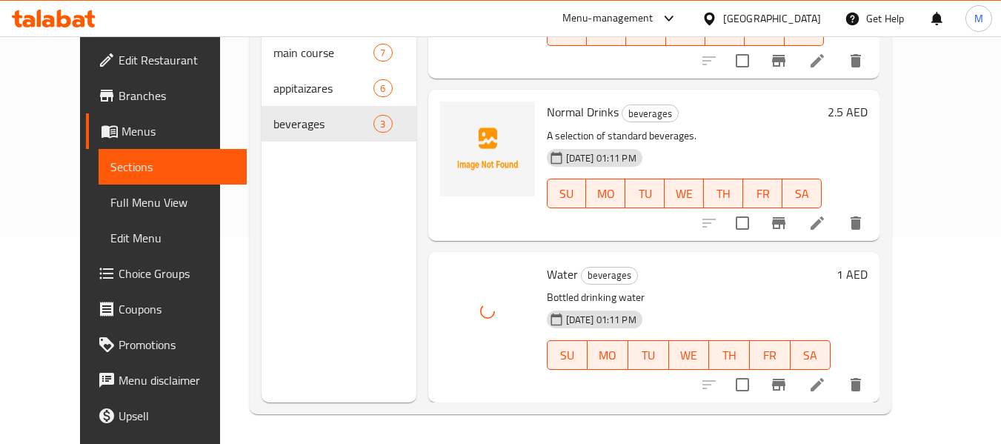
scroll to position [59, 0]
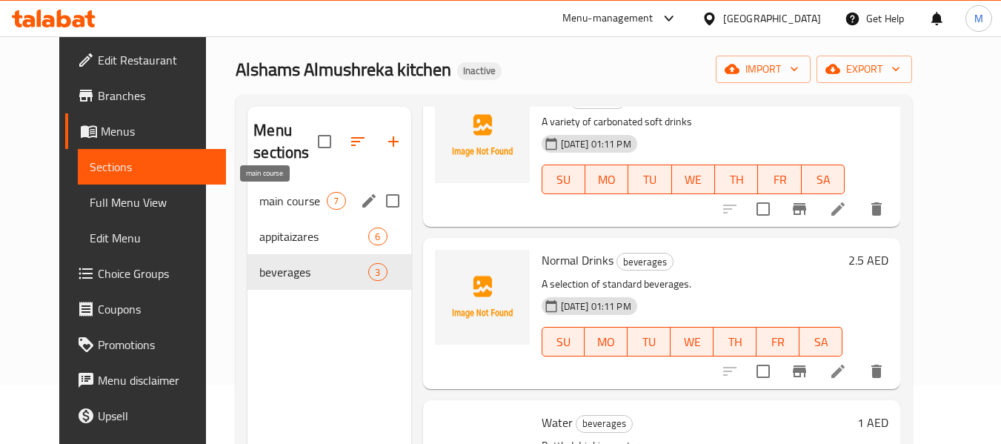
click at [268, 202] on span "main course" at bounding box center [292, 201] width 67 height 18
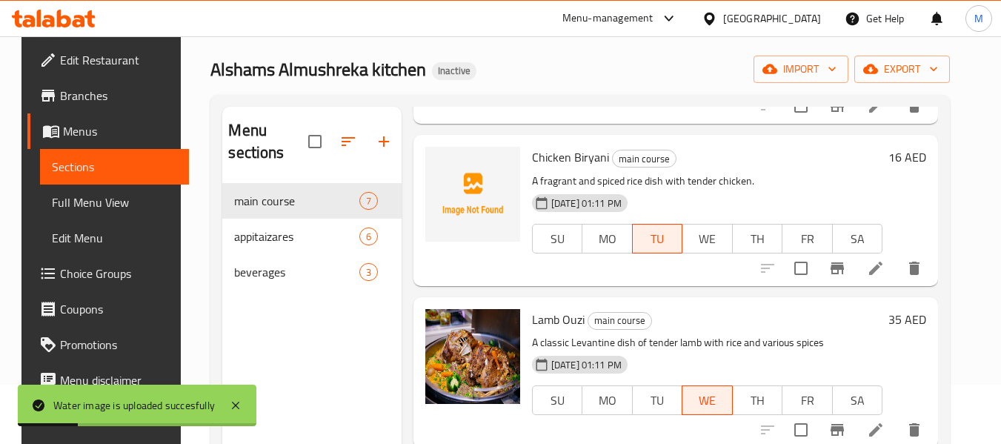
scroll to position [519, 0]
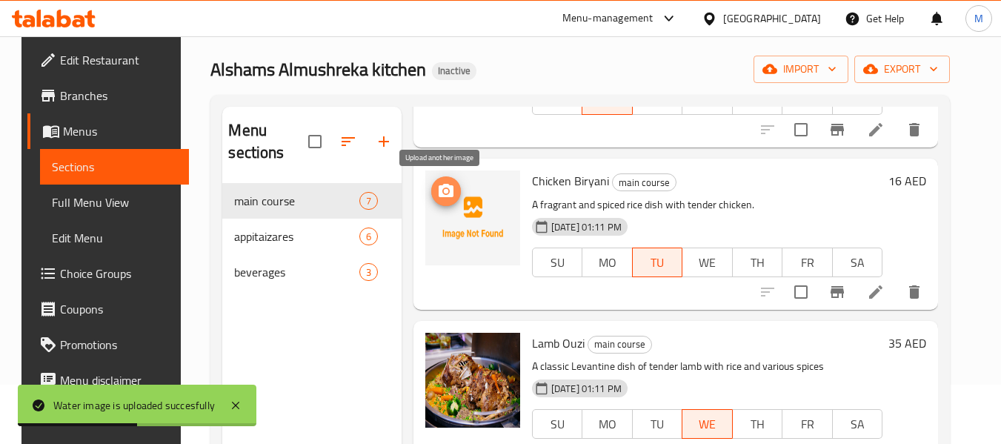
click at [437, 193] on icon "upload picture" at bounding box center [446, 191] width 18 height 18
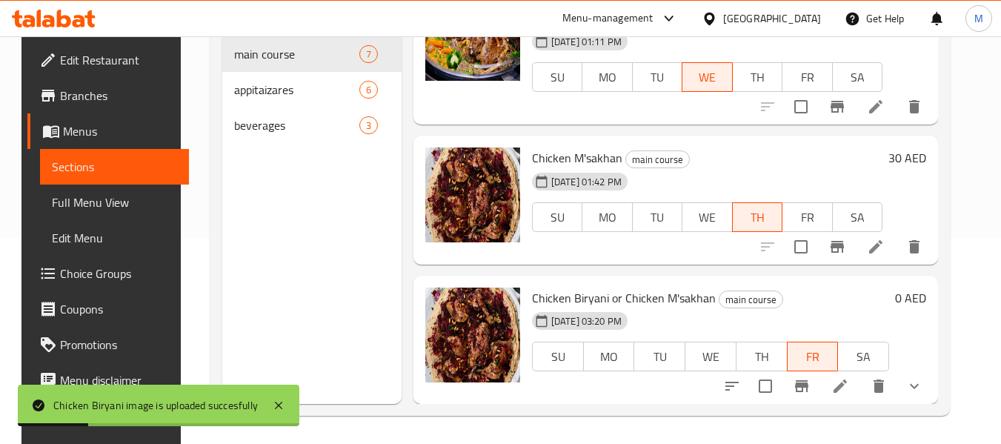
scroll to position [208, 0]
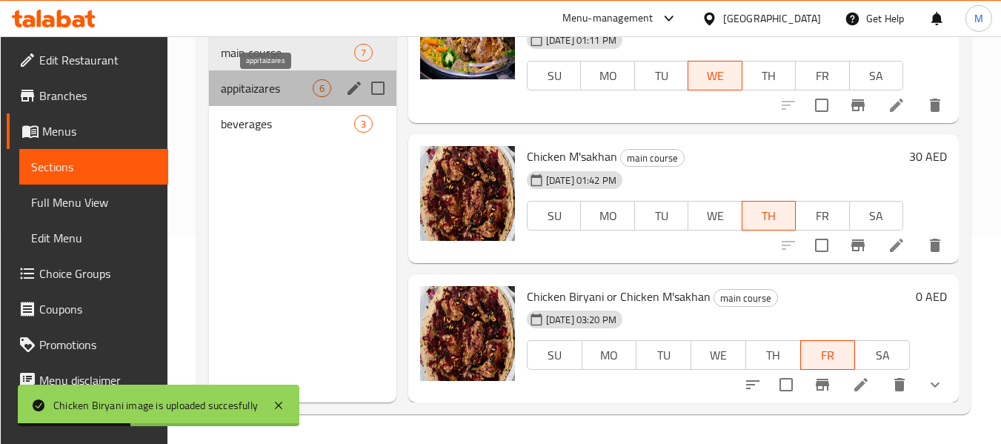
click at [273, 96] on span "appitaizares" at bounding box center [267, 88] width 92 height 18
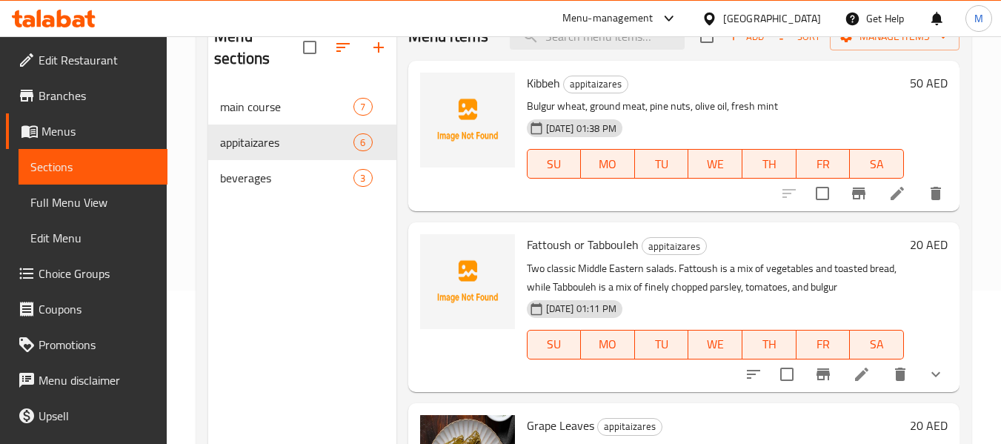
scroll to position [133, 0]
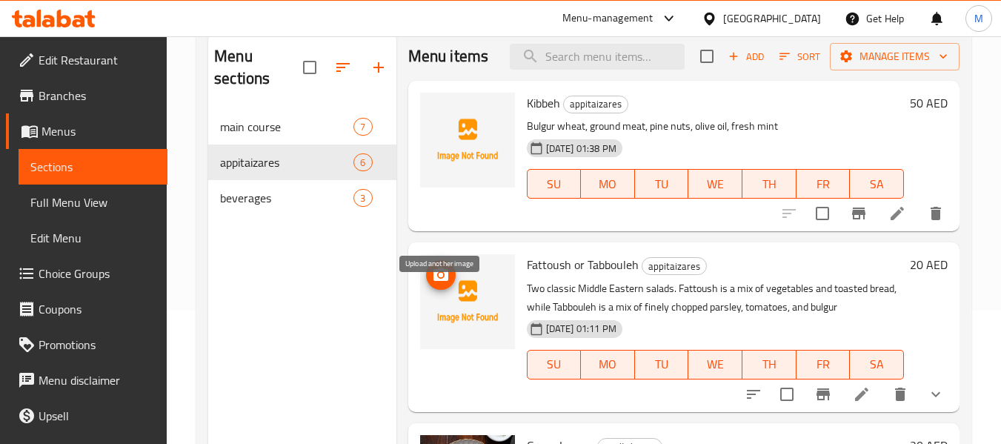
click at [437, 281] on icon "upload picture" at bounding box center [441, 274] width 15 height 13
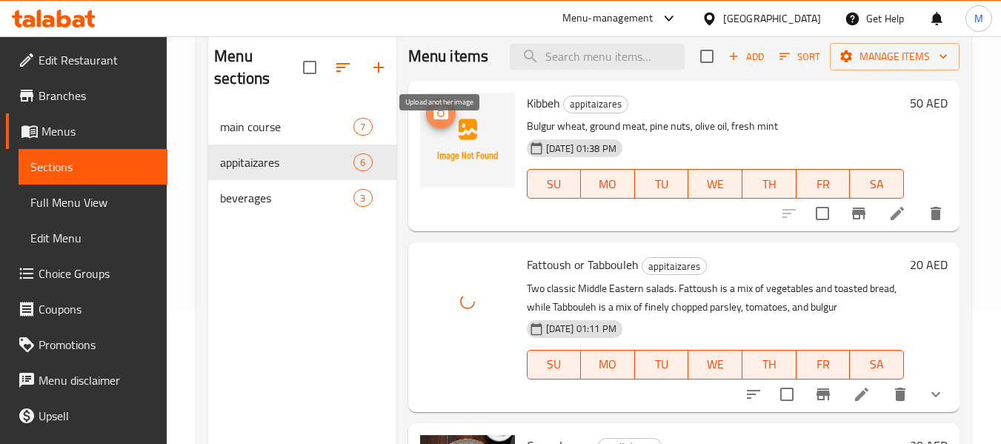
click at [445, 119] on icon "upload picture" at bounding box center [441, 112] width 15 height 13
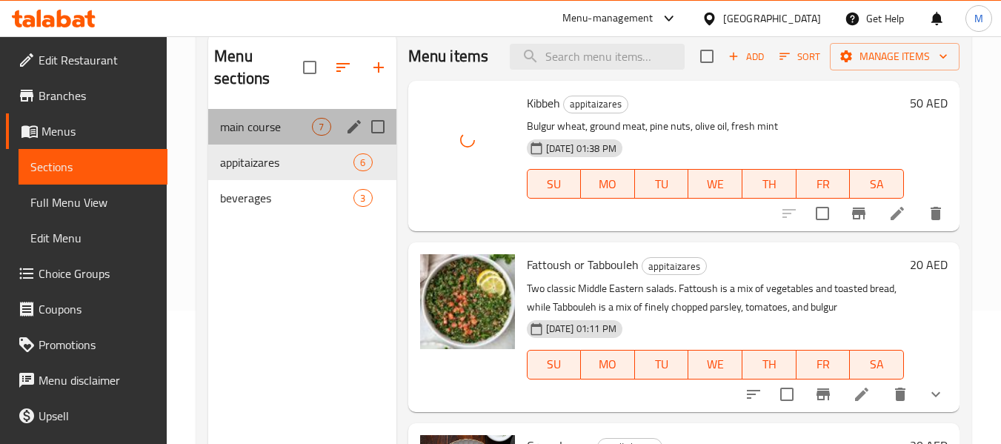
click at [285, 137] on div "main course 7" at bounding box center [302, 127] width 188 height 36
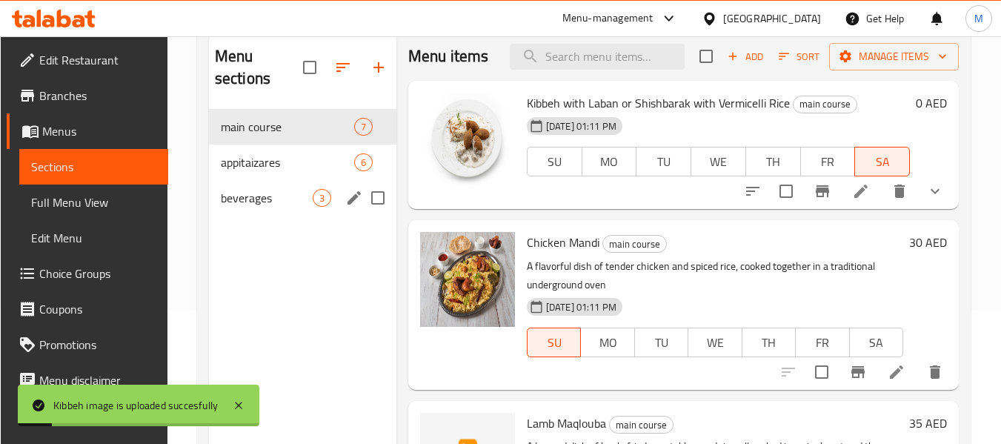
click at [314, 190] on div "beverages 3" at bounding box center [303, 198] width 188 height 36
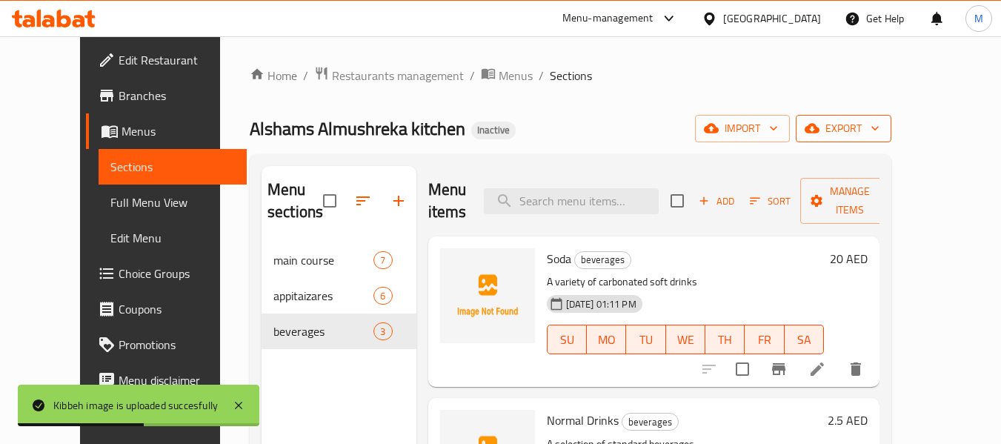
click at [880, 131] on span "export" at bounding box center [844, 128] width 72 height 19
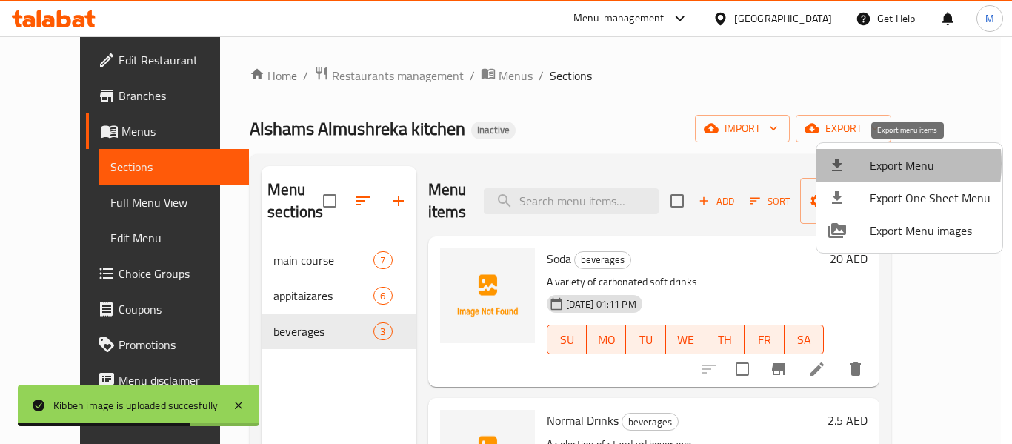
click at [868, 164] on div at bounding box center [850, 165] width 42 height 18
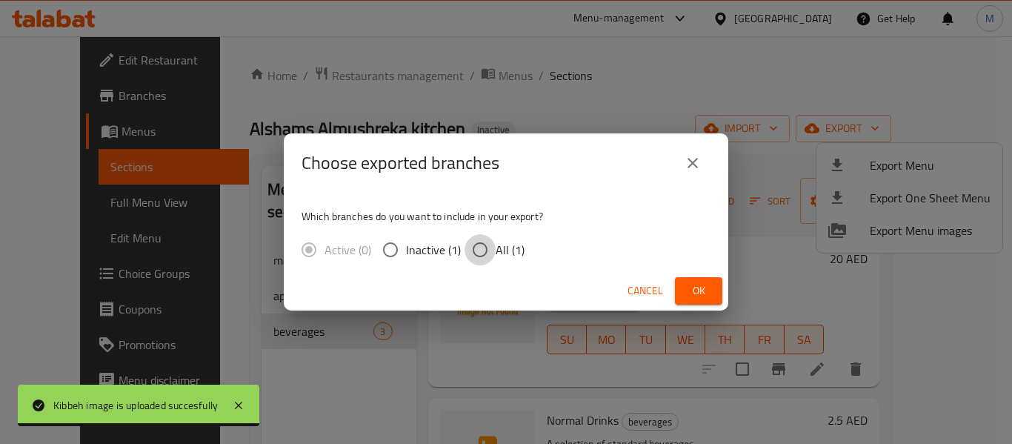
click at [487, 248] on input "All (1)" at bounding box center [480, 249] width 31 height 31
radio input "true"
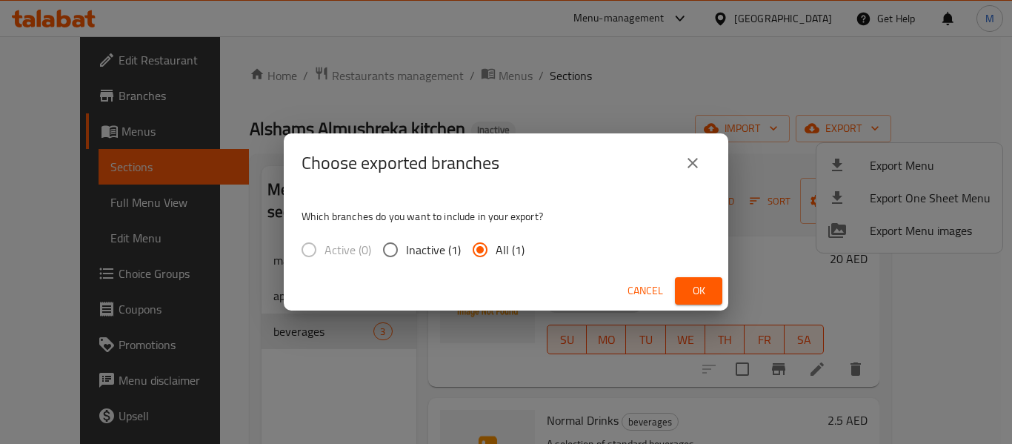
click at [700, 288] on span "Ok" at bounding box center [699, 291] width 24 height 19
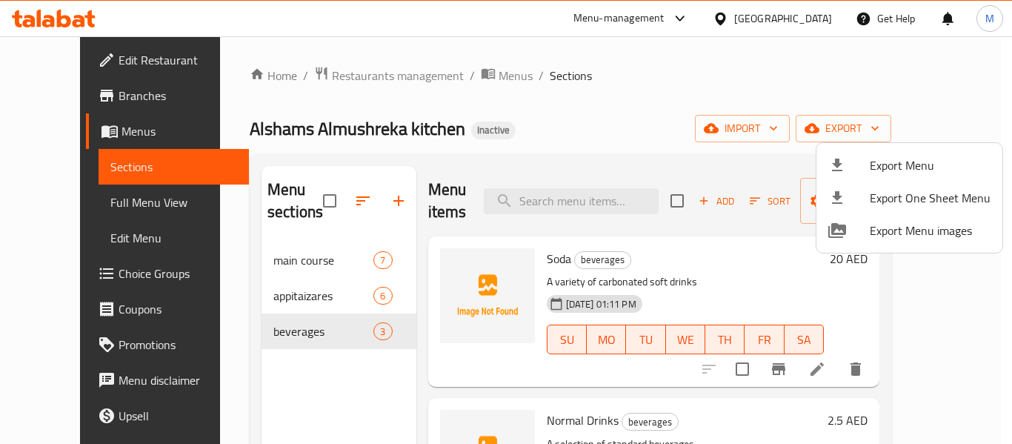
click at [79, 62] on div at bounding box center [506, 222] width 1012 height 444
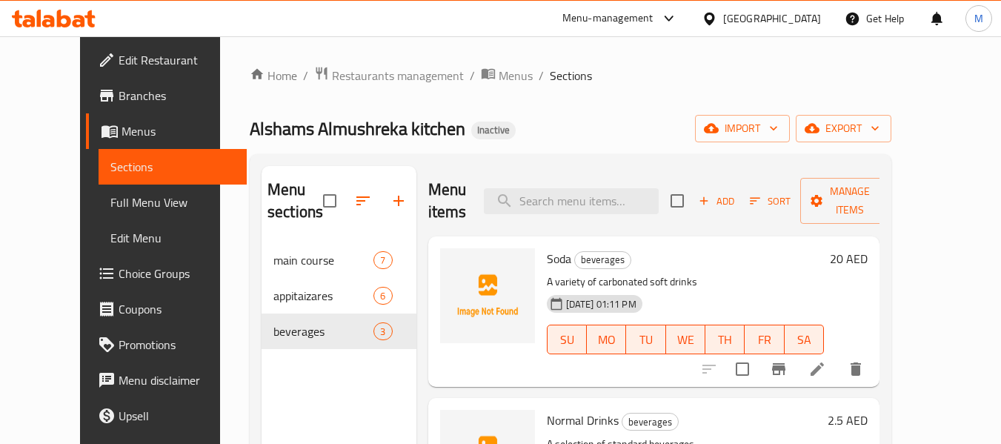
click at [119, 62] on span "Edit Restaurant" at bounding box center [177, 60] width 117 height 18
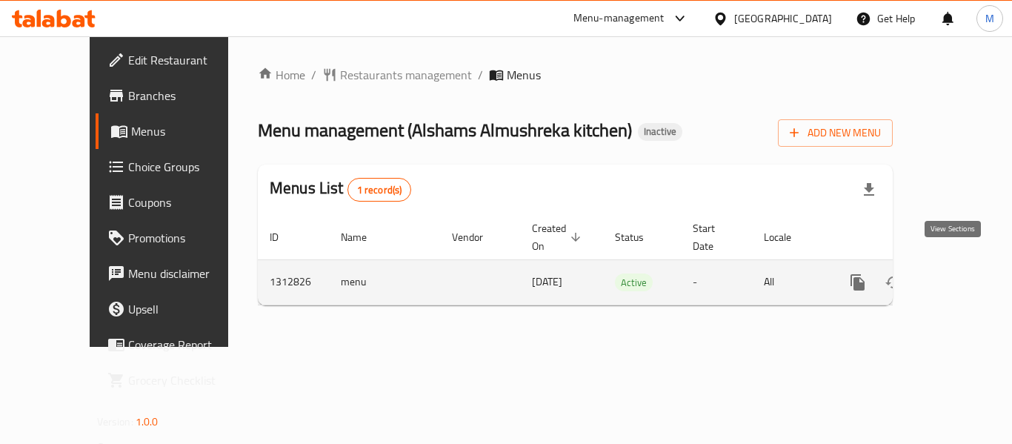
click at [961, 273] on icon "enhanced table" at bounding box center [965, 282] width 18 height 18
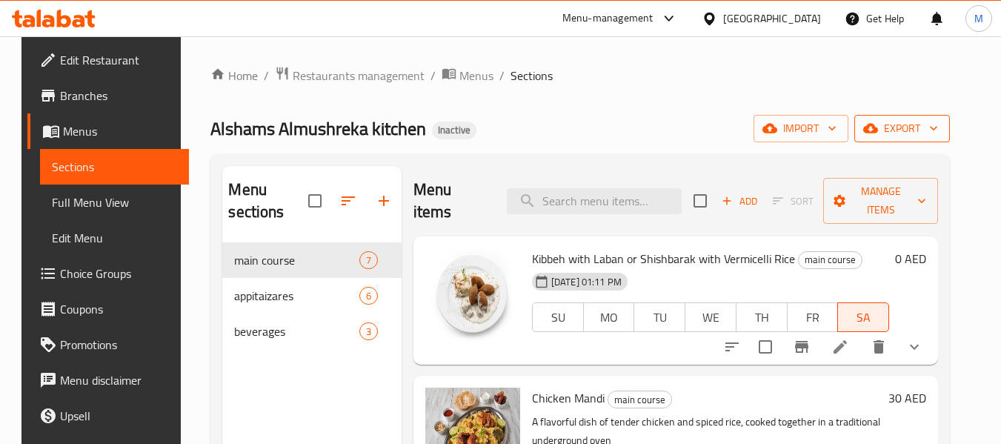
click at [941, 127] on icon "button" at bounding box center [933, 128] width 15 height 15
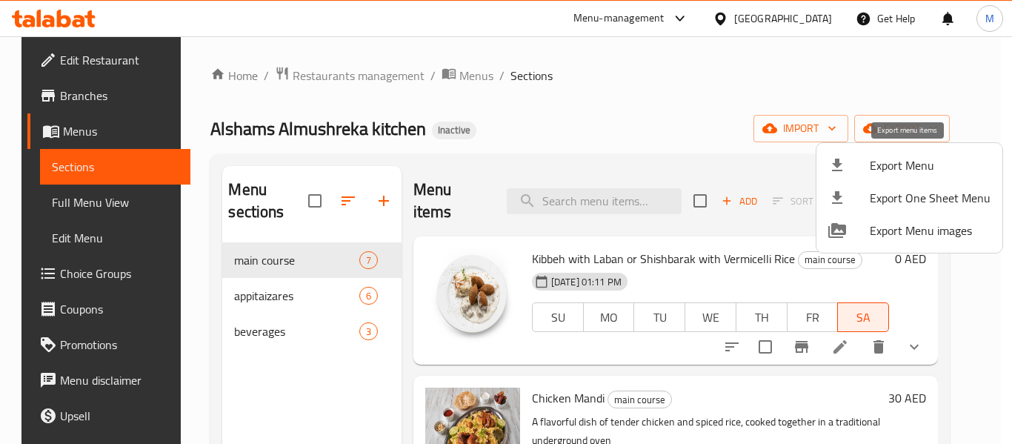
click at [843, 162] on icon at bounding box center [838, 165] width 18 height 18
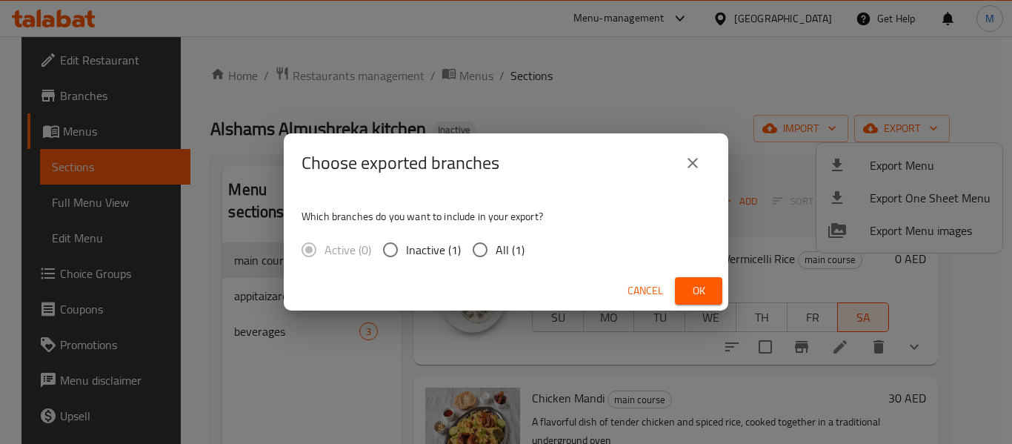
click at [508, 253] on span "All (1)" at bounding box center [510, 250] width 29 height 18
click at [496, 253] on input "All (1)" at bounding box center [480, 249] width 31 height 31
radio input "true"
click at [708, 298] on span "Ok" at bounding box center [699, 291] width 24 height 19
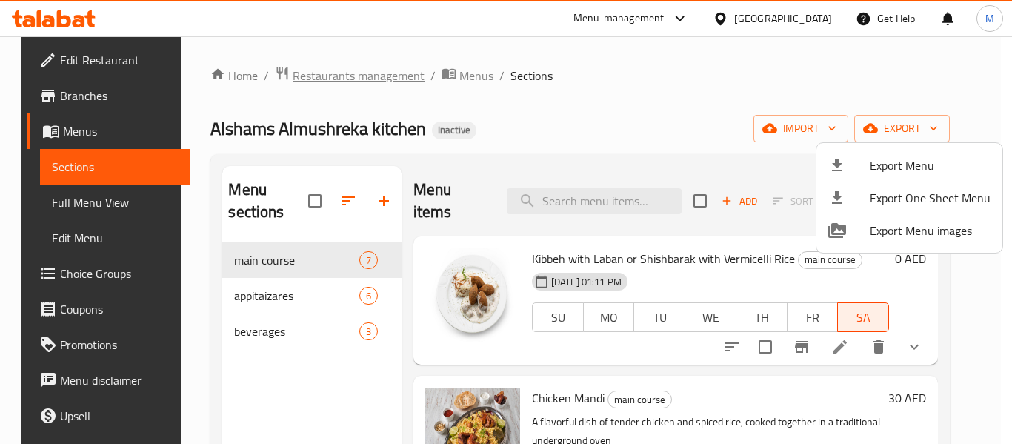
click at [325, 77] on div at bounding box center [506, 222] width 1012 height 444
click at [325, 77] on span "Restaurants management" at bounding box center [359, 76] width 132 height 18
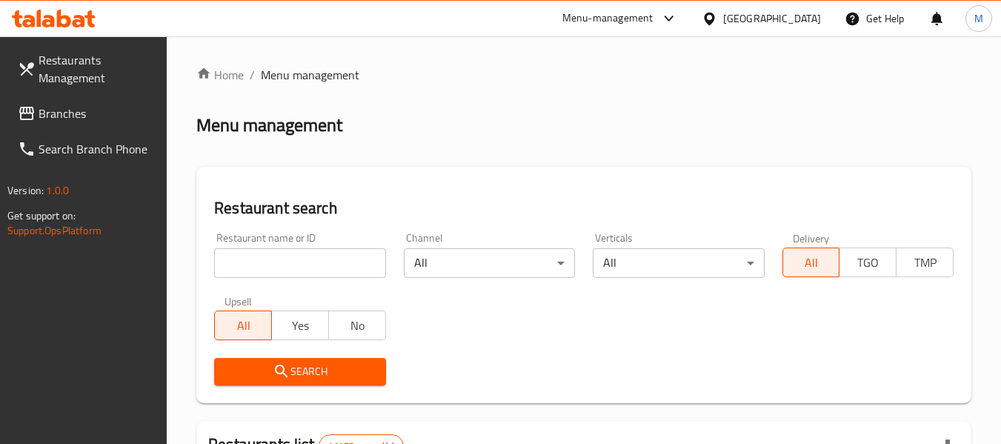
click at [735, 16] on div "[GEOGRAPHIC_DATA]" at bounding box center [772, 18] width 98 height 16
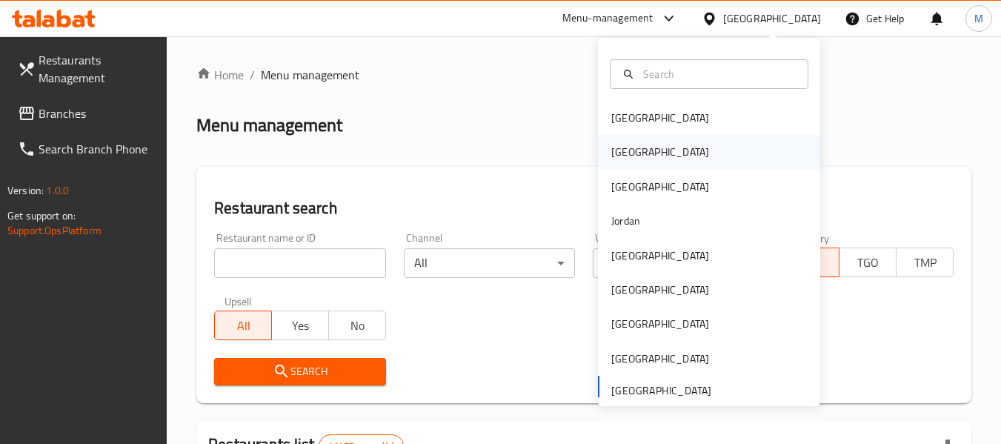
click at [669, 157] on div "[GEOGRAPHIC_DATA]" at bounding box center [709, 152] width 222 height 34
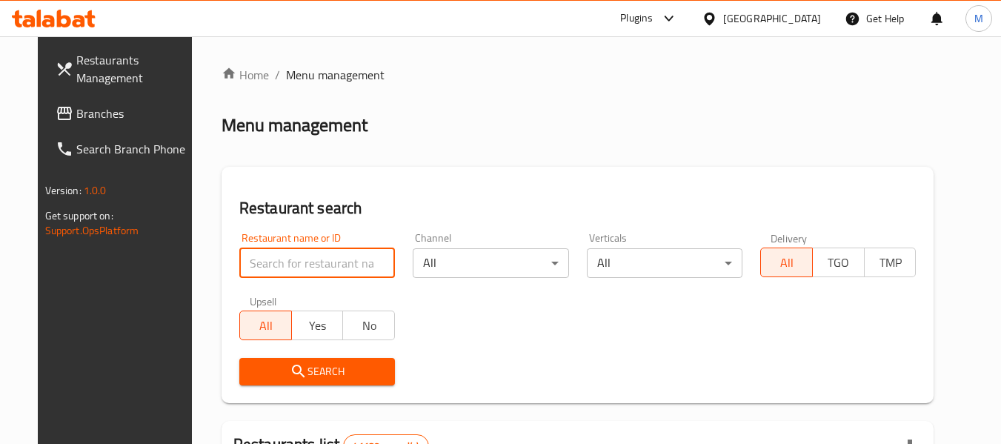
click at [339, 266] on input "search" at bounding box center [317, 263] width 156 height 30
paste input "Cheddars"
type input "Cheddars"
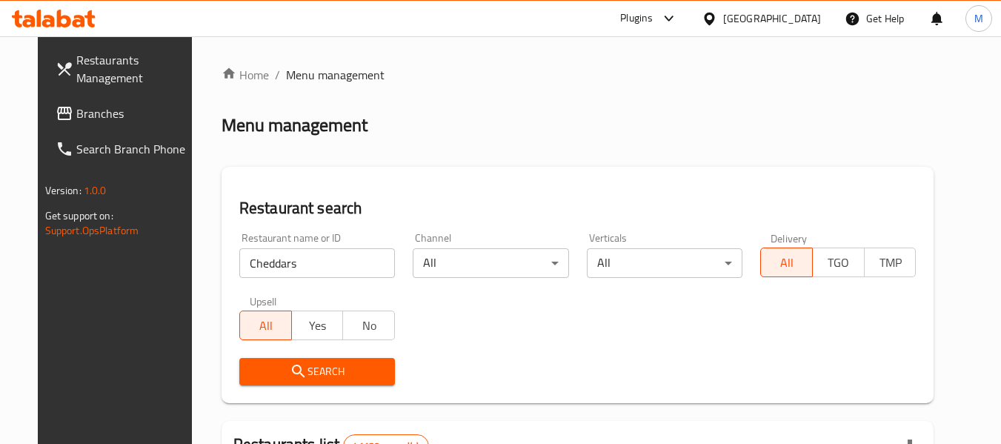
click at [336, 382] on button "Search" at bounding box center [317, 371] width 156 height 27
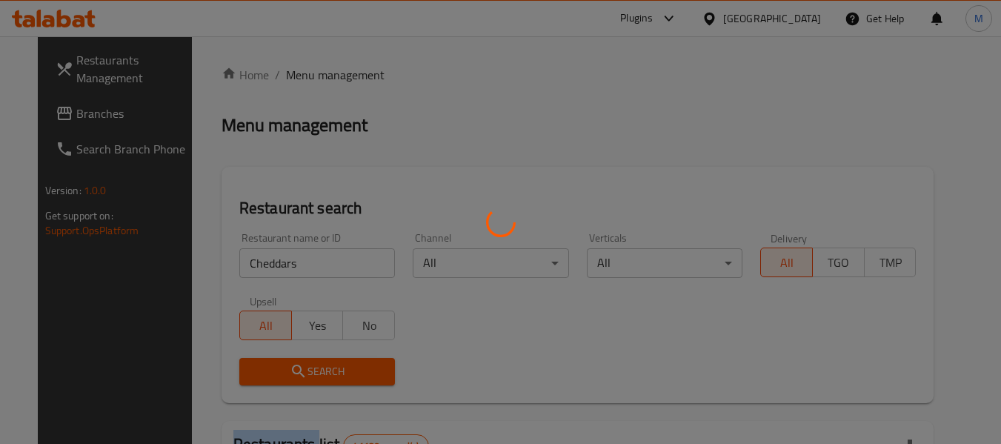
click at [336, 382] on div at bounding box center [500, 222] width 1001 height 444
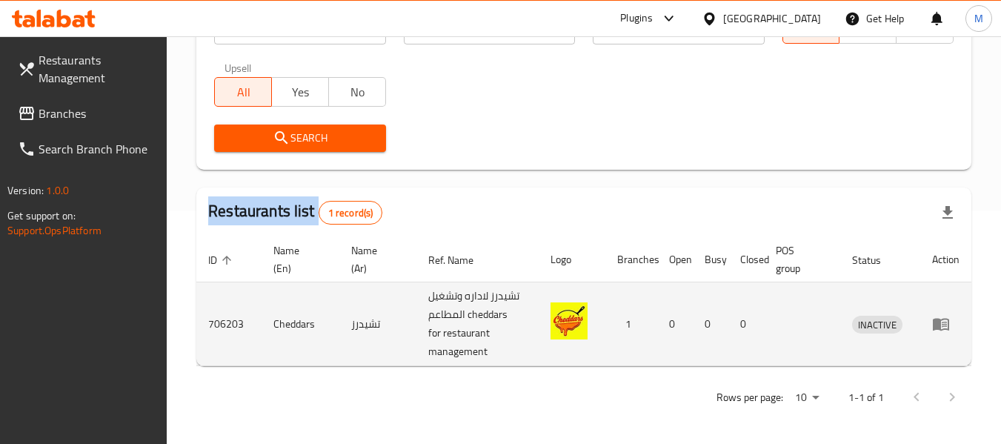
scroll to position [236, 0]
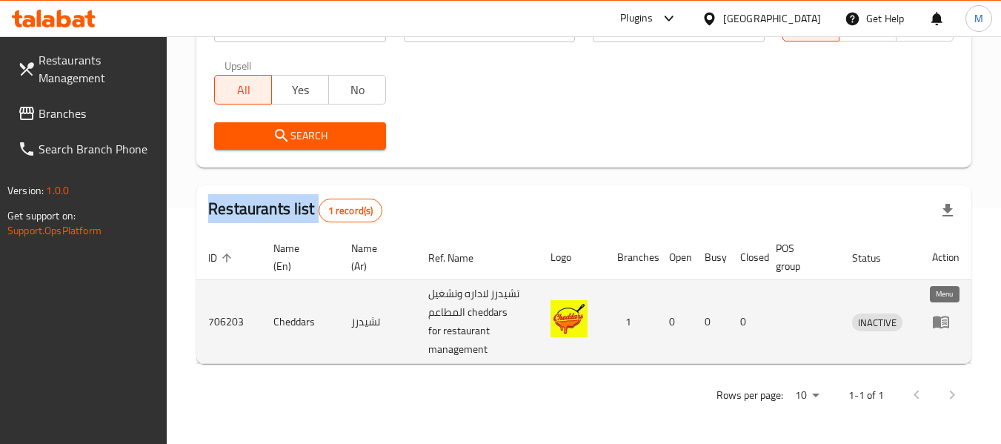
click at [935, 317] on icon "enhanced table" at bounding box center [941, 322] width 16 height 13
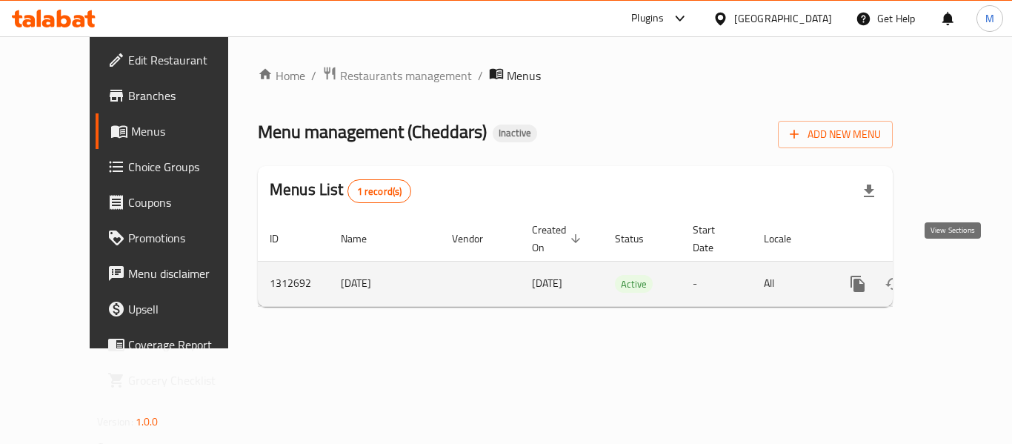
click at [956, 275] on icon "enhanced table" at bounding box center [965, 284] width 18 height 18
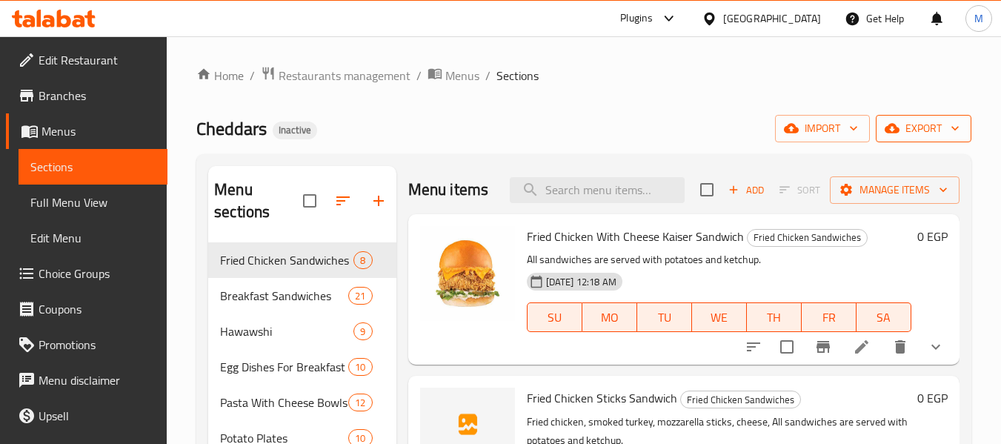
click at [941, 129] on span "export" at bounding box center [924, 128] width 72 height 19
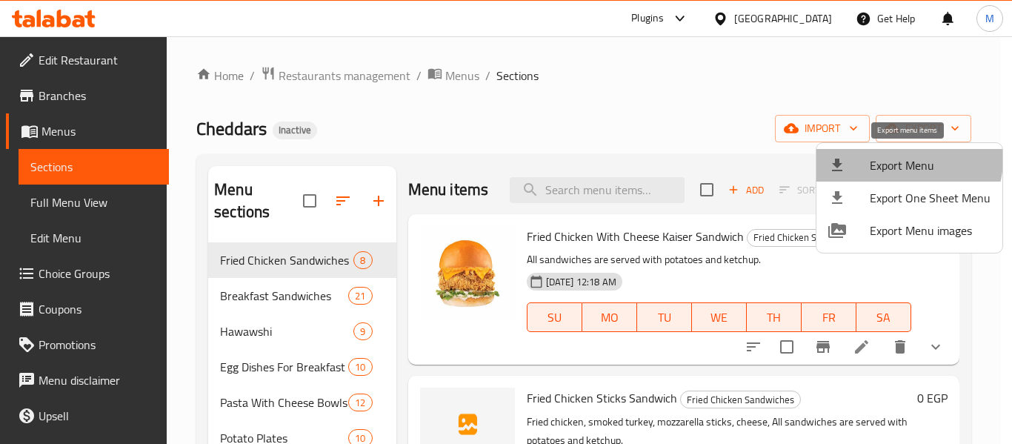
click at [892, 158] on span "Export Menu" at bounding box center [930, 165] width 121 height 18
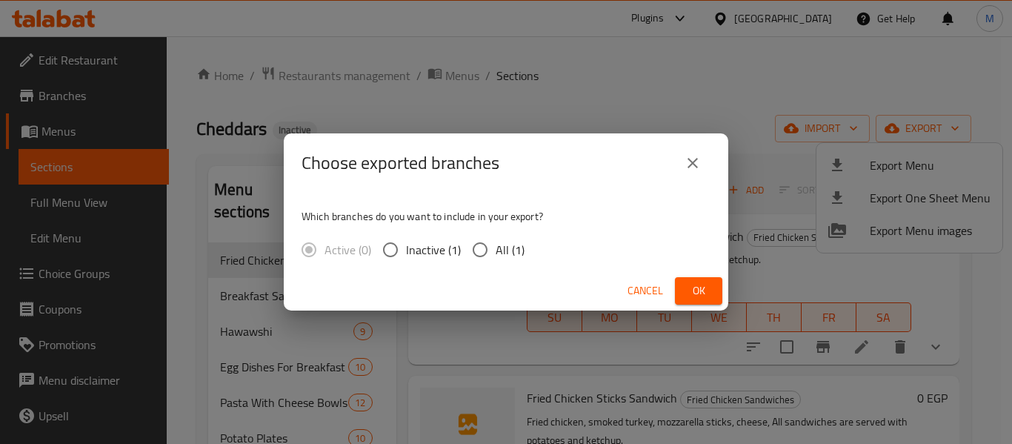
click at [500, 247] on span "All (1)" at bounding box center [510, 250] width 29 height 18
click at [496, 247] on input "All (1)" at bounding box center [480, 249] width 31 height 31
radio input "true"
click at [706, 292] on span "Ok" at bounding box center [699, 291] width 24 height 19
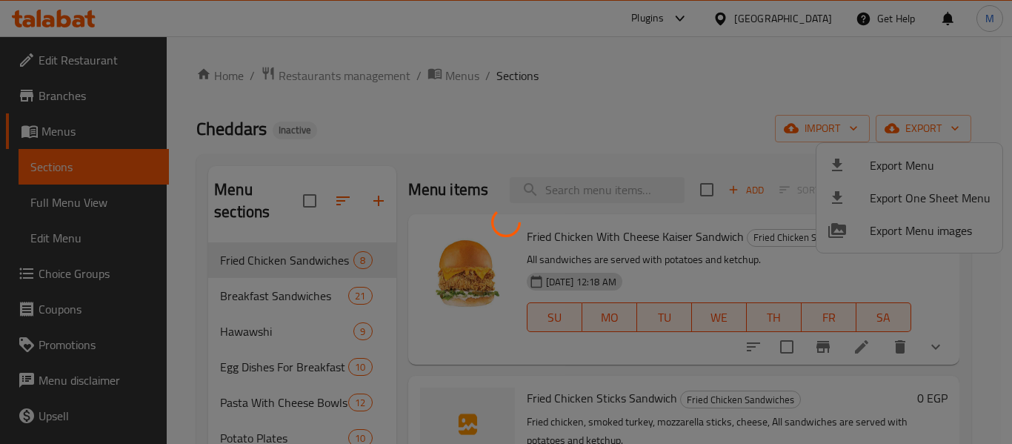
click at [445, 111] on div at bounding box center [506, 222] width 1012 height 444
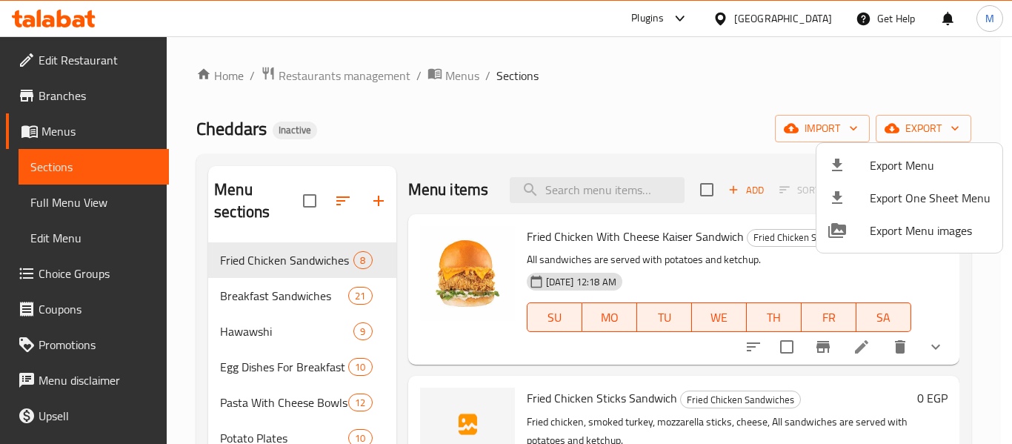
click at [541, 418] on div at bounding box center [506, 222] width 1012 height 444
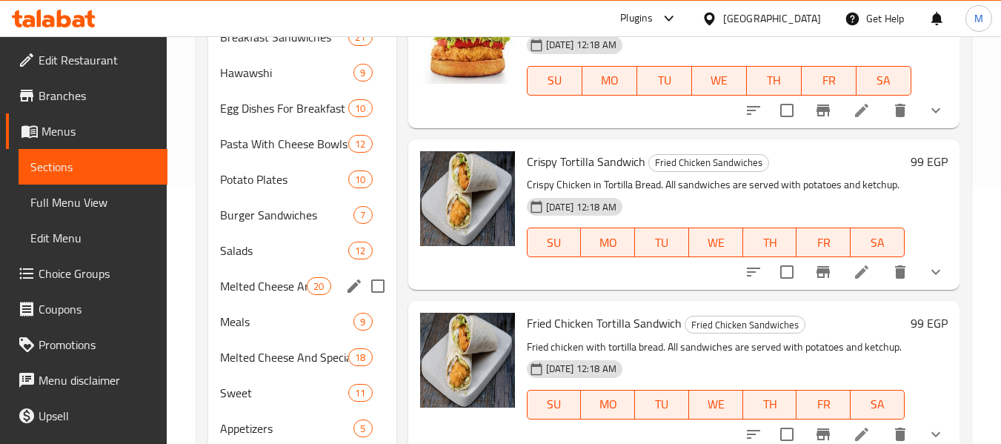
scroll to position [308, 0]
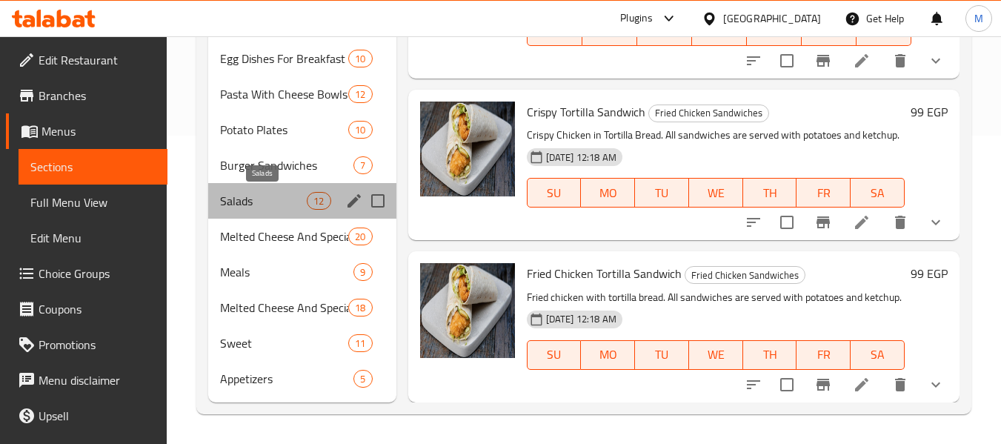
click at [274, 192] on span "Salads" at bounding box center [263, 201] width 87 height 18
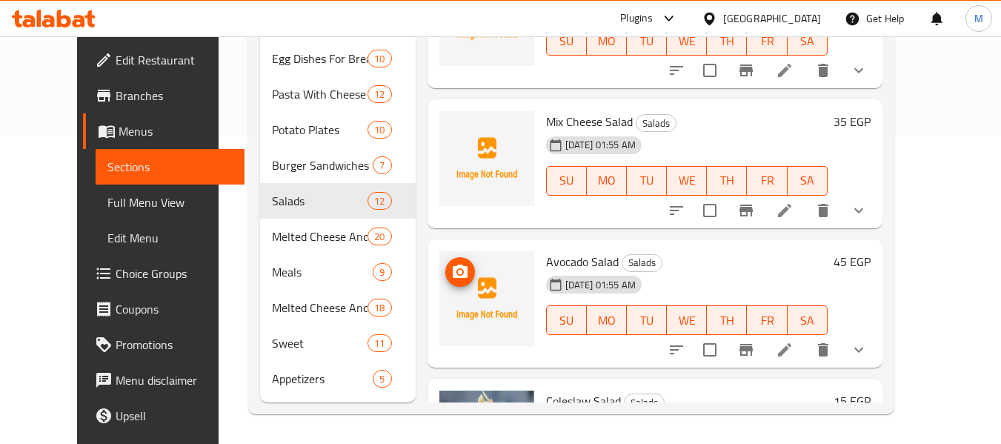
scroll to position [755, 0]
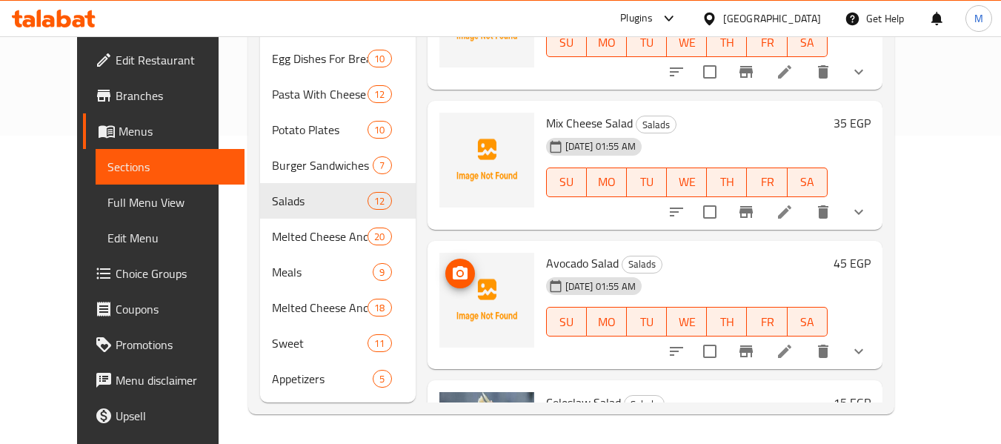
click at [451, 271] on icon "upload picture" at bounding box center [460, 274] width 18 height 18
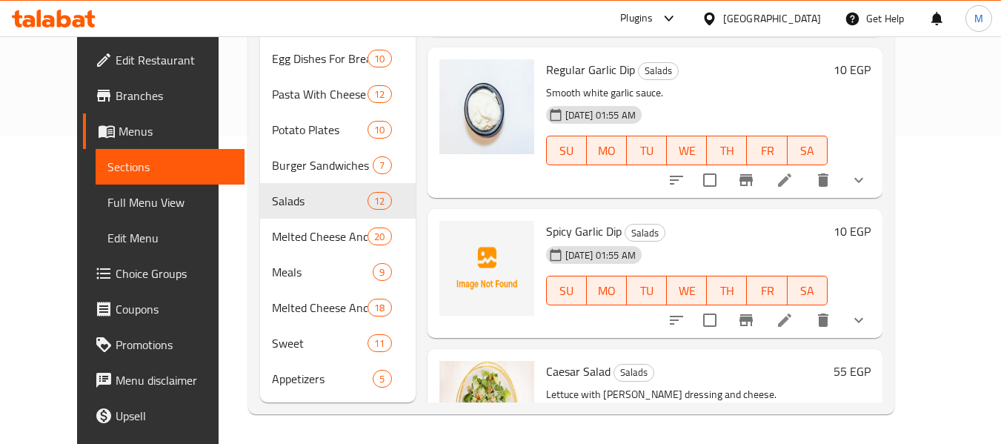
scroll to position [236, 0]
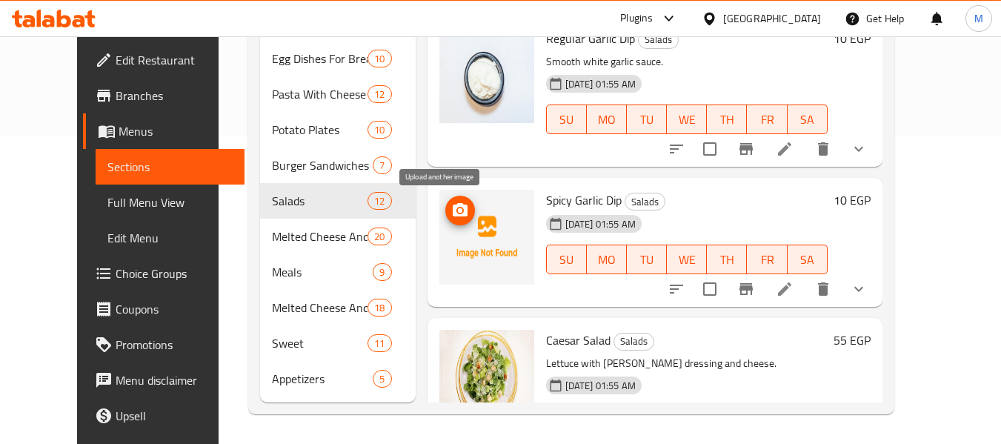
click at [451, 208] on icon "upload picture" at bounding box center [460, 211] width 18 height 18
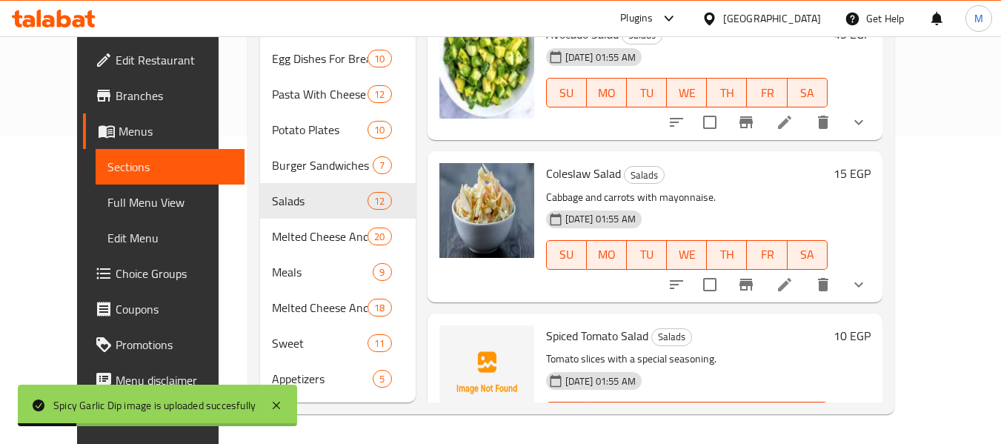
scroll to position [1125, 0]
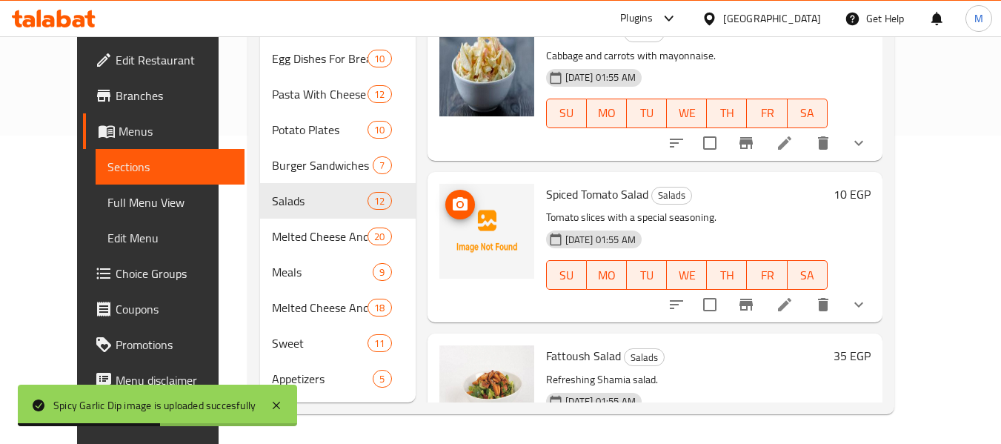
click at [457, 205] on circle "upload picture" at bounding box center [459, 204] width 4 height 4
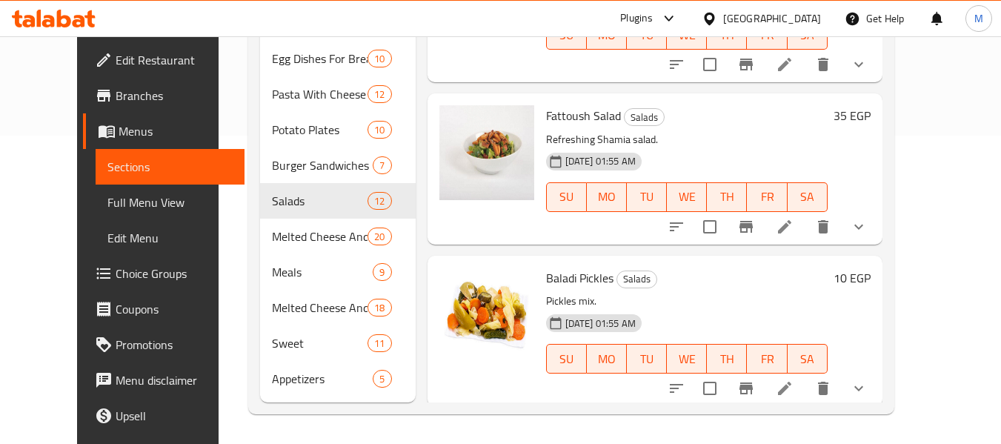
scroll to position [1369, 0]
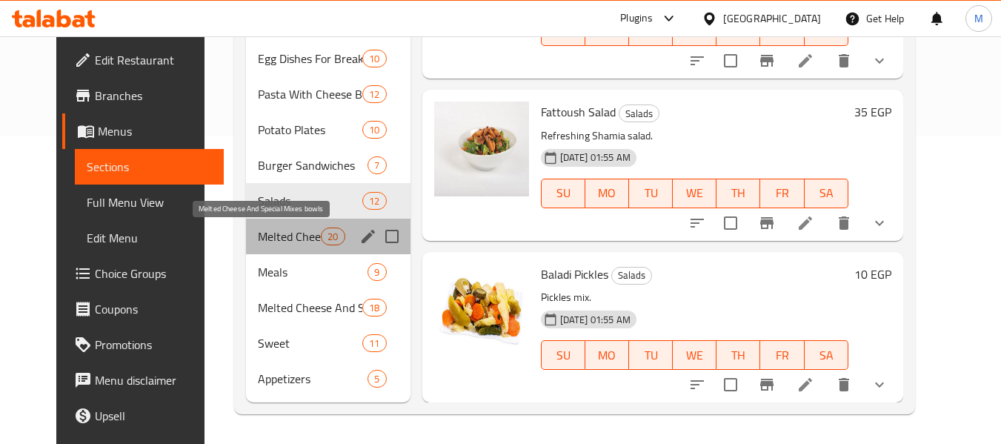
click at [259, 243] on span "Melted Cheese And Special Mixes bowls" at bounding box center [289, 237] width 63 height 18
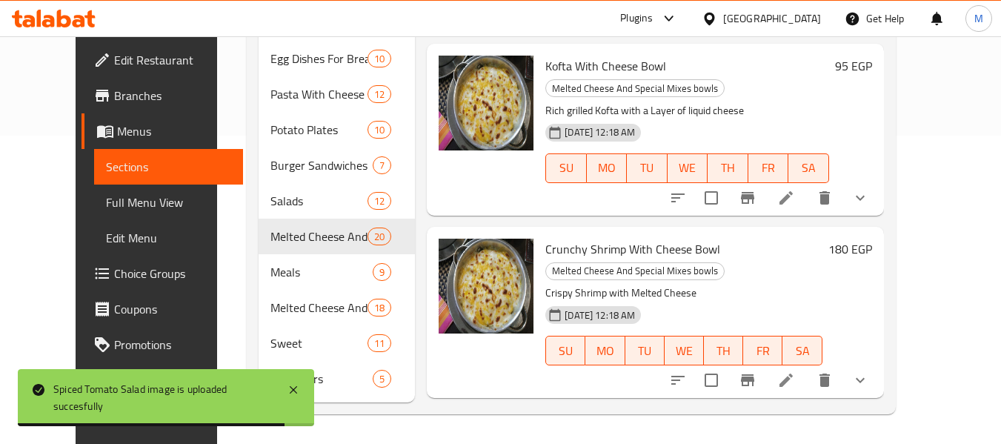
scroll to position [1300, 0]
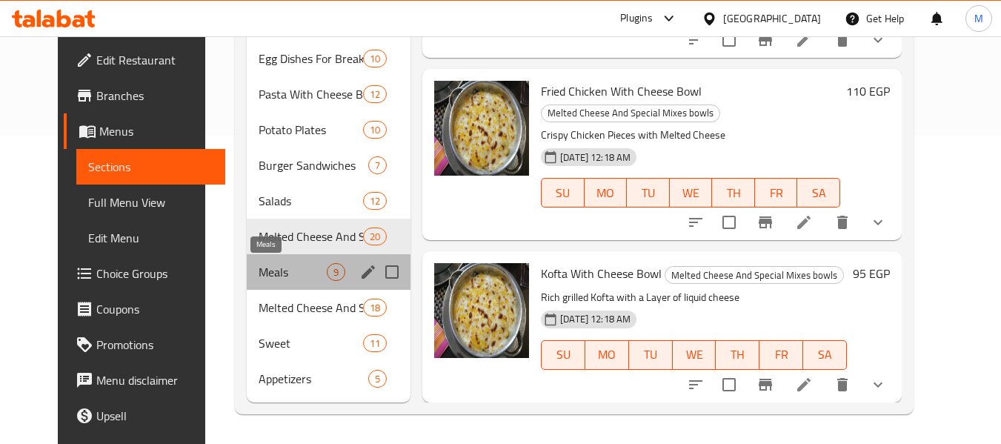
click at [259, 276] on span "Meals" at bounding box center [293, 272] width 68 height 18
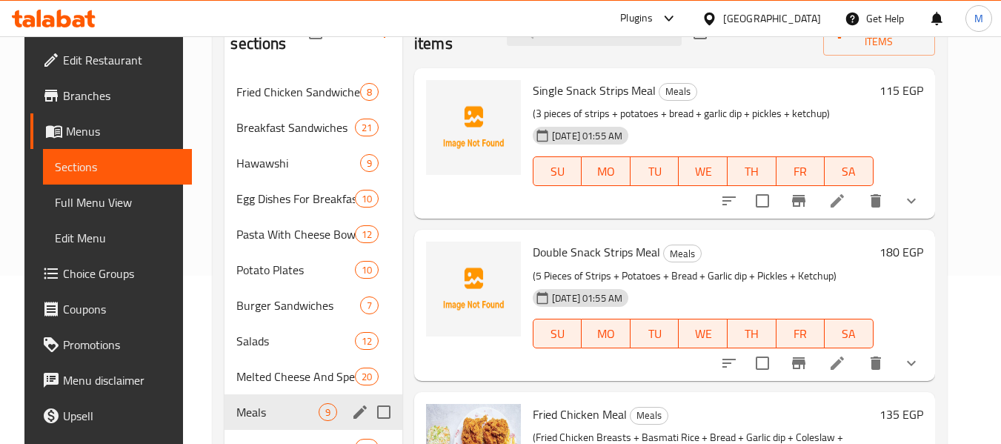
scroll to position [234, 0]
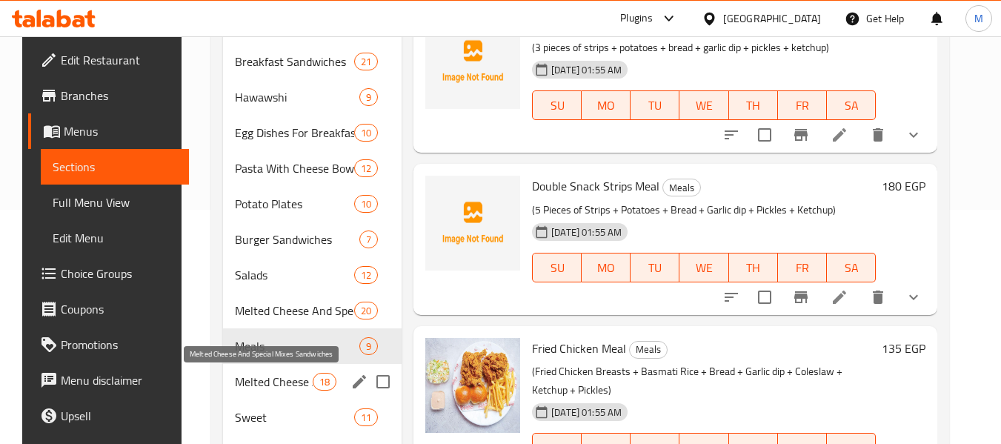
click at [275, 386] on span "Melted Cheese And Special Mixes Sandwiches" at bounding box center [274, 382] width 78 height 18
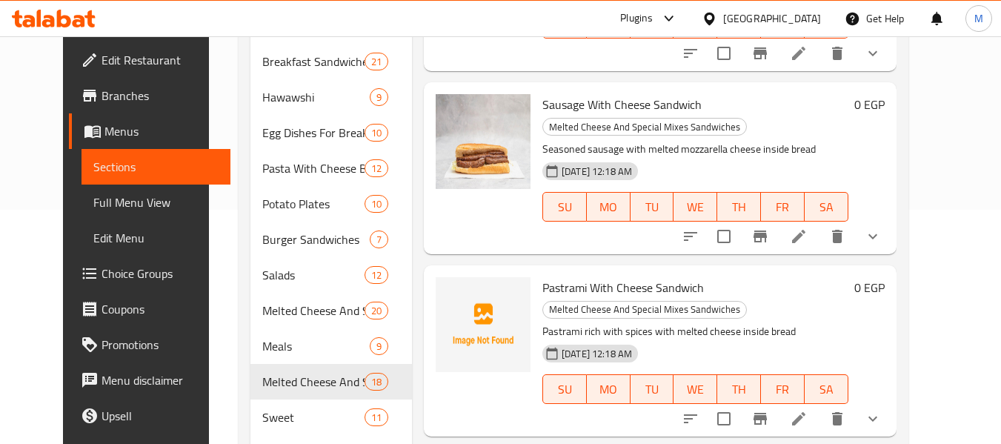
scroll to position [148, 0]
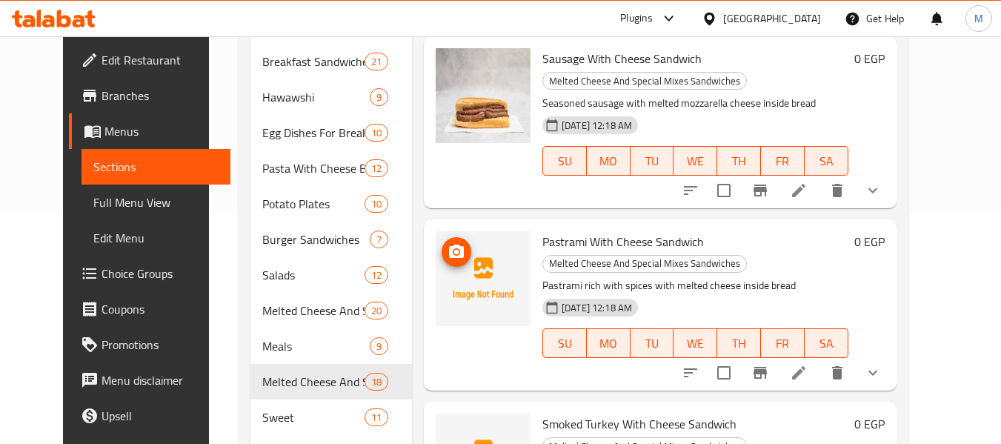
click at [449, 245] on icon "upload picture" at bounding box center [456, 251] width 15 height 13
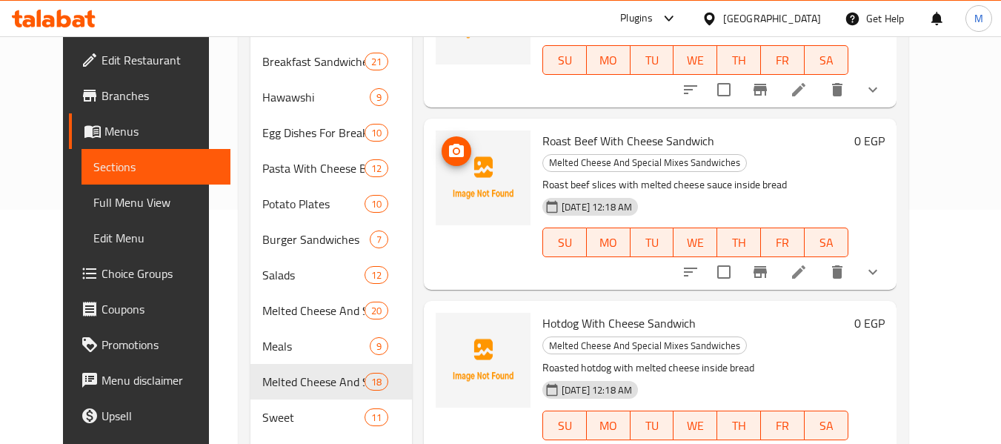
scroll to position [593, 0]
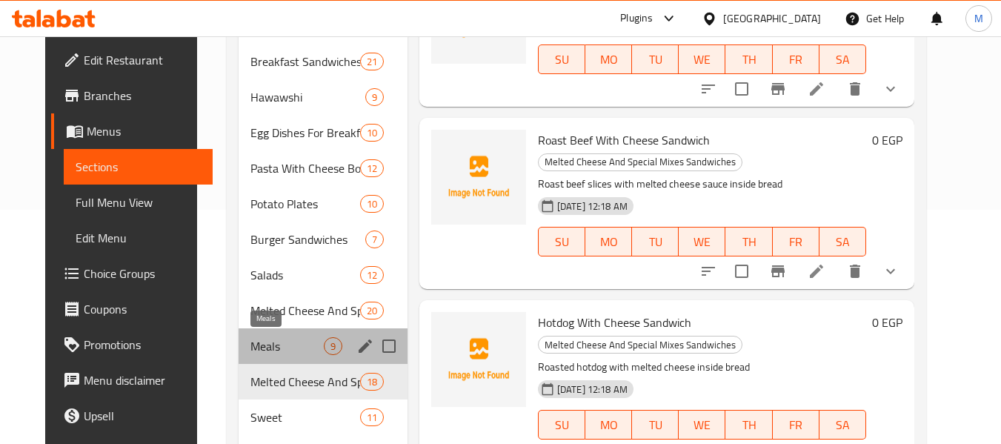
click at [258, 346] on span "Meals" at bounding box center [287, 346] width 73 height 18
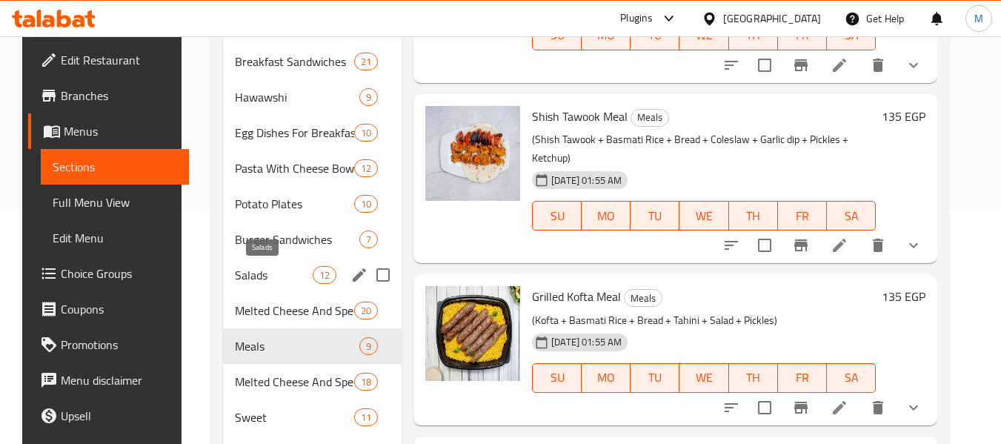
click at [259, 281] on span "Salads" at bounding box center [274, 275] width 78 height 18
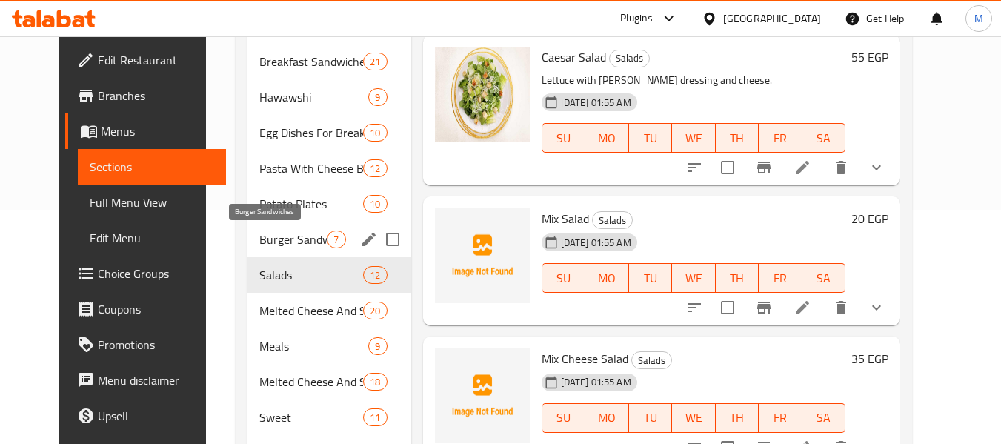
click at [262, 242] on span "Burger Sandwiches" at bounding box center [292, 240] width 67 height 18
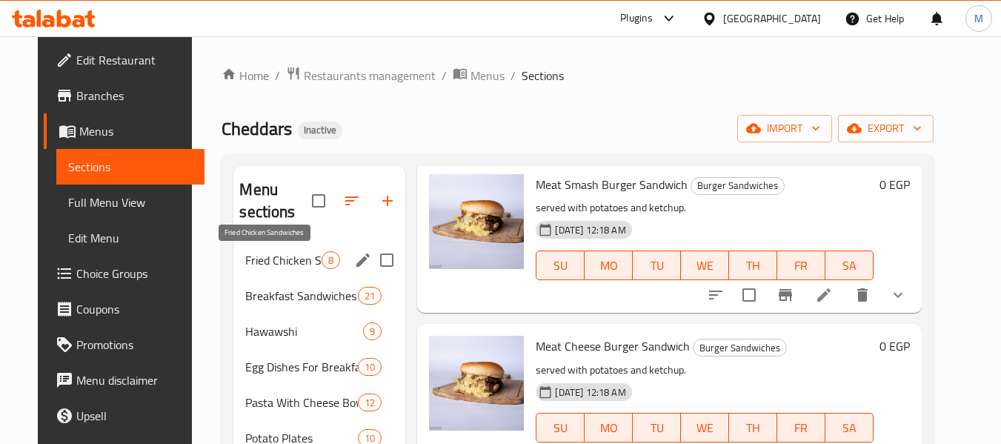
click at [269, 264] on span "Fried Chicken Sandwiches" at bounding box center [283, 260] width 76 height 18
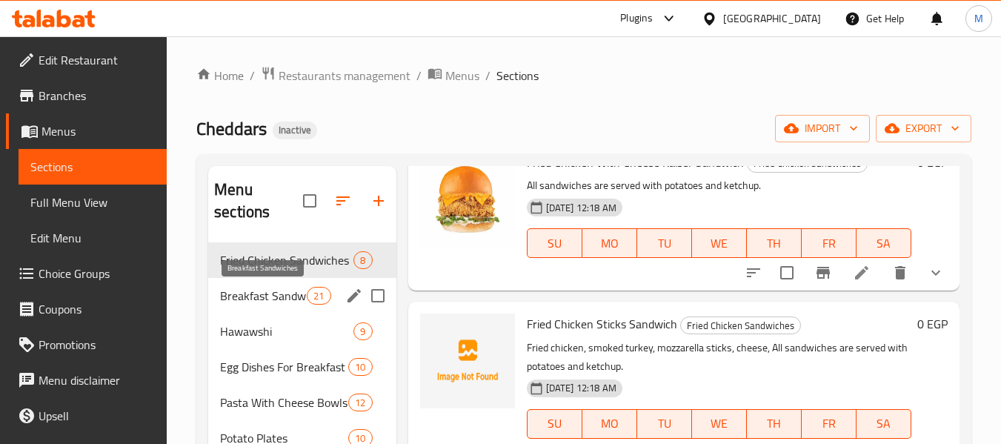
click at [276, 294] on span "Breakfast Sandwiches" at bounding box center [263, 296] width 87 height 18
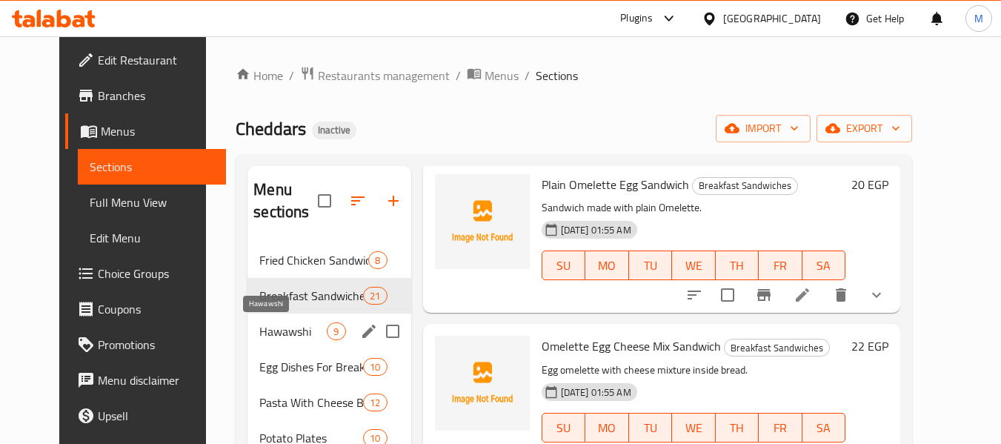
drag, startPoint x: 251, startPoint y: 337, endPoint x: 344, endPoint y: 339, distance: 92.7
click at [259, 335] on span "Hawawshi" at bounding box center [292, 331] width 67 height 18
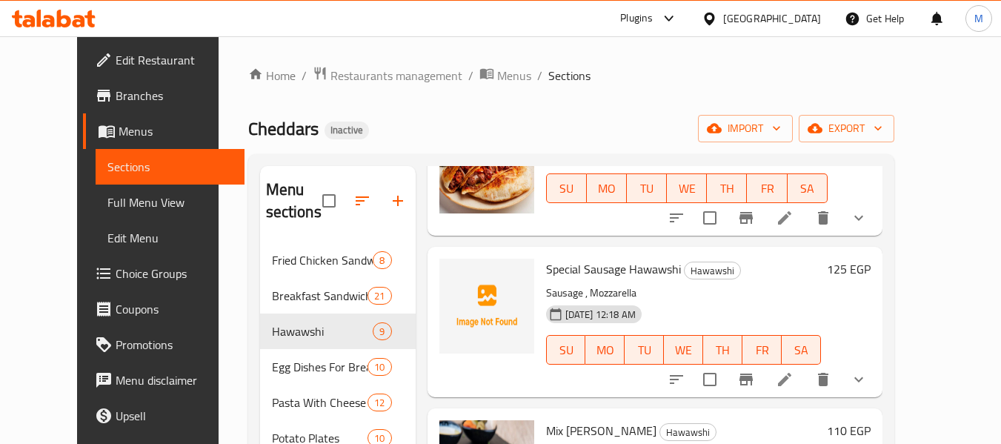
scroll to position [839, 0]
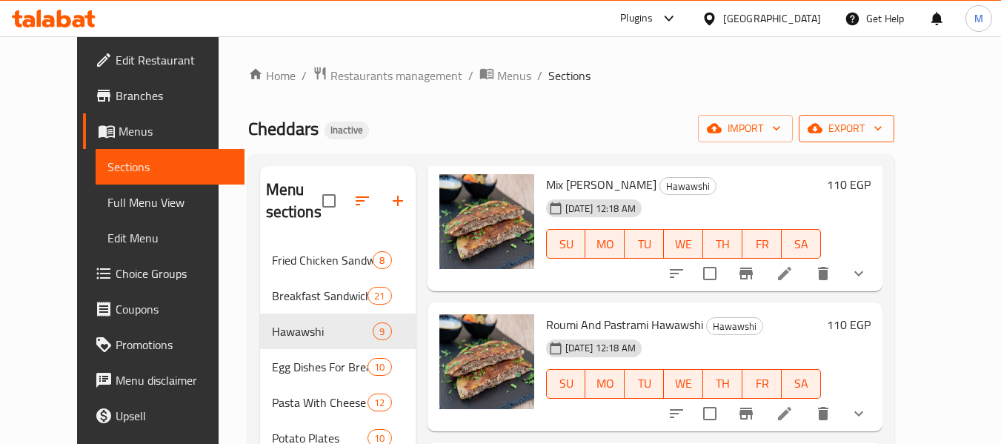
click at [823, 127] on icon "button" at bounding box center [815, 129] width 15 height 10
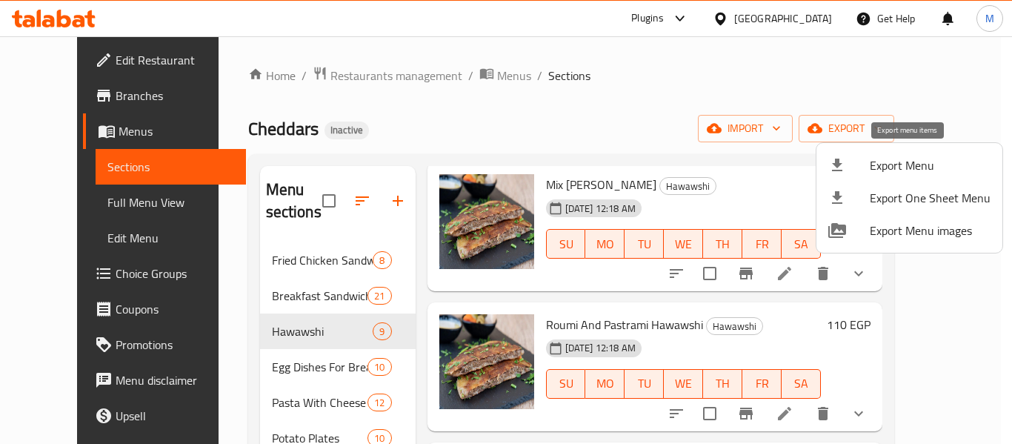
click at [879, 162] on span "Export Menu" at bounding box center [930, 165] width 121 height 18
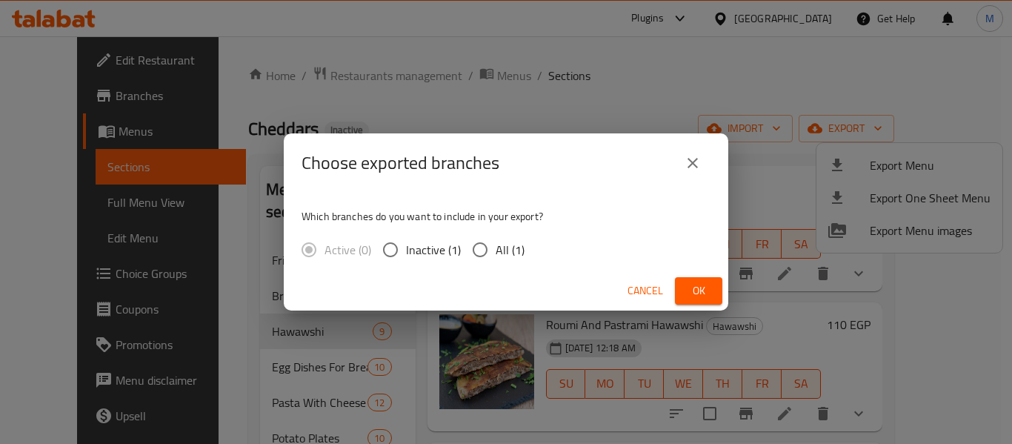
click at [496, 250] on span "All (1)" at bounding box center [510, 250] width 29 height 18
click at [495, 250] on input "All (1)" at bounding box center [480, 249] width 31 height 31
radio input "true"
click at [698, 279] on button "Ok" at bounding box center [698, 290] width 47 height 27
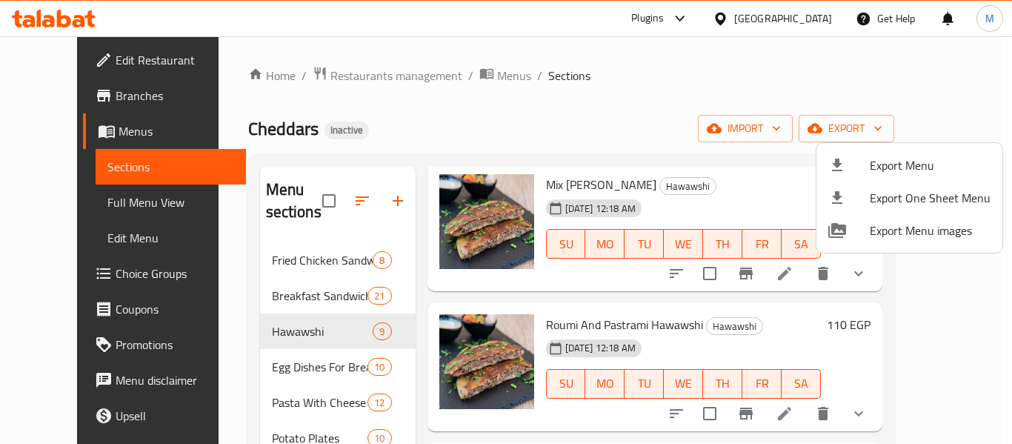
click at [807, 20] on div at bounding box center [506, 222] width 1012 height 444
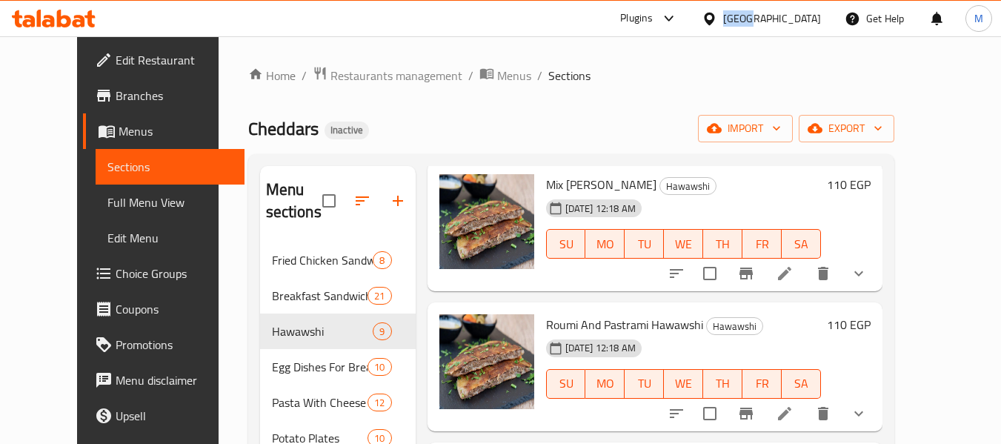
click at [807, 20] on div "[GEOGRAPHIC_DATA]" at bounding box center [772, 18] width 98 height 16
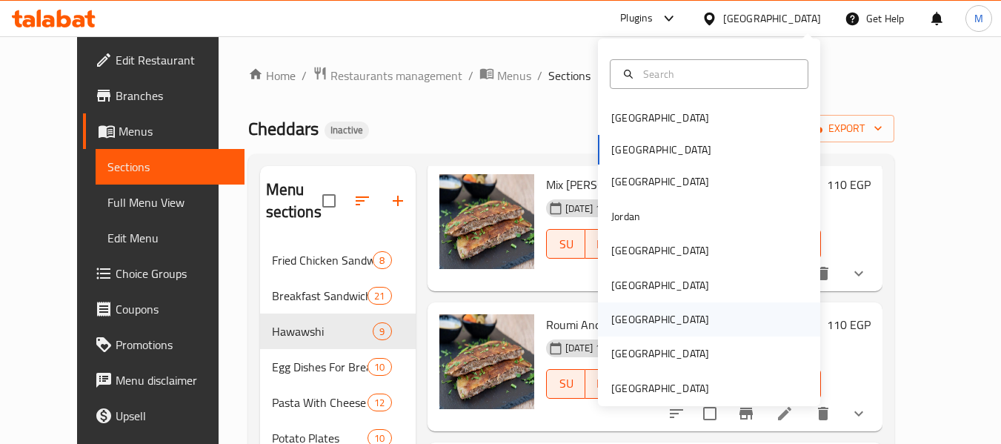
click at [651, 325] on div "[GEOGRAPHIC_DATA]" at bounding box center [709, 319] width 222 height 34
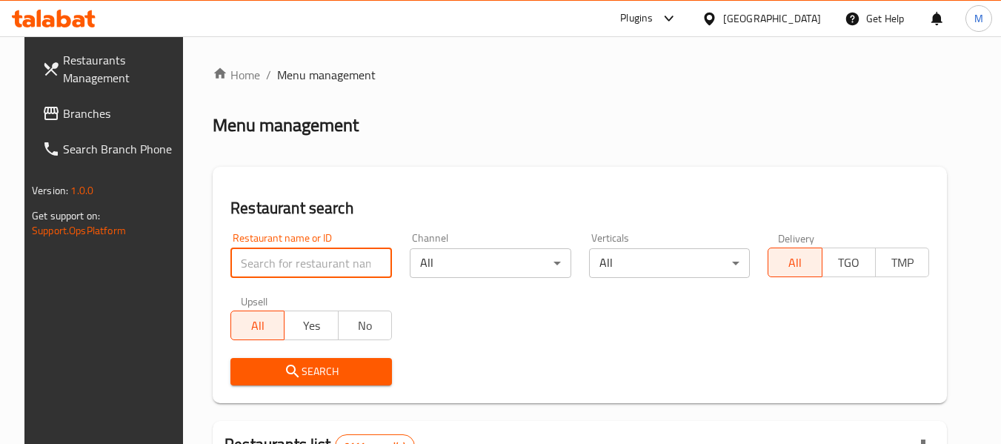
paste input "342095450"
drag, startPoint x: 299, startPoint y: 265, endPoint x: 170, endPoint y: 262, distance: 129.0
paste input "MUGHAL DARBAR RESTAURANT"
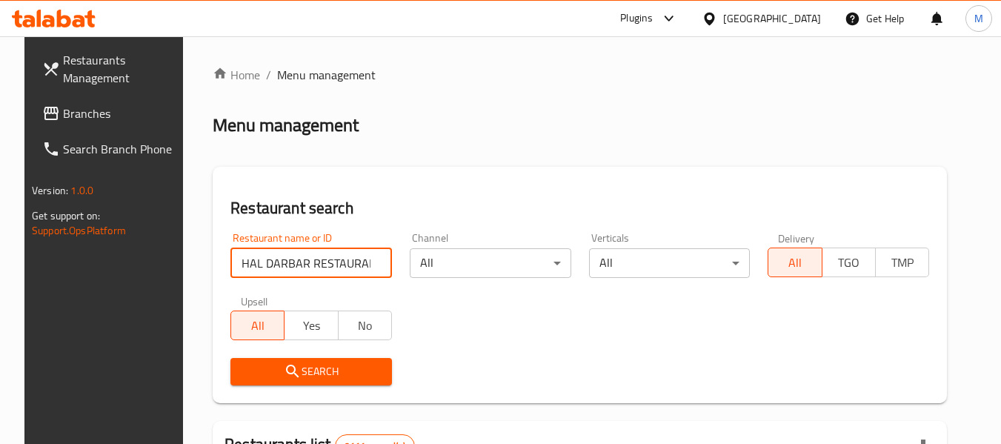
type input "MUGHAL DARBAR RESTAURANT"
click at [312, 371] on span "Search" at bounding box center [311, 371] width 138 height 19
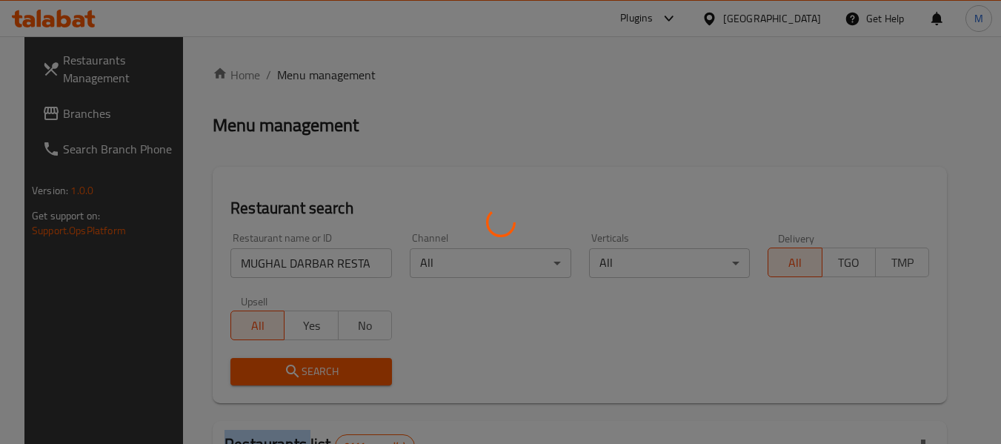
click at [312, 371] on div at bounding box center [500, 222] width 1001 height 444
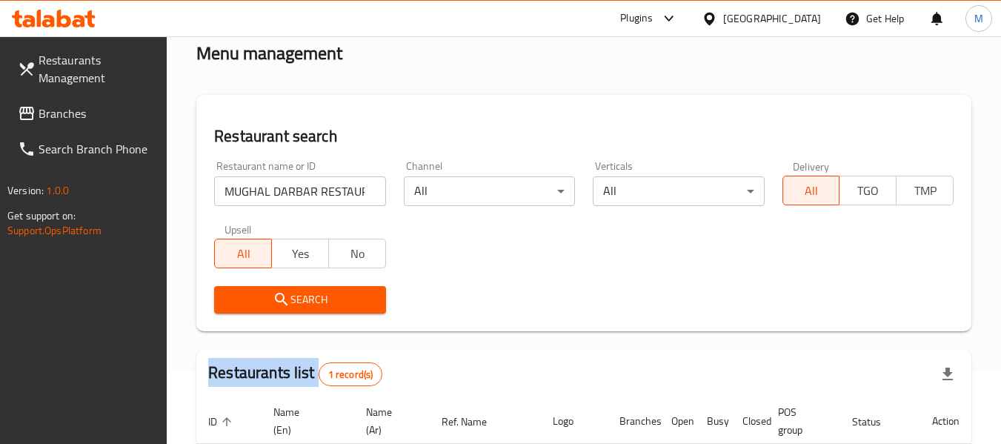
scroll to position [199, 0]
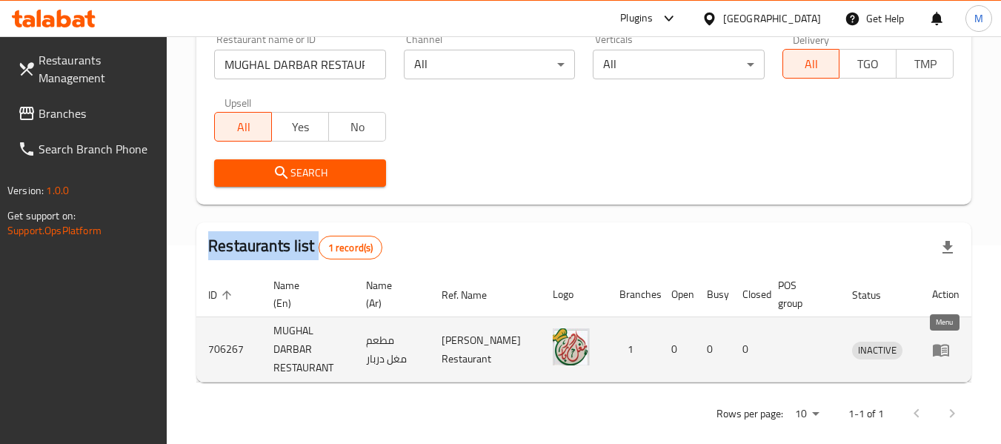
click at [941, 354] on icon "enhanced table" at bounding box center [941, 350] width 16 height 13
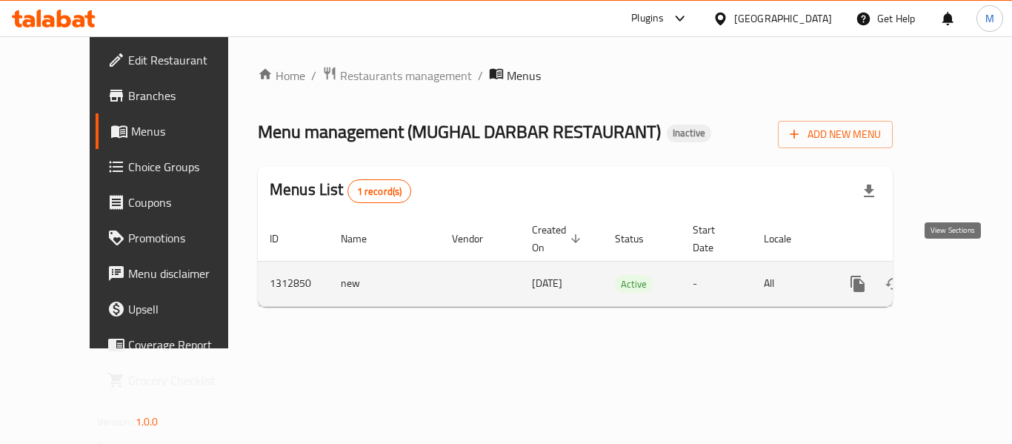
click at [958, 277] on icon "enhanced table" at bounding box center [964, 283] width 13 height 13
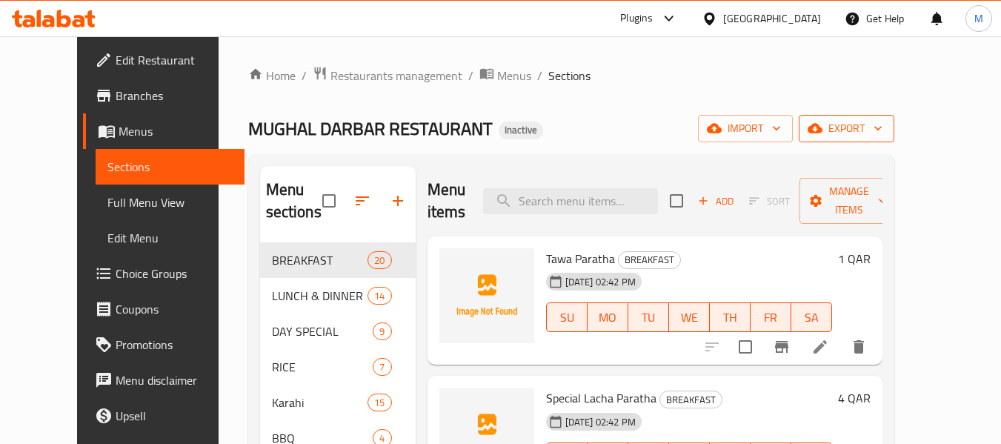
click at [883, 125] on span "export" at bounding box center [847, 128] width 72 height 19
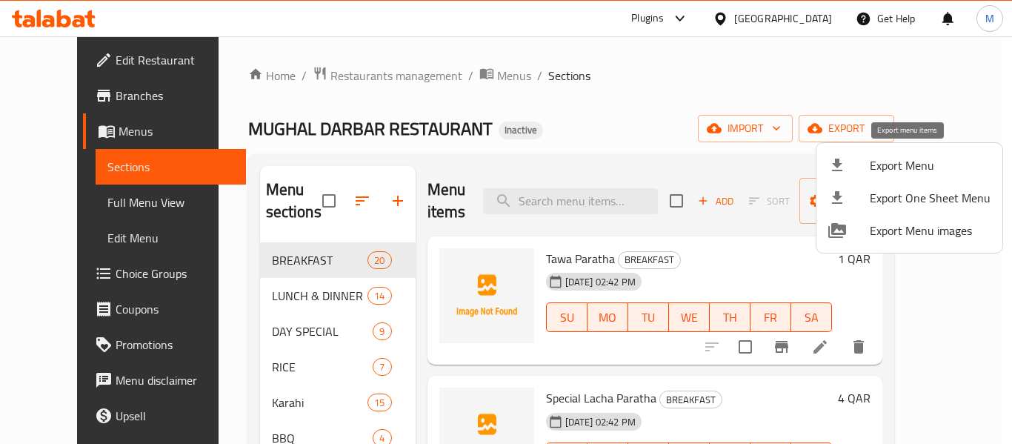
click at [938, 160] on span "Export Menu" at bounding box center [930, 165] width 121 height 18
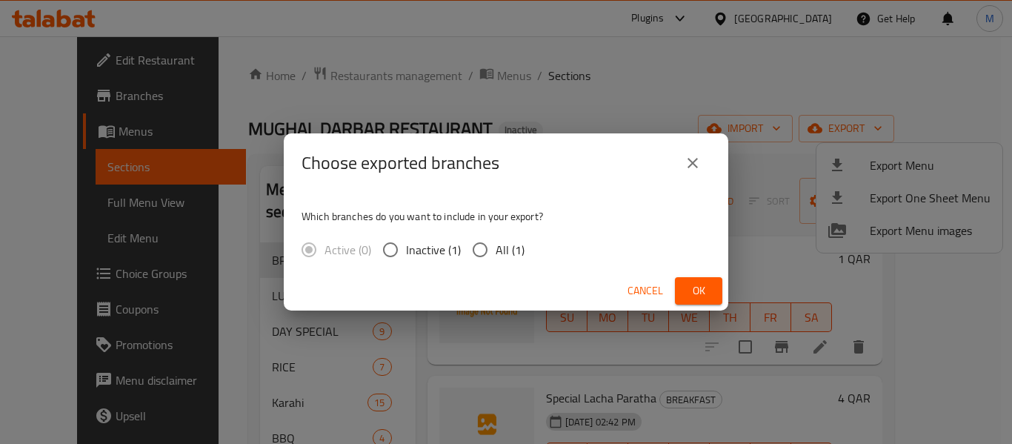
click at [491, 244] on input "All (1)" at bounding box center [480, 249] width 31 height 31
radio input "true"
click at [698, 280] on button "Ok" at bounding box center [698, 290] width 47 height 27
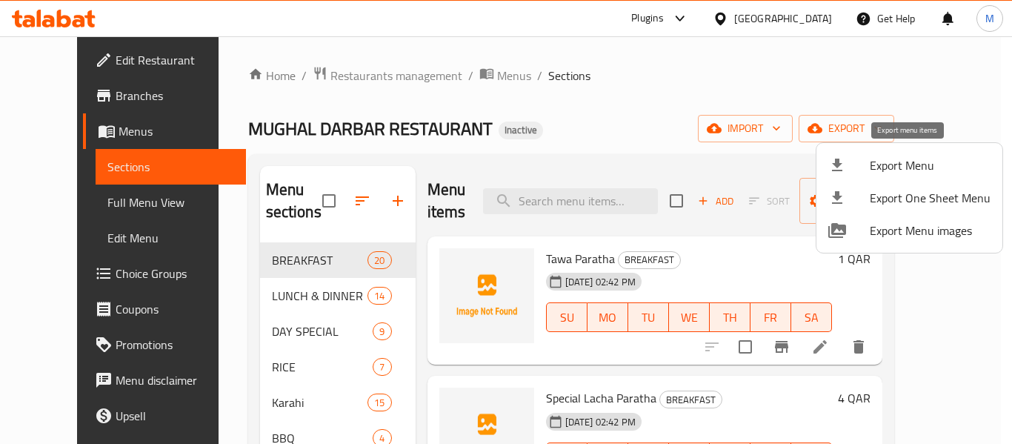
click at [850, 163] on div at bounding box center [850, 165] width 42 height 18
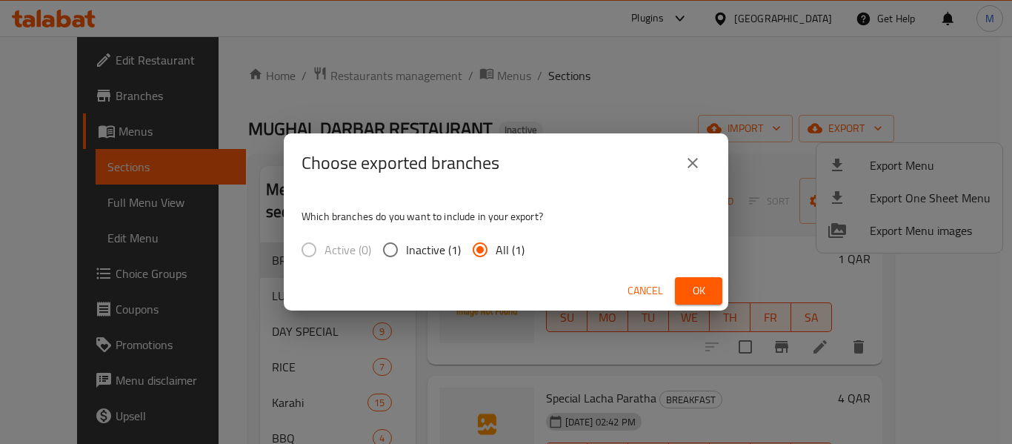
click at [488, 245] on input "All (1)" at bounding box center [480, 249] width 31 height 31
click at [697, 288] on span "Ok" at bounding box center [699, 291] width 24 height 19
